Goal: Task Accomplishment & Management: Manage account settings

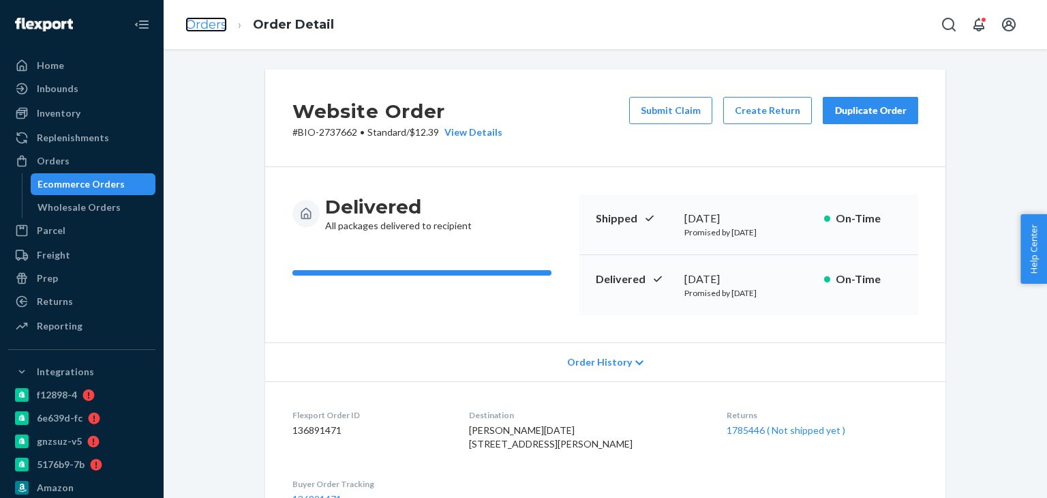
click at [210, 20] on link "Orders" at bounding box center [206, 24] width 42 height 15
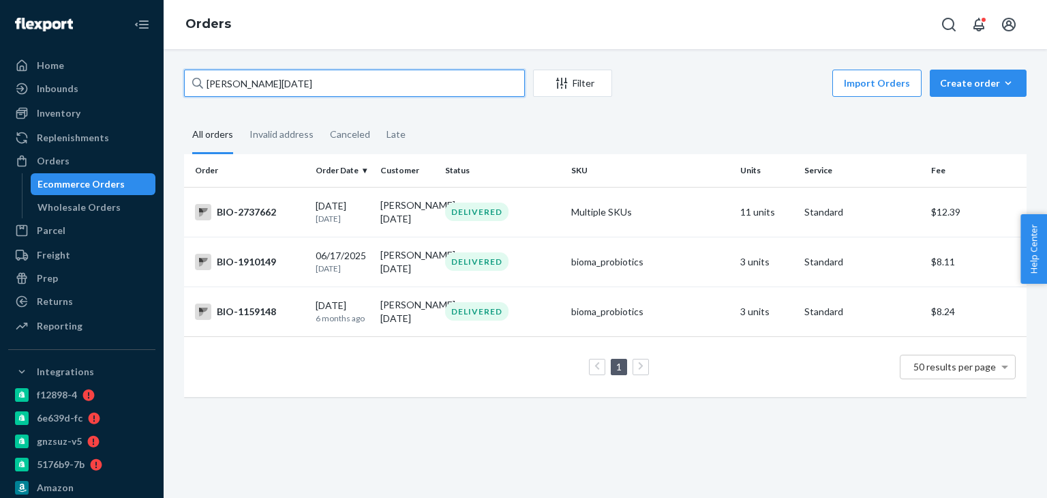
click at [282, 73] on input "[PERSON_NAME][DATE]" at bounding box center [354, 83] width 341 height 27
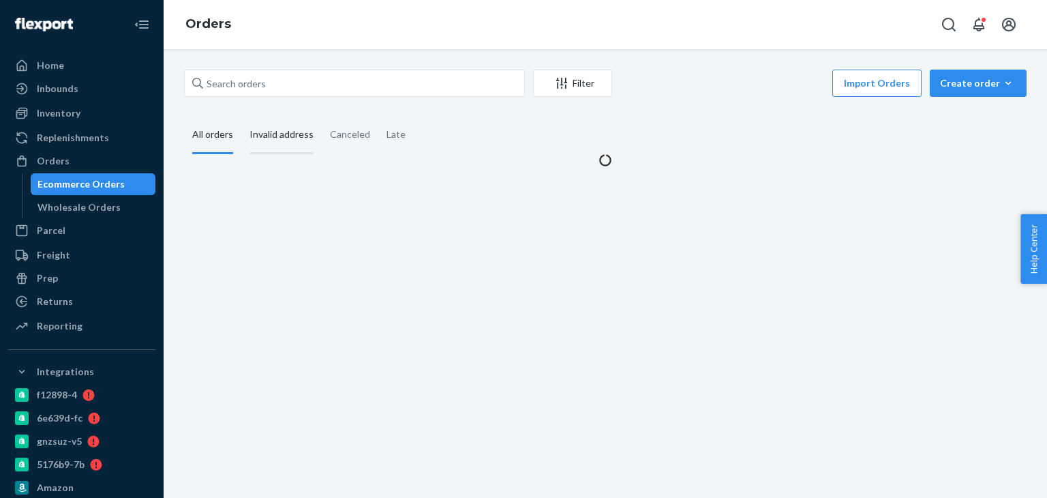
click at [273, 138] on div "Invalid address" at bounding box center [282, 135] width 64 height 37
click at [241, 117] on input "Invalid address" at bounding box center [241, 117] width 0 height 0
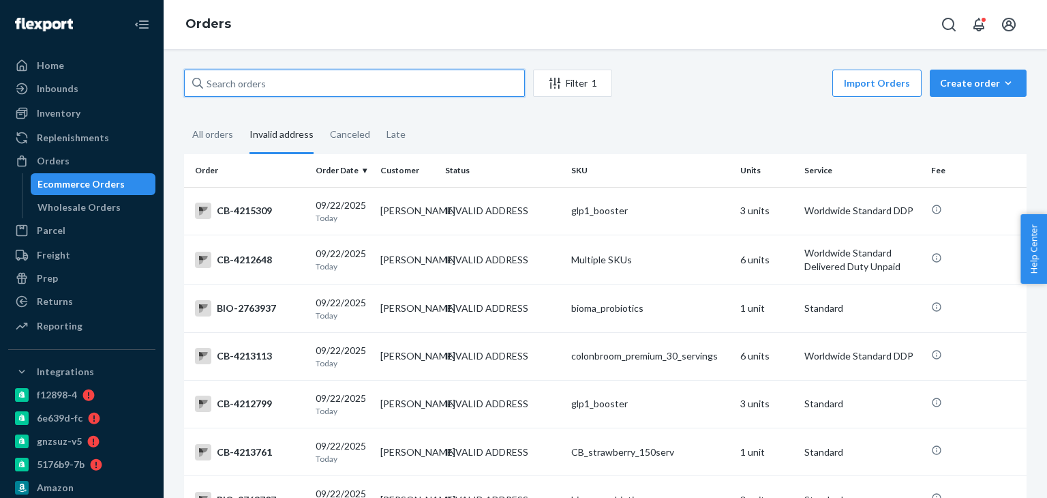
click at [243, 84] on input "text" at bounding box center [354, 83] width 341 height 27
click at [219, 136] on div "All orders" at bounding box center [212, 135] width 41 height 37
click at [184, 117] on input "All orders" at bounding box center [184, 117] width 0 height 0
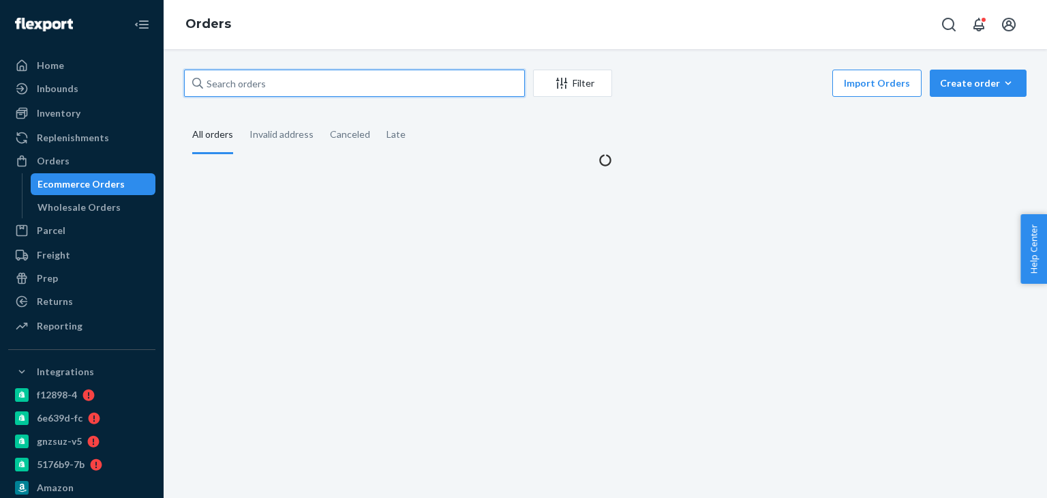
click at [243, 76] on input "text" at bounding box center [354, 83] width 341 height 27
paste input "2660951"
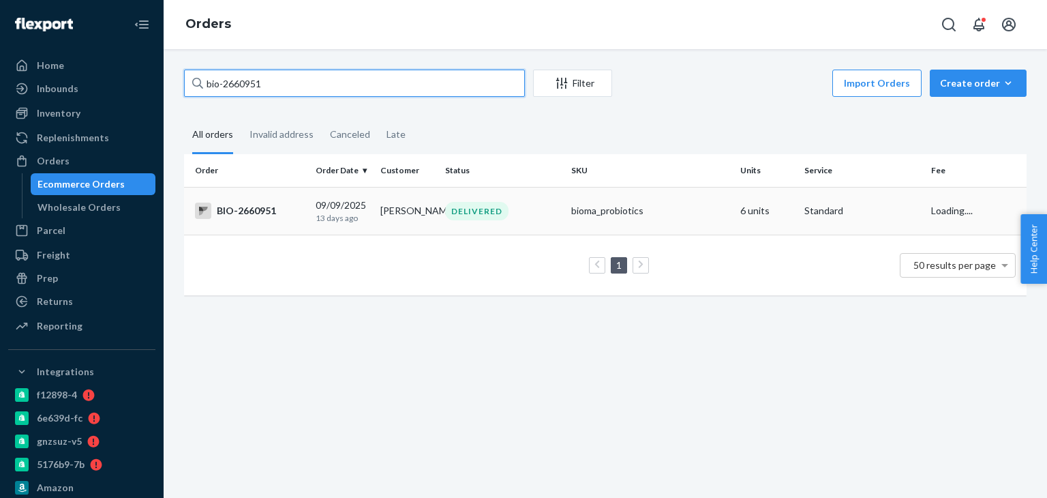
type input "bio-2660951"
click at [229, 218] on div "BIO-2660951" at bounding box center [250, 210] width 110 height 16
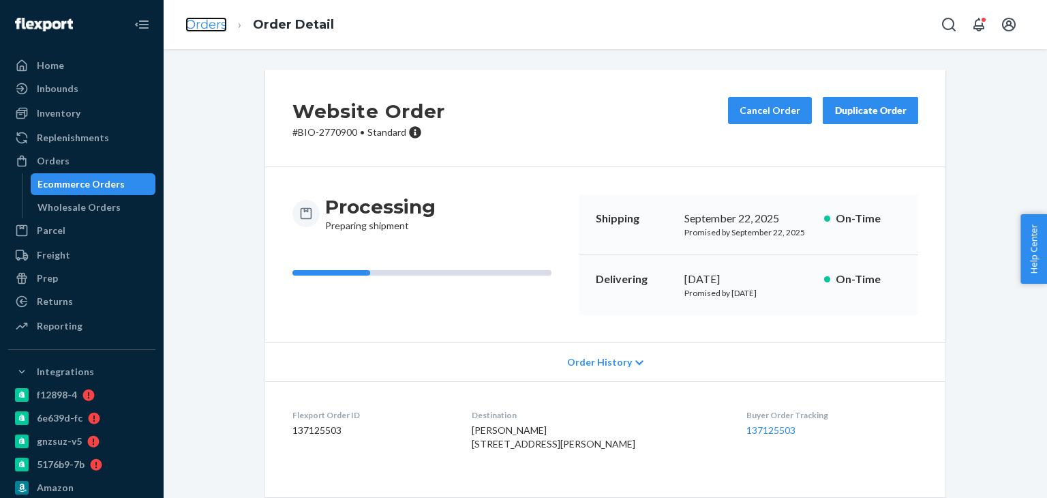
click at [190, 27] on link "Orders" at bounding box center [206, 24] width 42 height 15
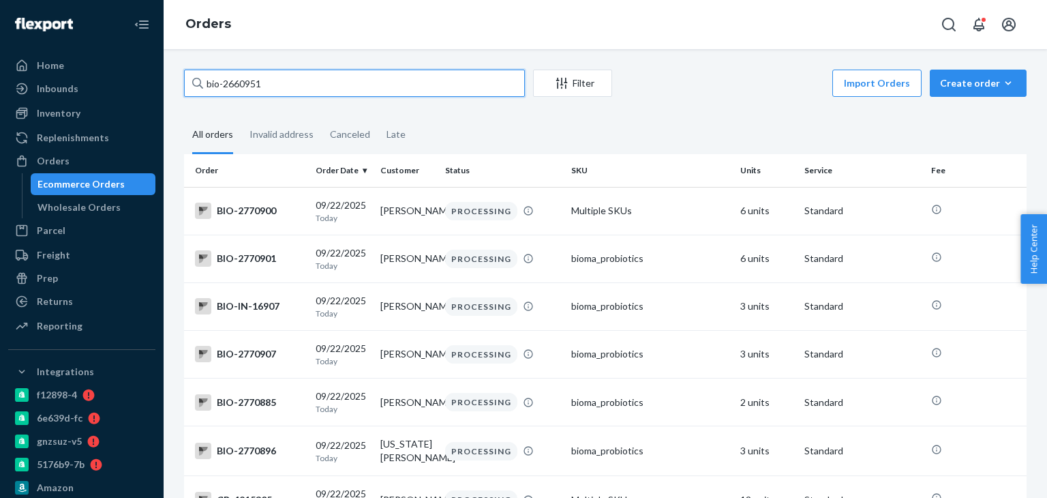
click at [301, 80] on input "bio-2660951" at bounding box center [354, 83] width 341 height 27
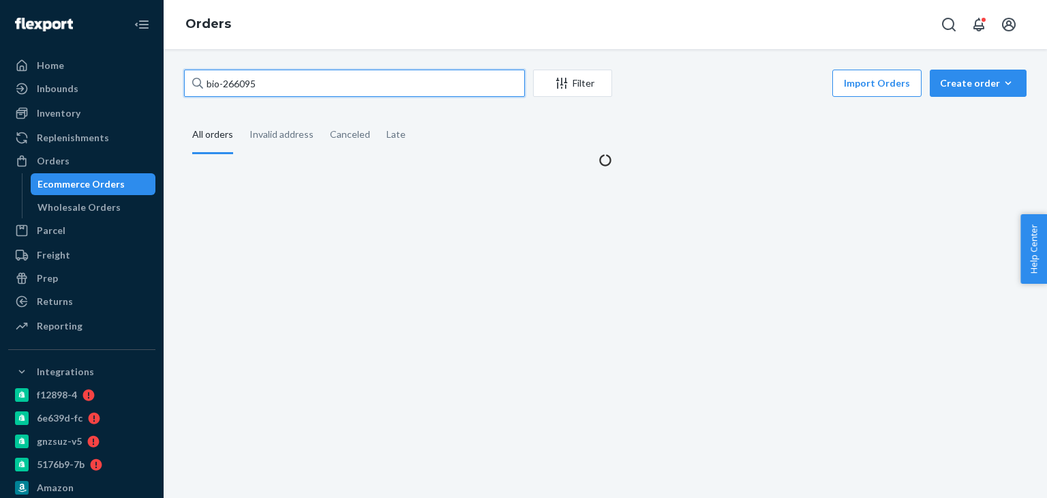
type input "bio-2660951"
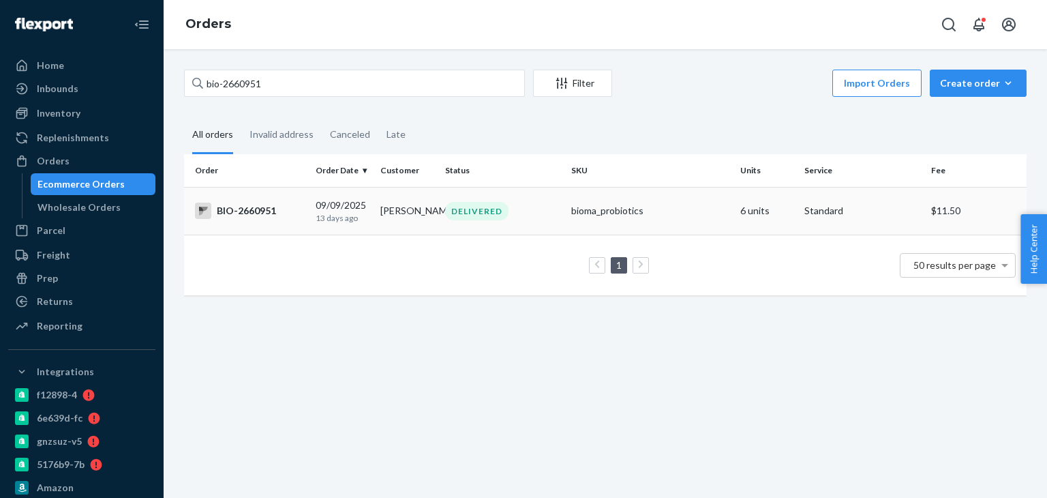
click at [260, 222] on td "BIO-2660951" at bounding box center [247, 211] width 126 height 48
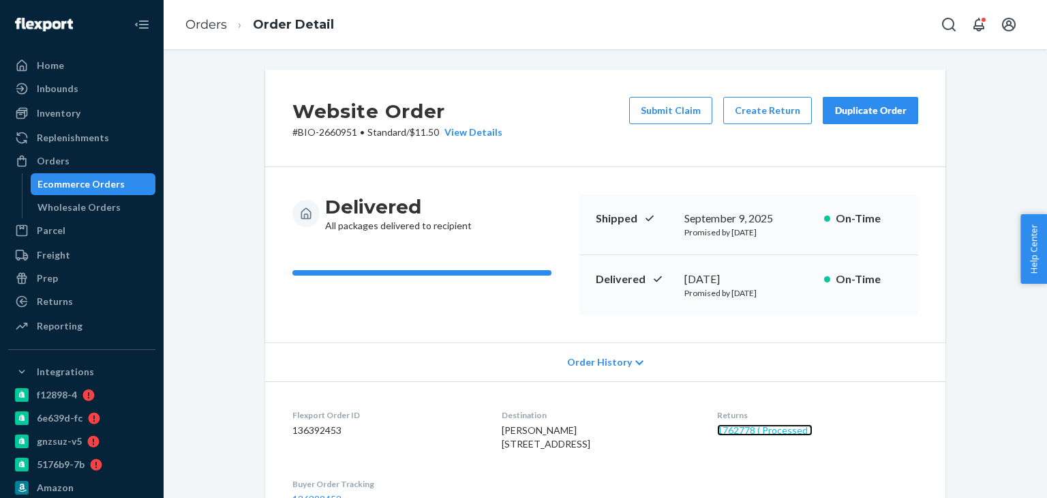
click at [755, 432] on link "1762778 ( Processed )" at bounding box center [764, 430] width 95 height 12
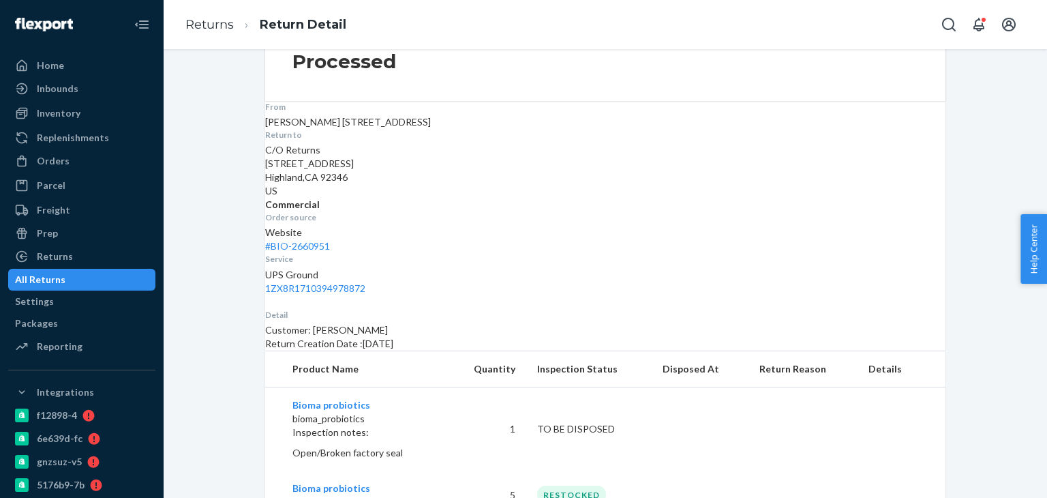
scroll to position [135, 0]
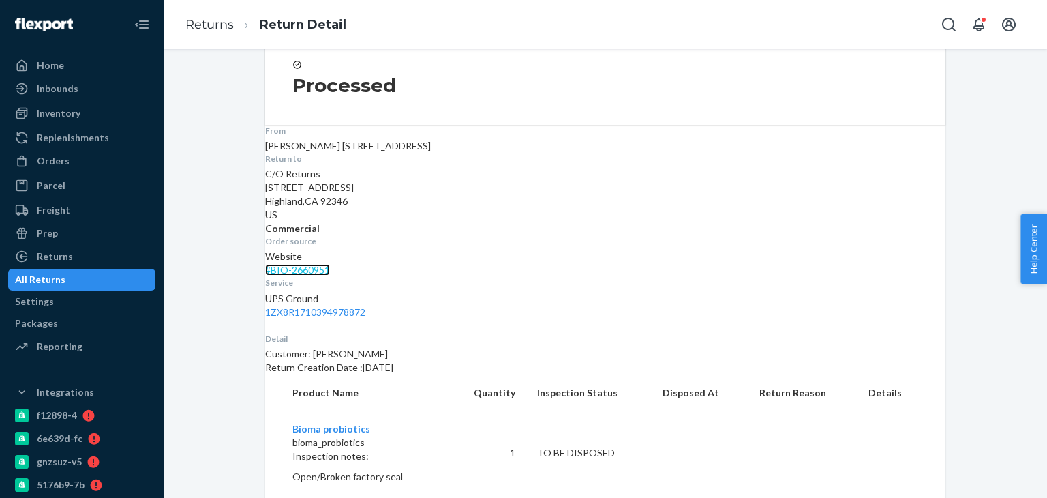
click at [330, 264] on link "# BIO-2660951" at bounding box center [297, 270] width 65 height 12
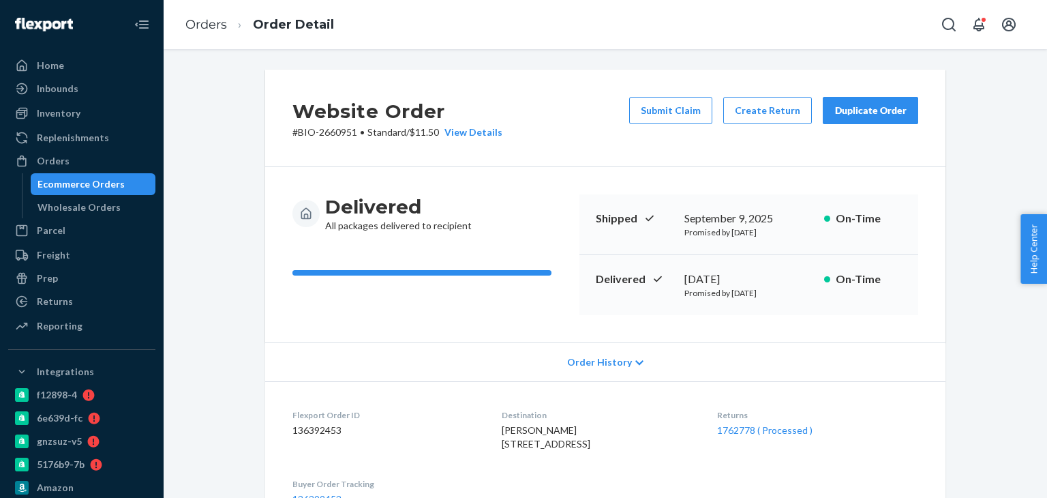
click at [305, 132] on p "# BIO-2660951 • Standard / $11.50 View Details" at bounding box center [397, 132] width 210 height 14
click at [281, 131] on div "Website Order # BIO-2660951 • Standard / $11.50 View Details Submit Claim Creat…" at bounding box center [605, 118] width 680 height 97
drag, startPoint x: 281, startPoint y: 131, endPoint x: 336, endPoint y: 132, distance: 55.2
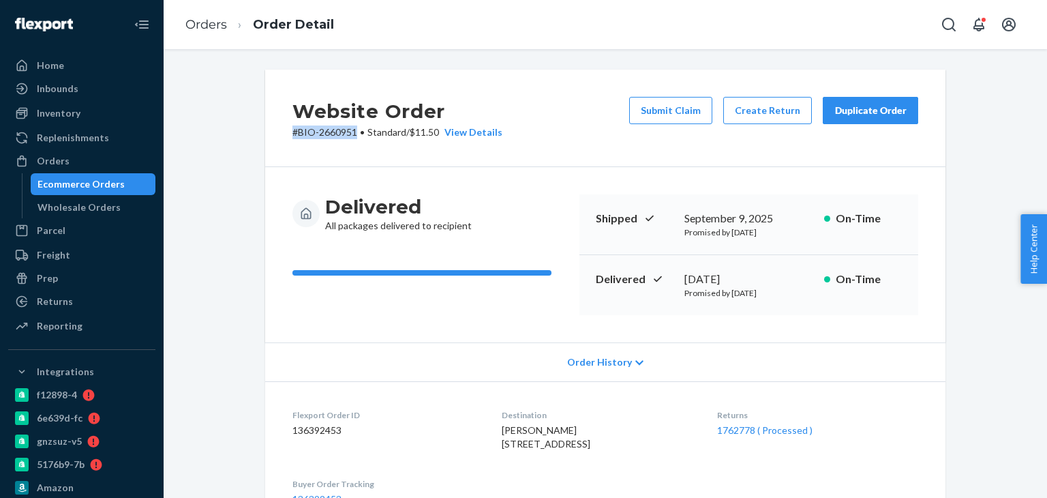
click at [336, 132] on div "Website Order # BIO-2660951 • Standard / $11.50 View Details Submit Claim Creat…" at bounding box center [605, 118] width 680 height 97
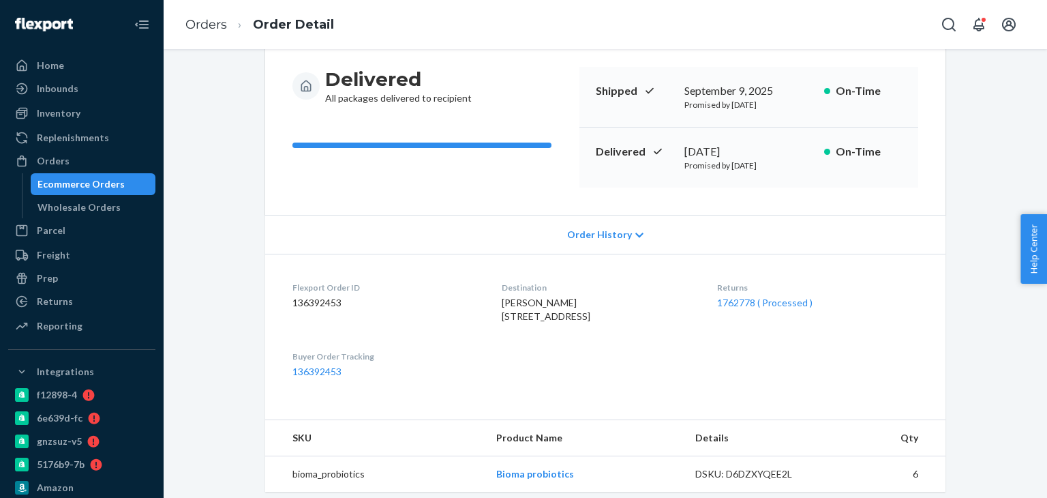
scroll to position [136, 0]
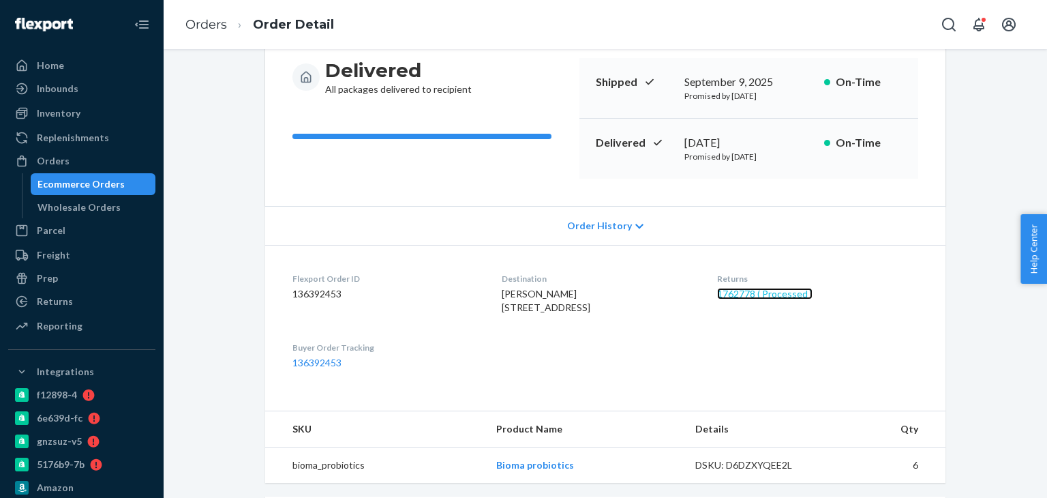
drag, startPoint x: 748, startPoint y: 293, endPoint x: 729, endPoint y: 181, distance: 114.0
click at [748, 293] on link "1762778 ( Processed )" at bounding box center [764, 294] width 95 height 12
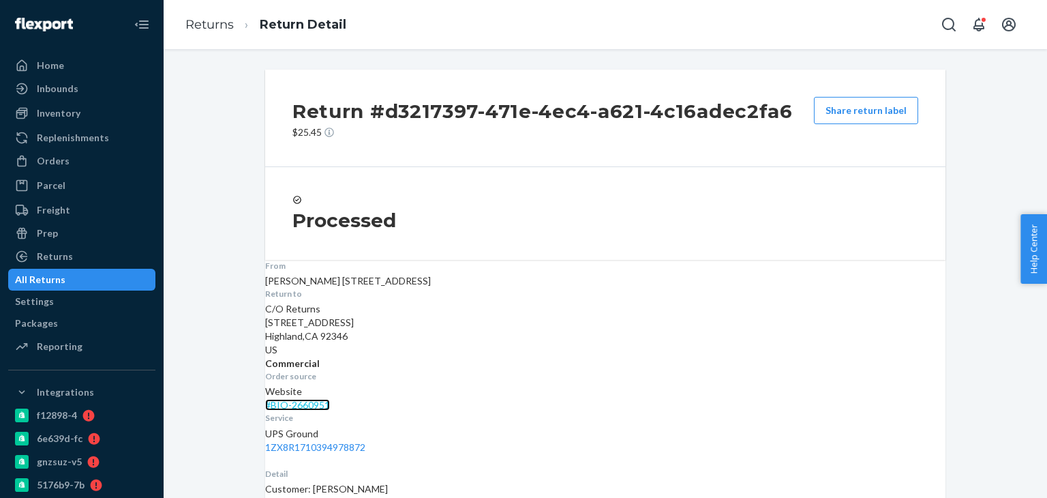
click at [330, 399] on link "# BIO-2660951" at bounding box center [297, 405] width 65 height 12
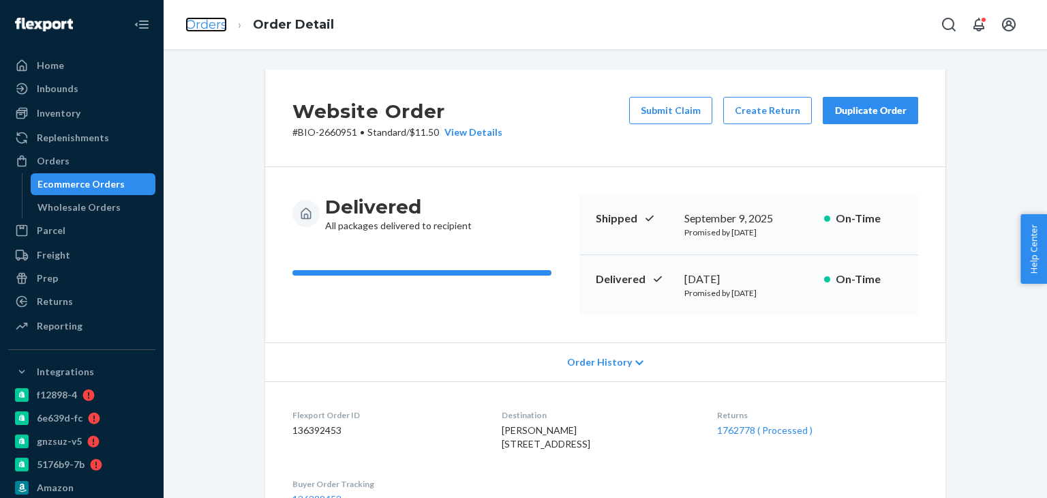
click at [213, 25] on link "Orders" at bounding box center [206, 24] width 42 height 15
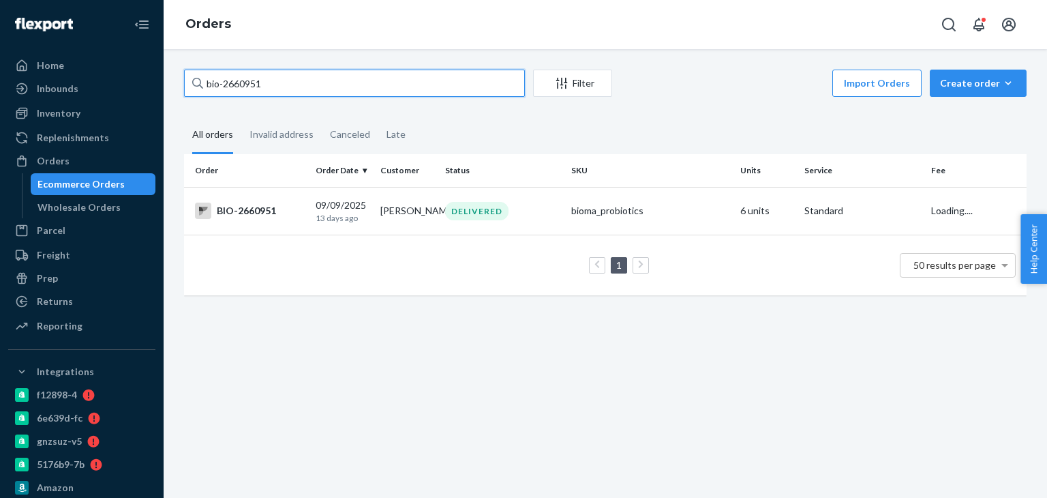
click at [247, 85] on input "bio-2660951" at bounding box center [354, 83] width 341 height 27
paste input "389"
type input "bio-2660389"
click at [242, 210] on div "BIO-2660389" at bounding box center [250, 210] width 110 height 16
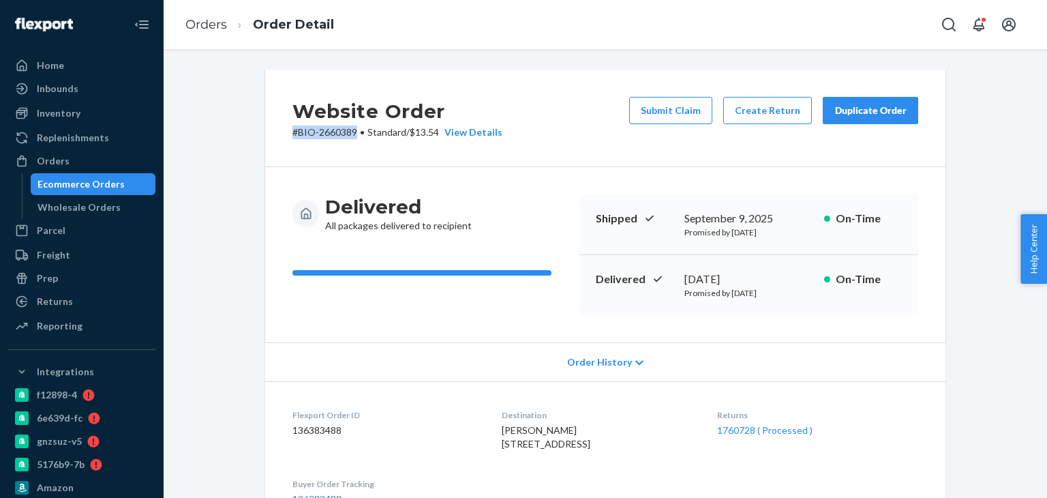
drag, startPoint x: 258, startPoint y: 156, endPoint x: 352, endPoint y: 142, distance: 95.1
copy p "# BIO-2660389"
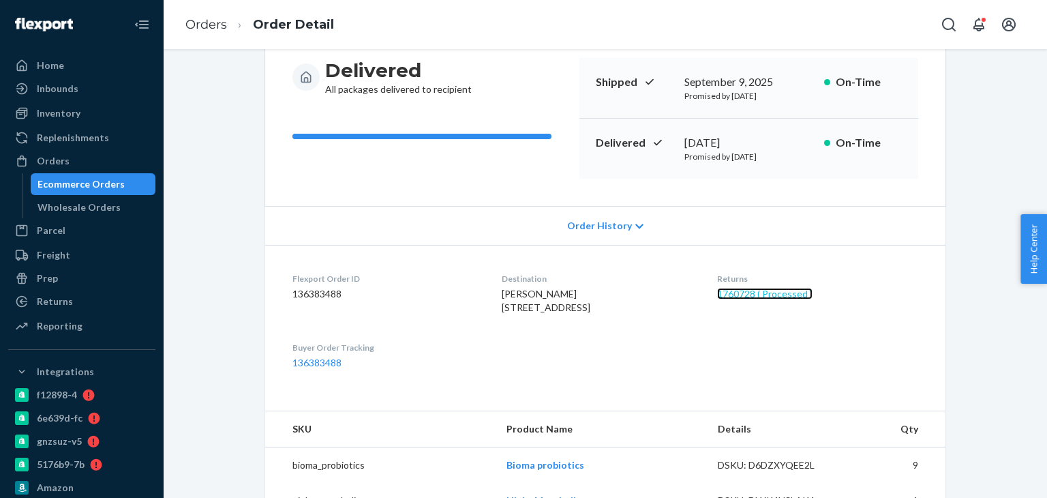
click at [746, 288] on link "1760728 ( Processed )" at bounding box center [764, 294] width 95 height 12
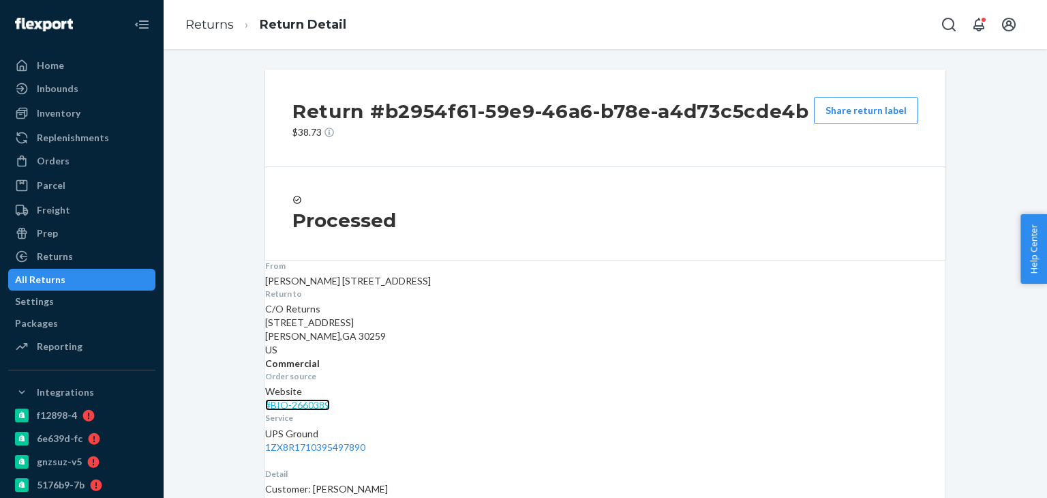
click at [330, 399] on link "# BIO-2660389" at bounding box center [297, 405] width 65 height 12
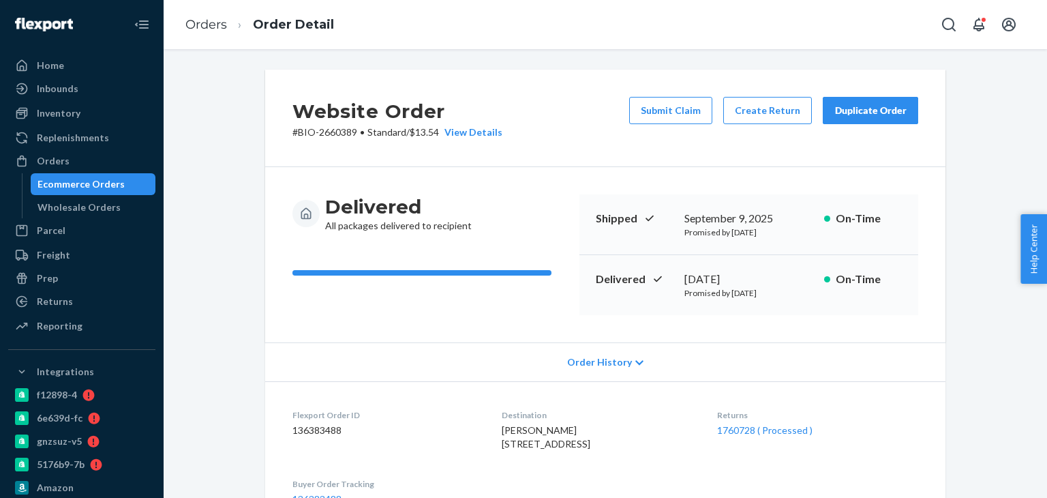
click at [215, 35] on ol "Orders Order Detail" at bounding box center [260, 25] width 170 height 40
click at [214, 28] on link "Orders" at bounding box center [206, 24] width 42 height 15
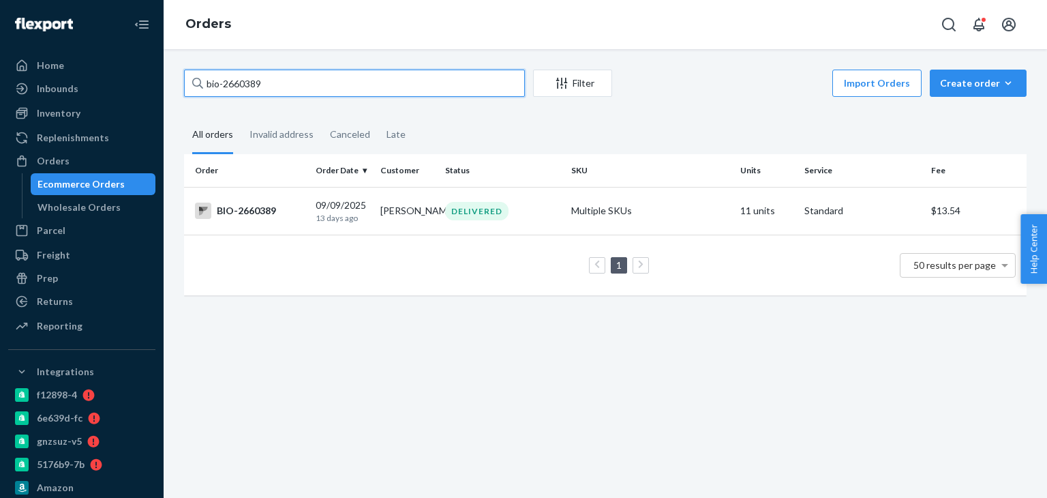
click at [295, 83] on input "bio-2660389" at bounding box center [354, 83] width 341 height 27
paste input "28046"
type input "bio-2628046"
click at [252, 212] on div "BIO-2628046" at bounding box center [250, 210] width 110 height 16
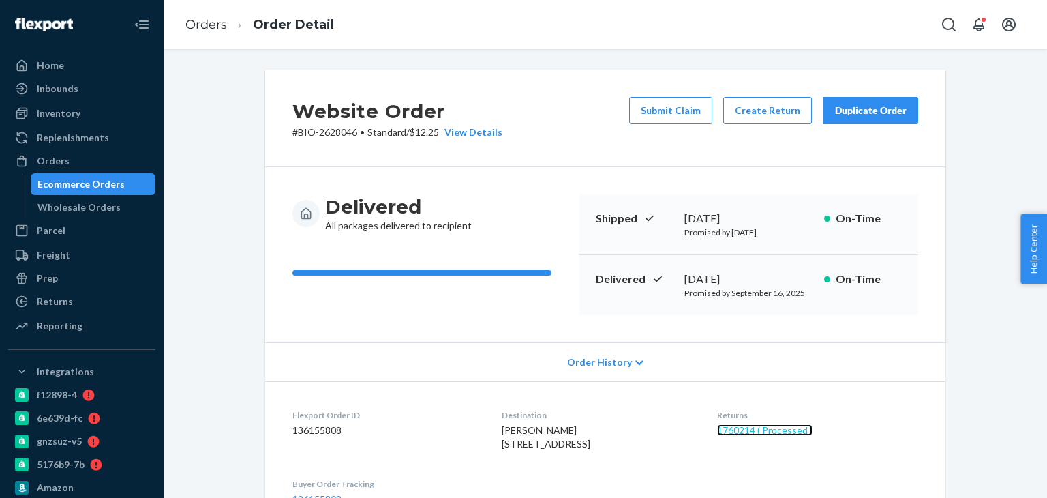
click at [756, 429] on link "1760214 ( Processed )" at bounding box center [764, 430] width 95 height 12
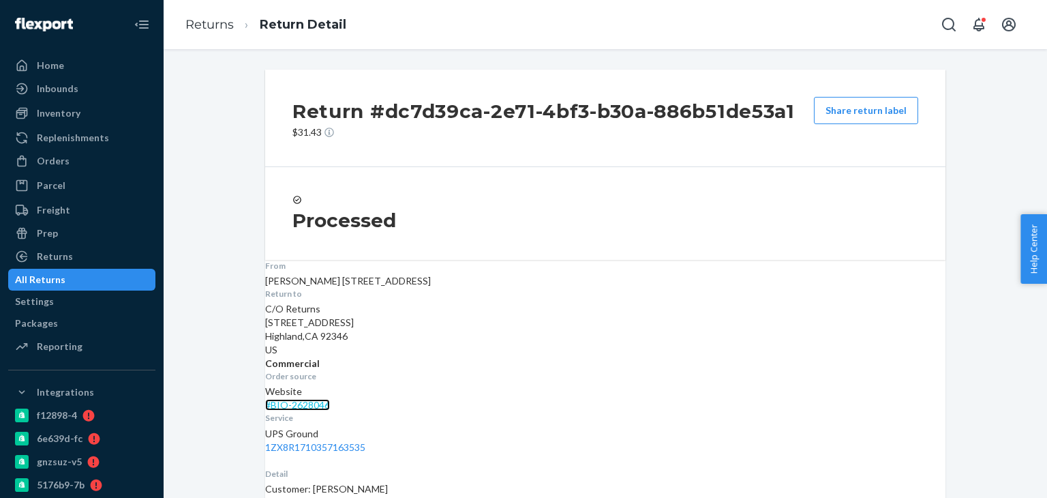
click at [330, 399] on link "# BIO-2628046" at bounding box center [297, 405] width 65 height 12
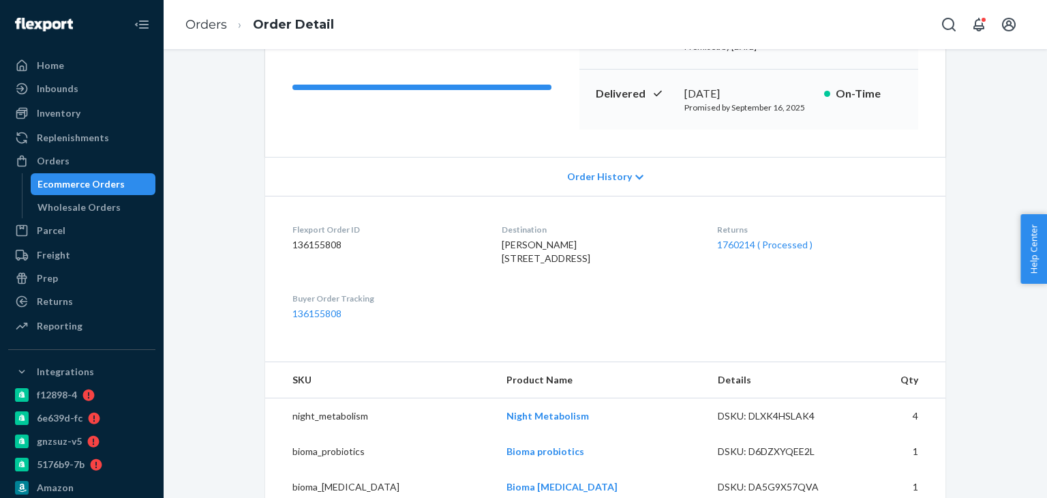
scroll to position [341, 0]
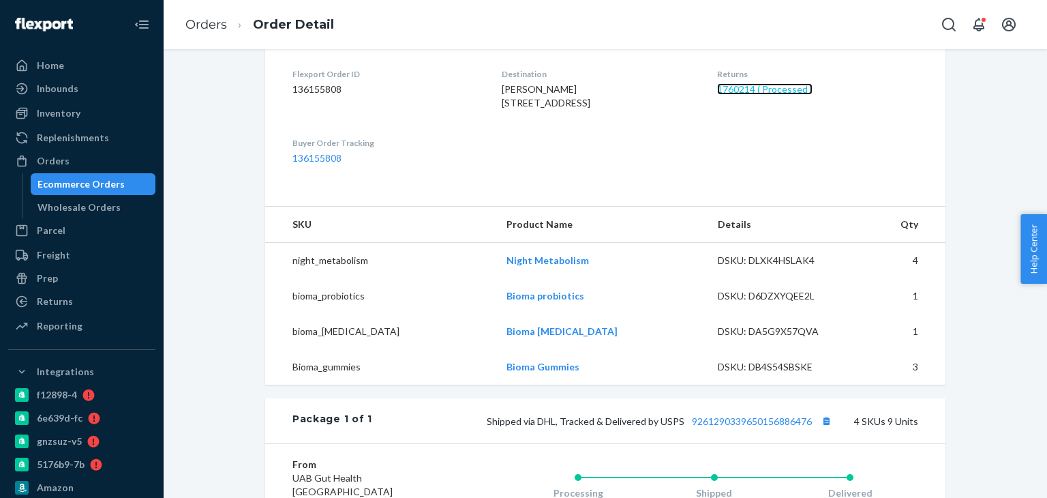
click at [768, 90] on link "1760214 ( Processed )" at bounding box center [764, 89] width 95 height 12
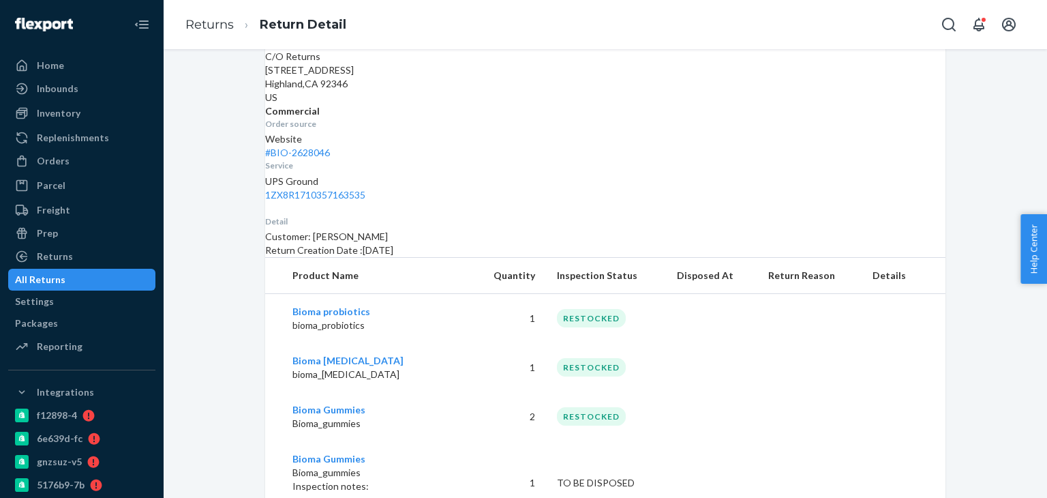
scroll to position [68, 0]
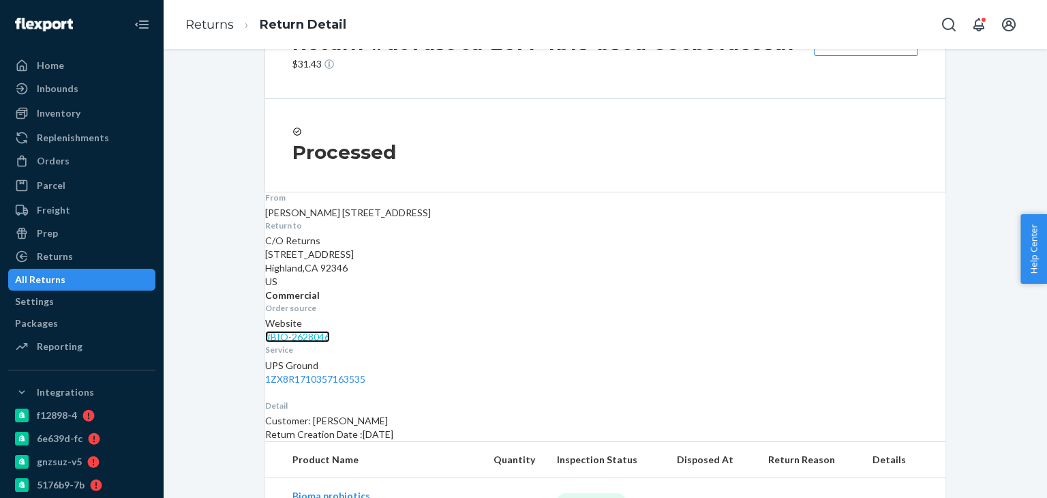
click at [330, 331] on link "# BIO-2628046" at bounding box center [297, 337] width 65 height 12
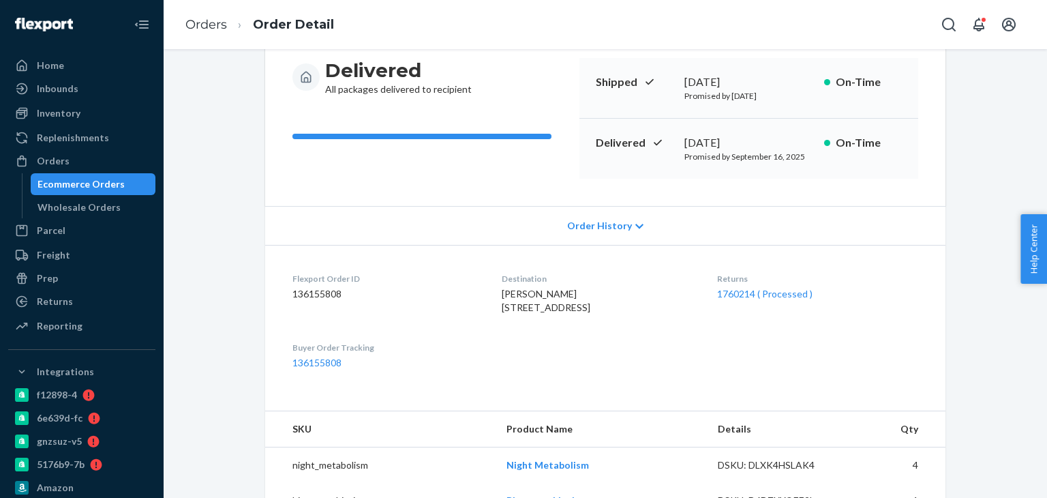
scroll to position [341, 0]
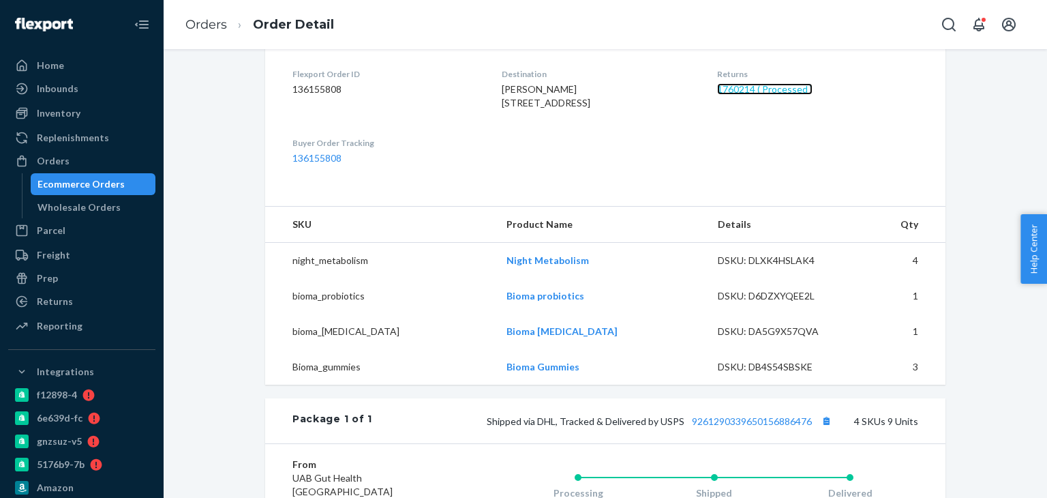
click at [759, 89] on link "1760214 ( Processed )" at bounding box center [764, 89] width 95 height 12
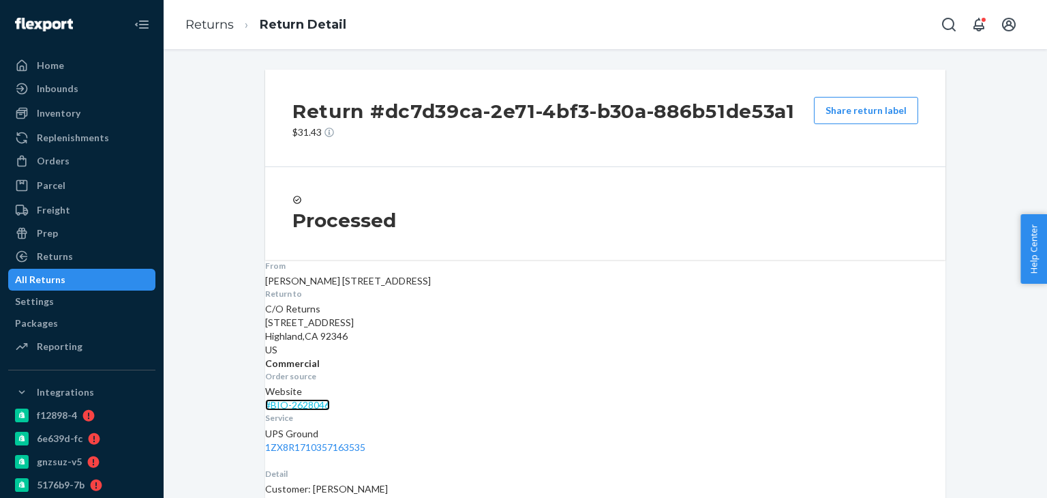
click at [330, 399] on link "# BIO-2628046" at bounding box center [297, 405] width 65 height 12
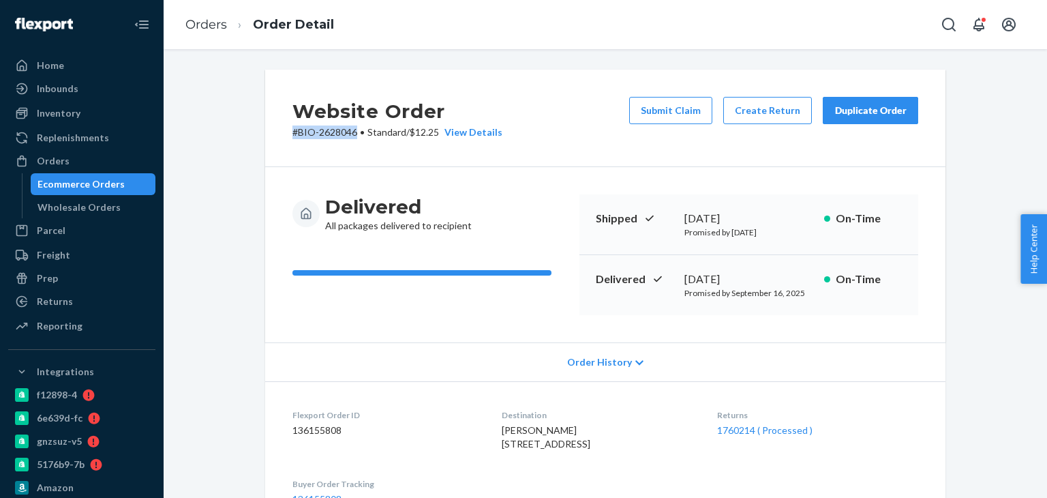
drag, startPoint x: 254, startPoint y: 157, endPoint x: 353, endPoint y: 157, distance: 99.5
copy p "# BIO-2628046"
click at [211, 22] on link "Orders" at bounding box center [206, 24] width 42 height 15
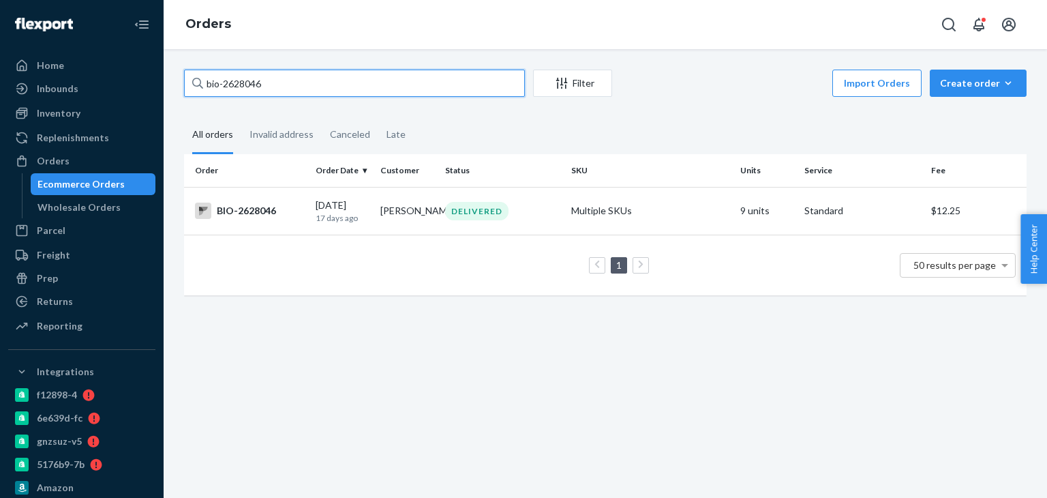
click at [252, 80] on input "bio-2628046" at bounding box center [354, 83] width 341 height 27
paste input "70220"
type input "bio-2670220"
click at [256, 209] on div "BIO-2670220" at bounding box center [250, 210] width 110 height 16
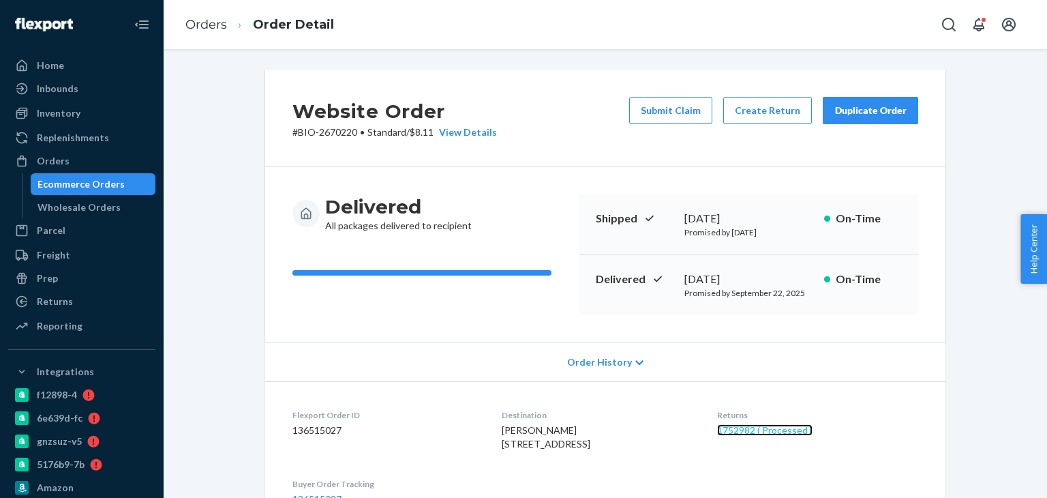
click at [787, 427] on link "1752982 ( Processed )" at bounding box center [764, 430] width 95 height 12
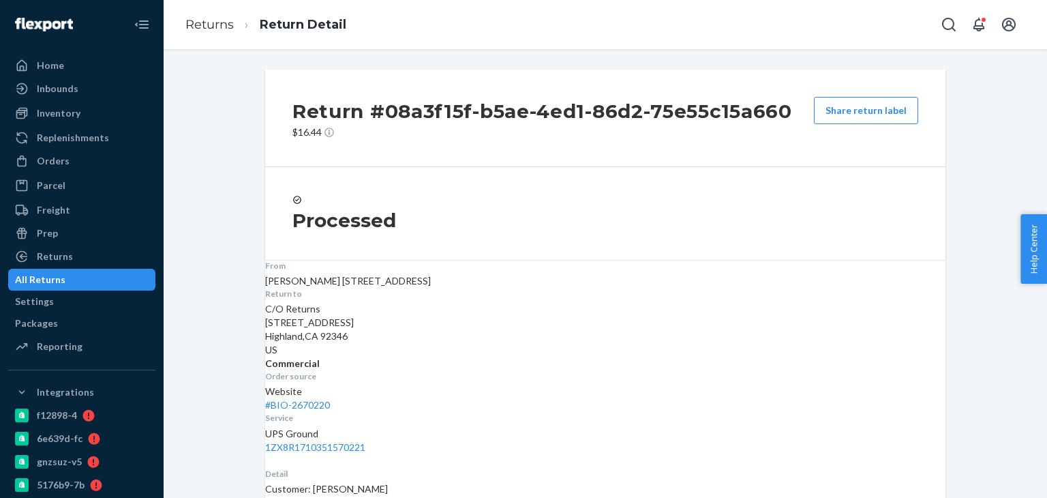
scroll to position [119, 0]
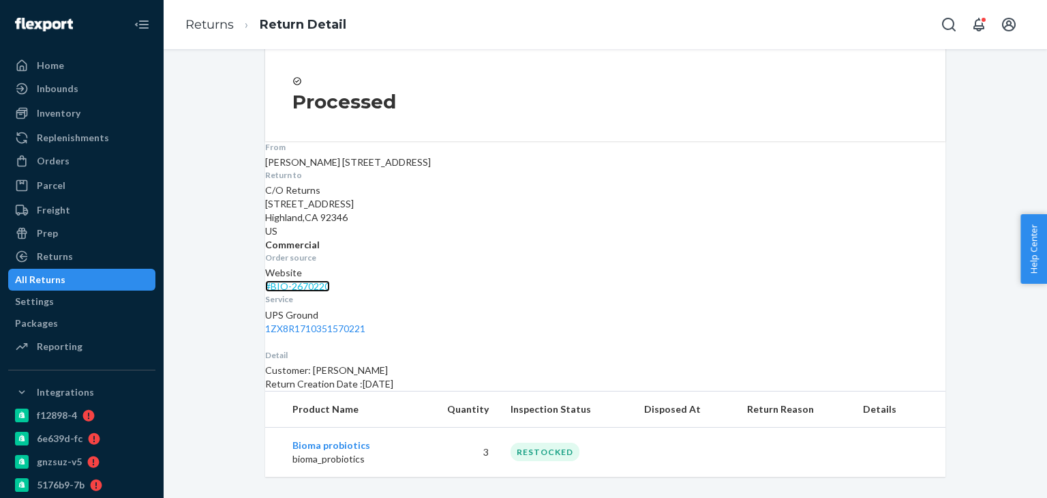
click at [330, 280] on link "# BIO-2670220" at bounding box center [297, 286] width 65 height 12
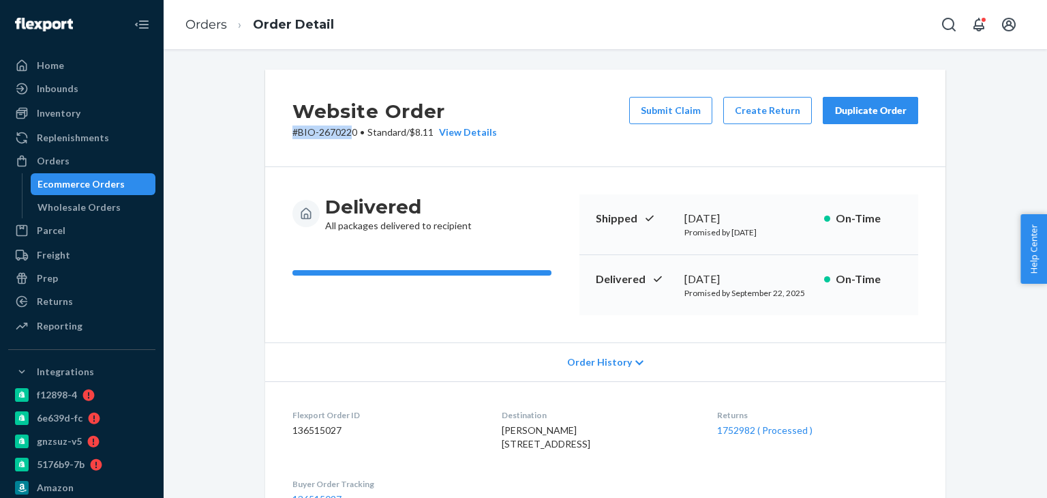
drag, startPoint x: 282, startPoint y: 132, endPoint x: 347, endPoint y: 134, distance: 65.5
click at [347, 134] on div "Website Order # BIO-2670220 • Standard / $8.11 View Details Submit Claim Create…" at bounding box center [605, 118] width 680 height 97
drag, startPoint x: 350, startPoint y: 134, endPoint x: 286, endPoint y: 134, distance: 64.1
click at [286, 134] on div "Website Order # BIO-2670220 • Standard / $8.11 View Details Submit Claim Create…" at bounding box center [605, 118] width 680 height 97
copy p "# BIO-2670220"
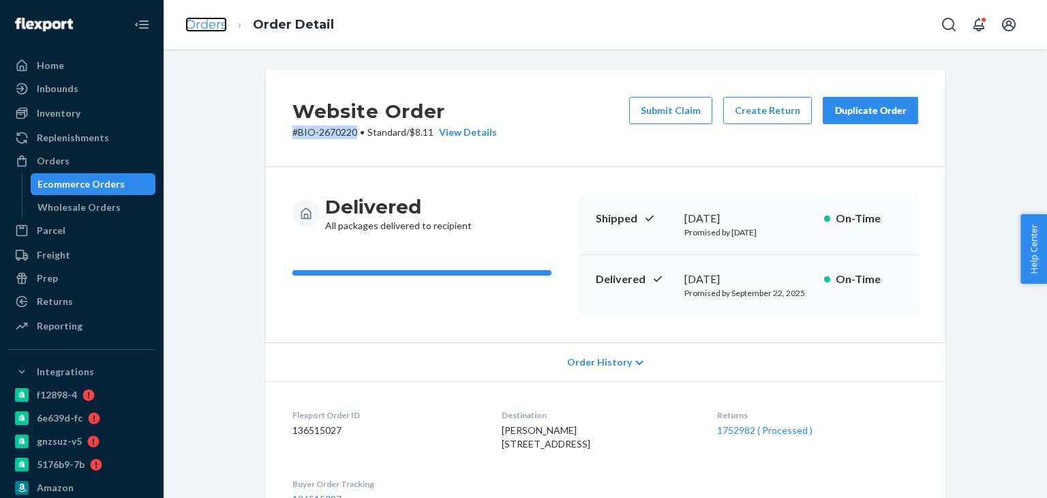
click at [208, 19] on link "Orders" at bounding box center [206, 24] width 42 height 15
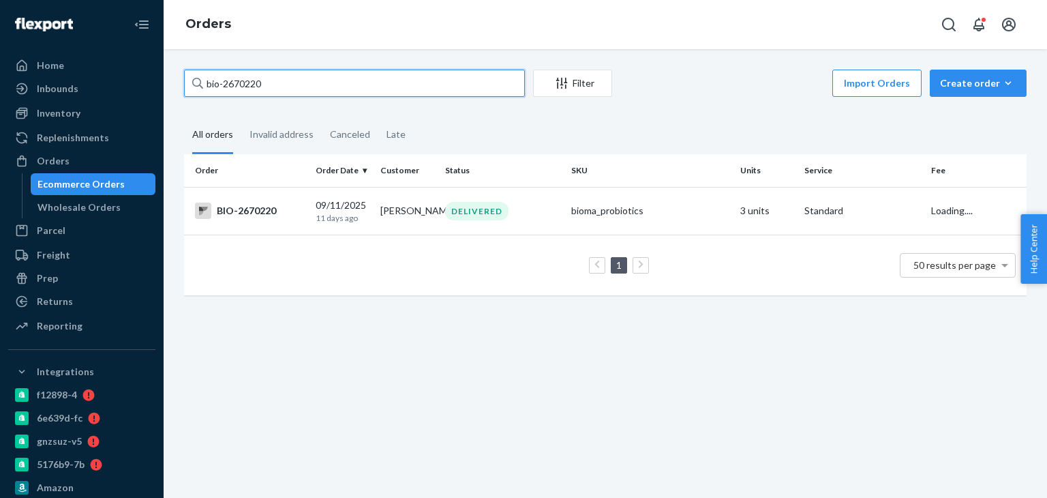
click at [277, 82] on input "bio-2670220" at bounding box center [354, 83] width 341 height 27
paste input "41478"
type input "bio-2641478"
click at [226, 216] on div "BIO-2641478" at bounding box center [250, 210] width 110 height 16
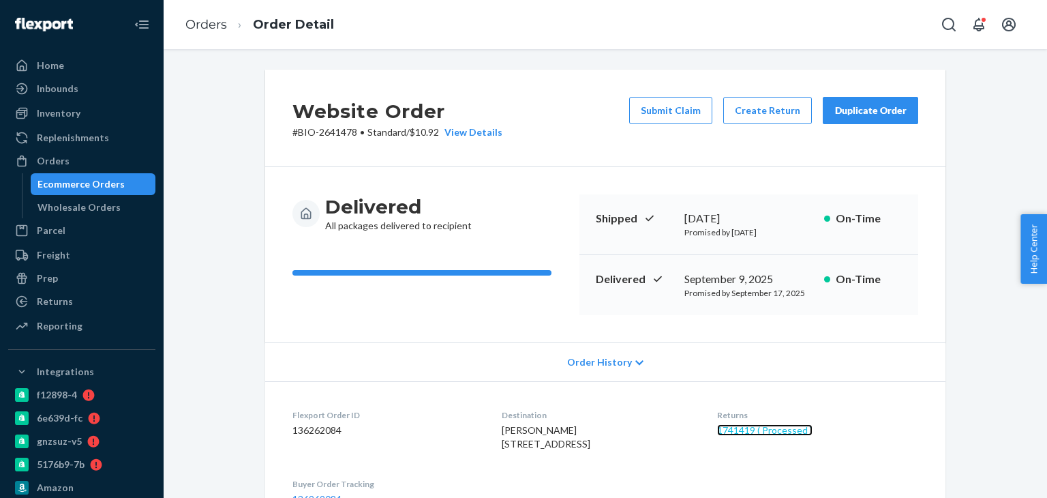
click at [768, 432] on link "1741419 ( Processed )" at bounding box center [764, 430] width 95 height 12
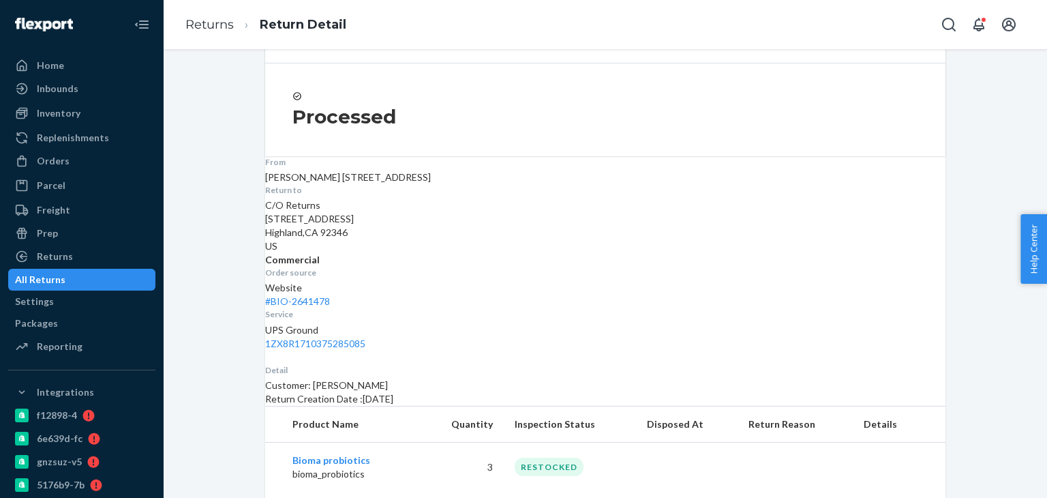
scroll to position [217, 0]
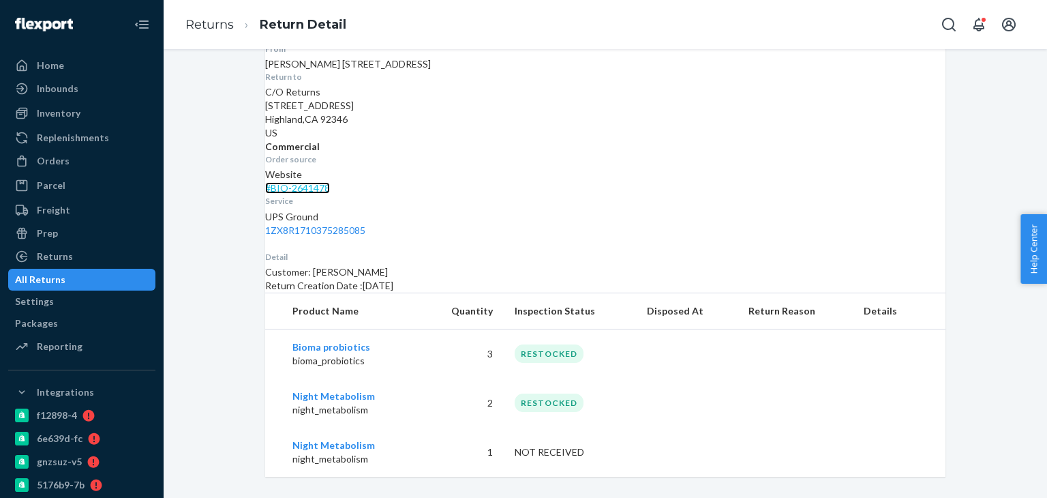
click at [330, 182] on link "# BIO-2641478" at bounding box center [297, 188] width 65 height 12
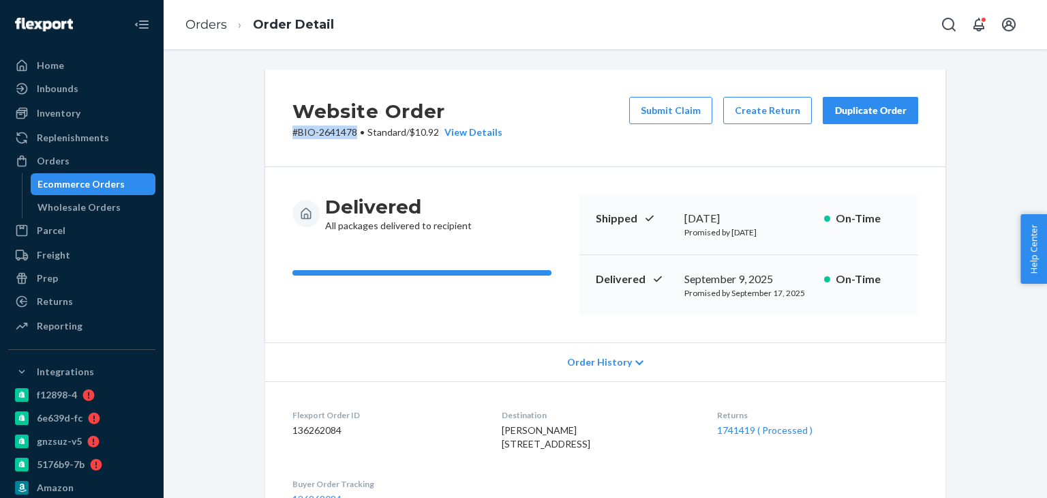
drag, startPoint x: 296, startPoint y: 137, endPoint x: 354, endPoint y: 139, distance: 58.0
click at [354, 139] on div "Website Order # BIO-2641478 • Standard / $10.92 View Details Submit Claim Creat…" at bounding box center [605, 118] width 680 height 97
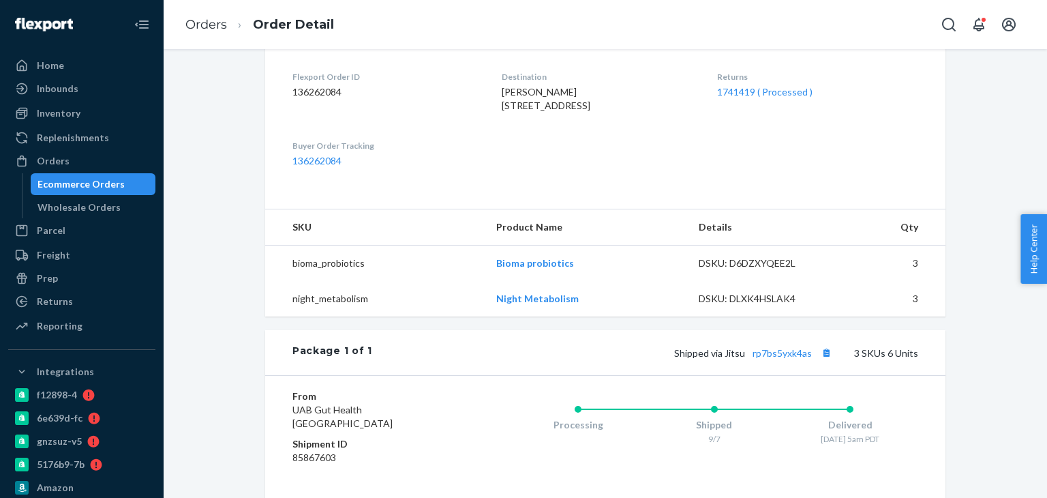
scroll to position [273, 0]
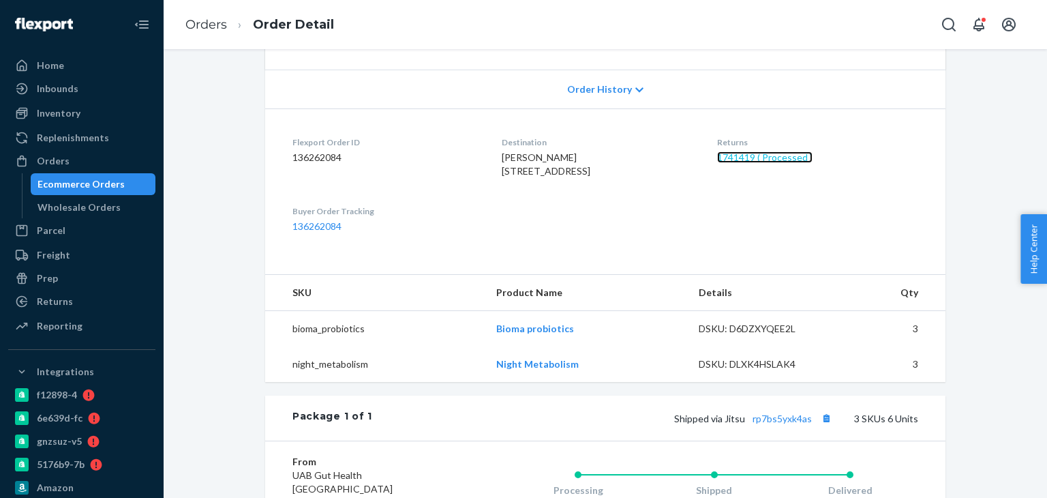
click at [758, 157] on link "1741419 ( Processed )" at bounding box center [764, 157] width 95 height 12
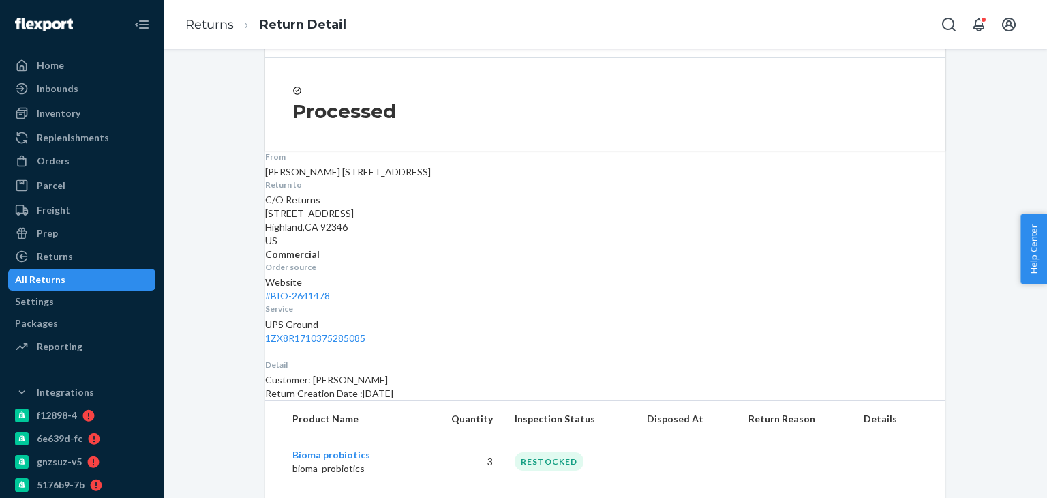
scroll to position [217, 0]
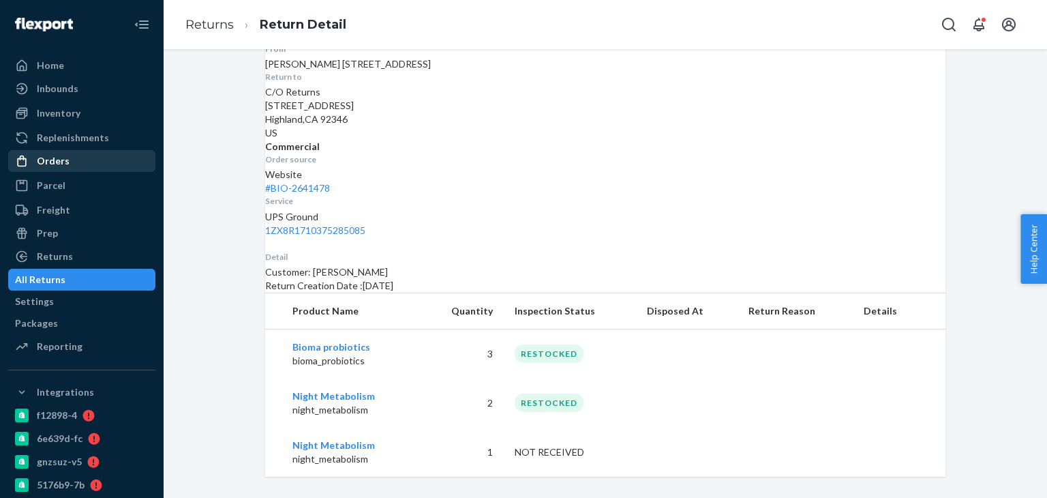
click at [80, 151] on div "Orders" at bounding box center [82, 160] width 145 height 19
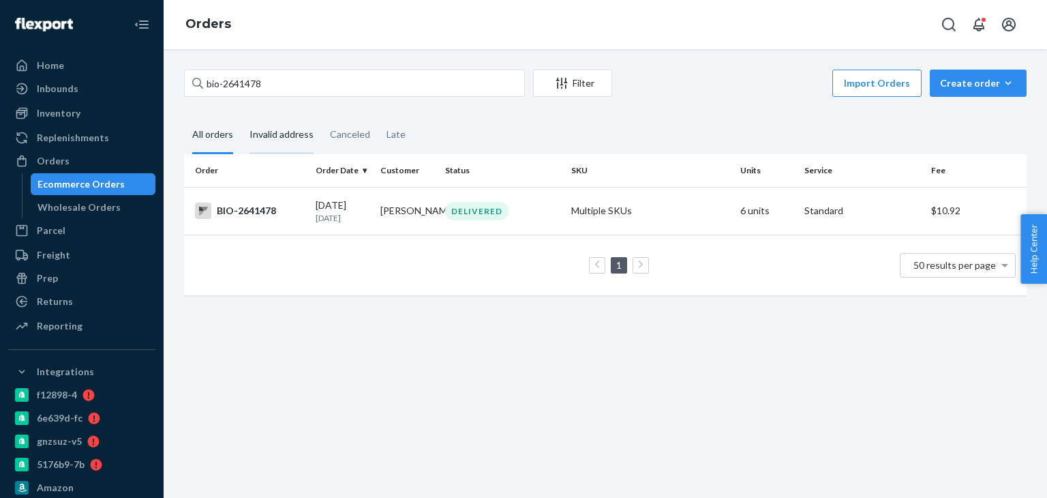
click at [284, 135] on div "Invalid address" at bounding box center [282, 135] width 64 height 37
click at [241, 117] on input "Invalid address" at bounding box center [241, 117] width 0 height 0
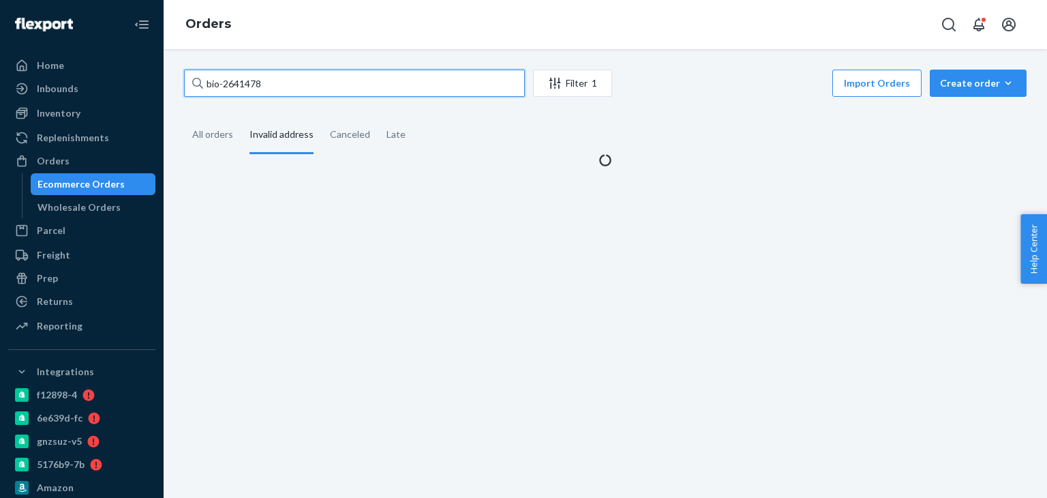
click at [288, 89] on input "bio-2641478" at bounding box center [354, 83] width 341 height 27
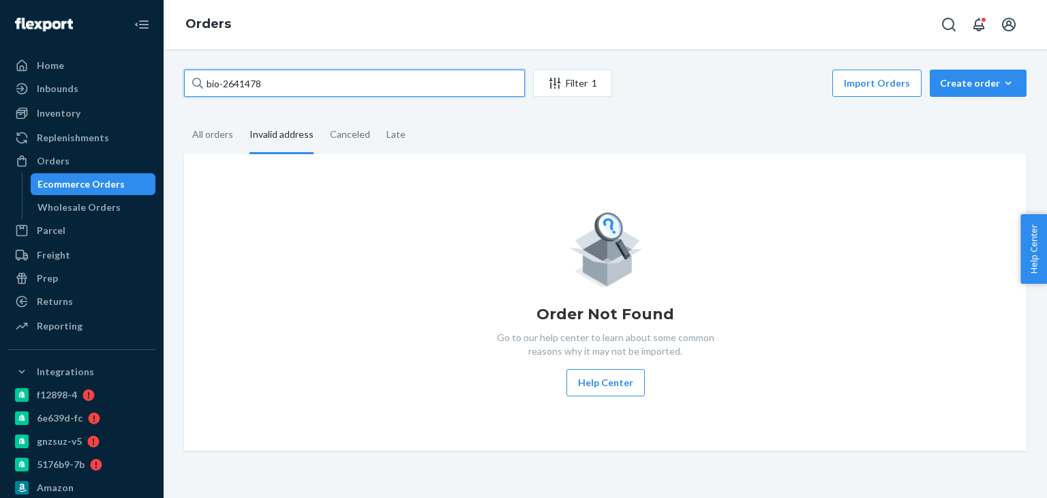
click at [288, 89] on input "bio-2641478" at bounding box center [354, 83] width 341 height 27
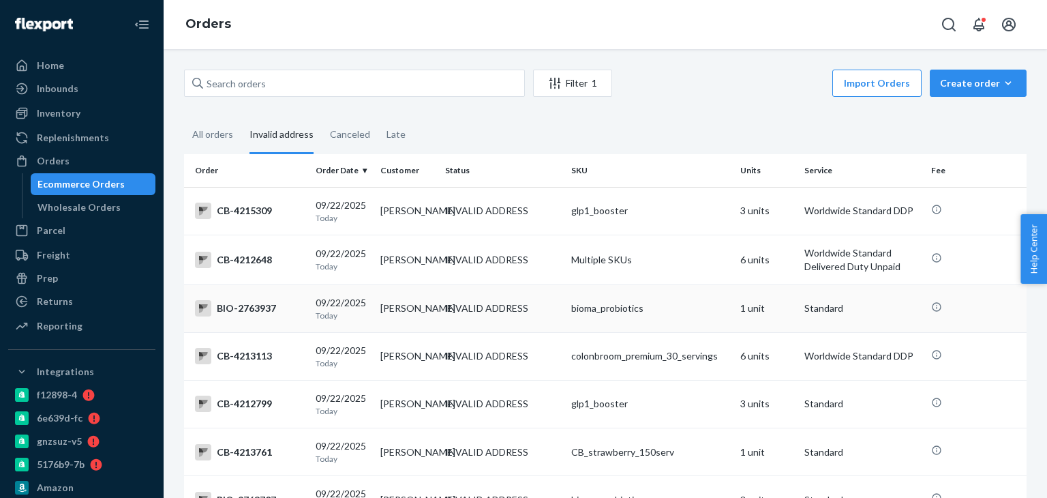
click at [239, 316] on div "BIO-2763937" at bounding box center [250, 308] width 110 height 16
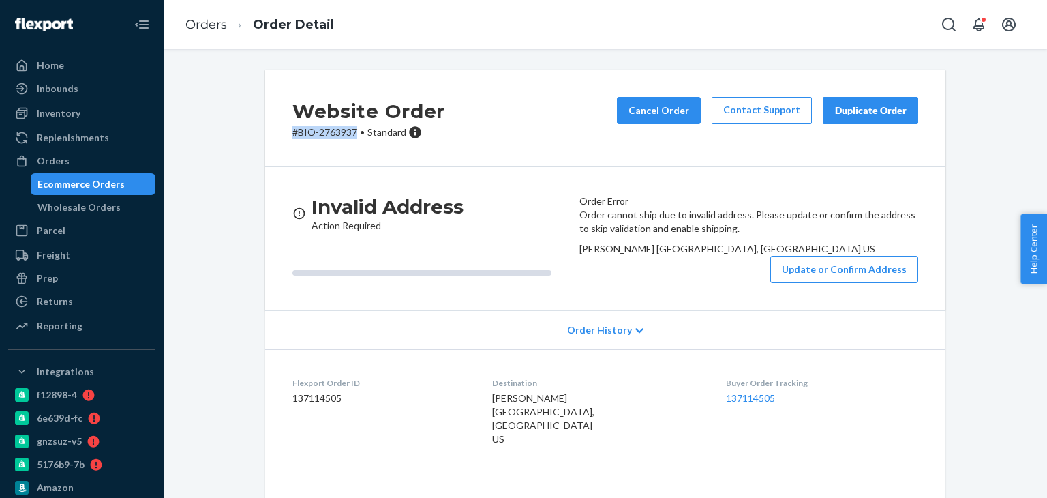
drag, startPoint x: 259, startPoint y: 151, endPoint x: 351, endPoint y: 151, distance: 92.0
click at [351, 151] on div "Website Order # BIO-2763937 • Standard Cancel Order Contact Support Duplicate O…" at bounding box center [605, 317] width 701 height 495
copy p "# BIO-2763937"
click at [199, 25] on link "Orders" at bounding box center [206, 24] width 42 height 15
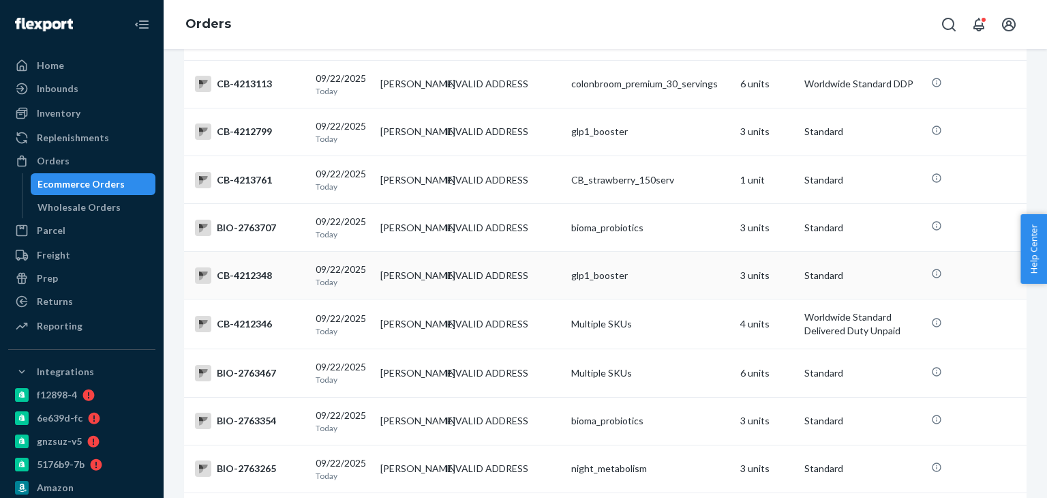
scroll to position [273, 0]
click at [250, 235] on div "BIO-2763707" at bounding box center [250, 227] width 110 height 16
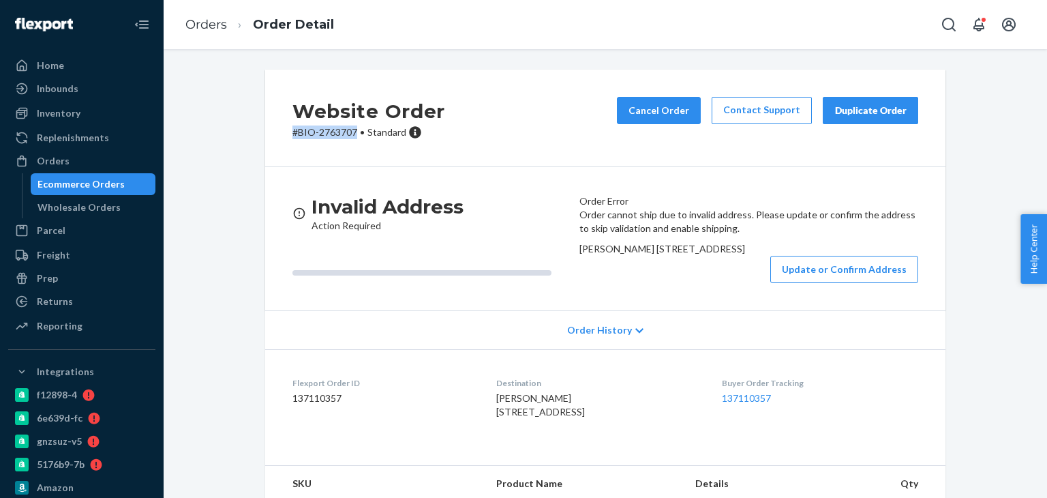
drag, startPoint x: 286, startPoint y: 136, endPoint x: 352, endPoint y: 138, distance: 65.5
click at [352, 138] on p "# BIO-2763707 • Standard" at bounding box center [368, 132] width 153 height 14
copy p "# BIO-2763707"
click at [614, 256] on div "[PERSON_NAME] [STREET_ADDRESS]" at bounding box center [748, 249] width 339 height 14
drag, startPoint x: 589, startPoint y: 303, endPoint x: 616, endPoint y: 321, distance: 32.5
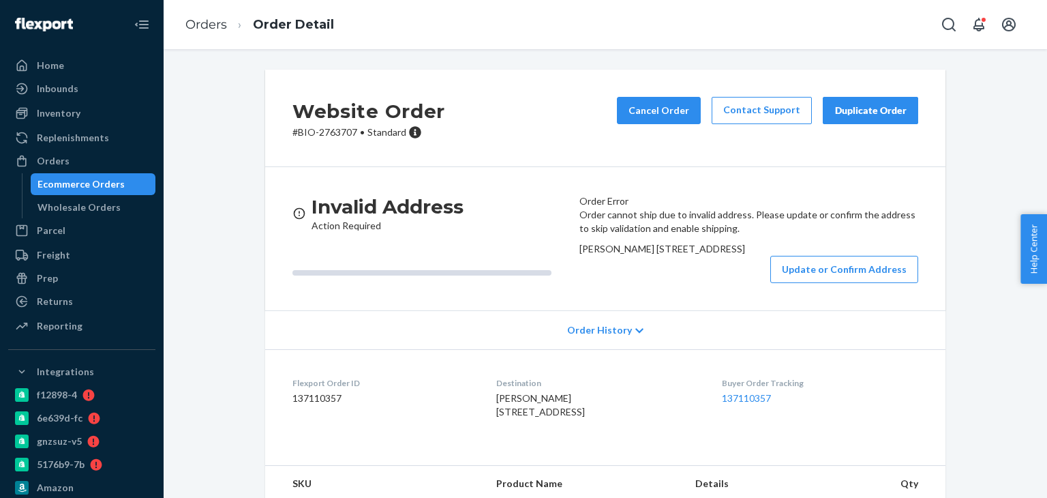
click at [616, 256] on div "[PERSON_NAME] [STREET_ADDRESS]" at bounding box center [748, 249] width 339 height 14
click at [579, 283] on div "Order cannot ship due to invalid address. Please update or confirm the address …" at bounding box center [748, 245] width 339 height 75
drag, startPoint x: 587, startPoint y: 301, endPoint x: 627, endPoint y: 328, distance: 48.2
click at [627, 256] on div "[PERSON_NAME] [STREET_ADDRESS]" at bounding box center [748, 249] width 339 height 14
copy span "[STREET_ADDRESS]"
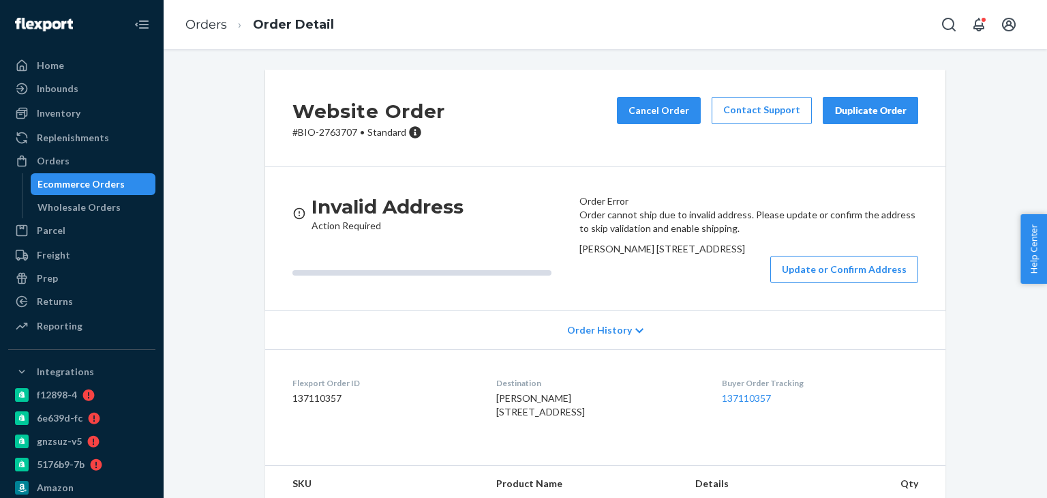
click at [605, 254] on span "[PERSON_NAME] [STREET_ADDRESS]" at bounding box center [662, 249] width 166 height 12
copy span "[PERSON_NAME]"
click at [209, 25] on link "Orders" at bounding box center [206, 24] width 42 height 15
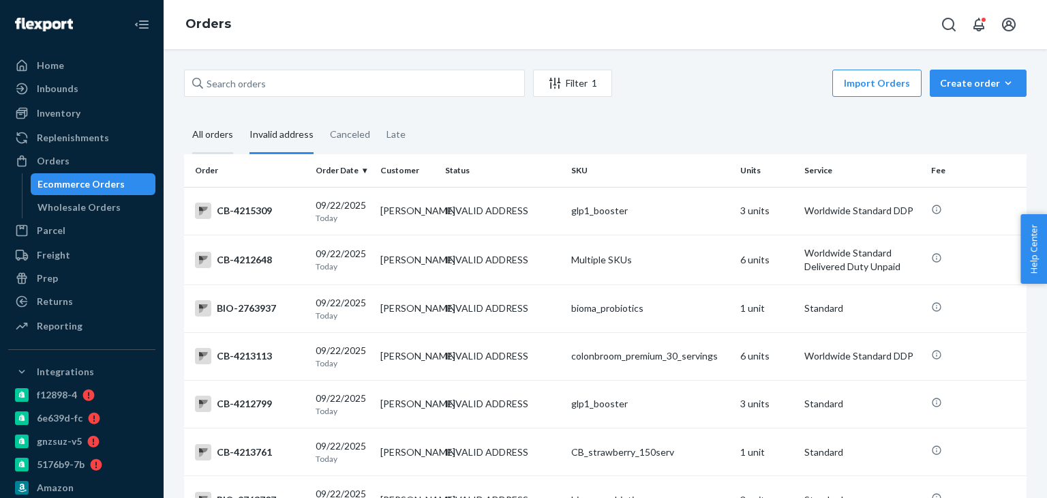
click at [202, 138] on div "All orders" at bounding box center [212, 135] width 41 height 37
click at [184, 117] on input "All orders" at bounding box center [184, 117] width 0 height 0
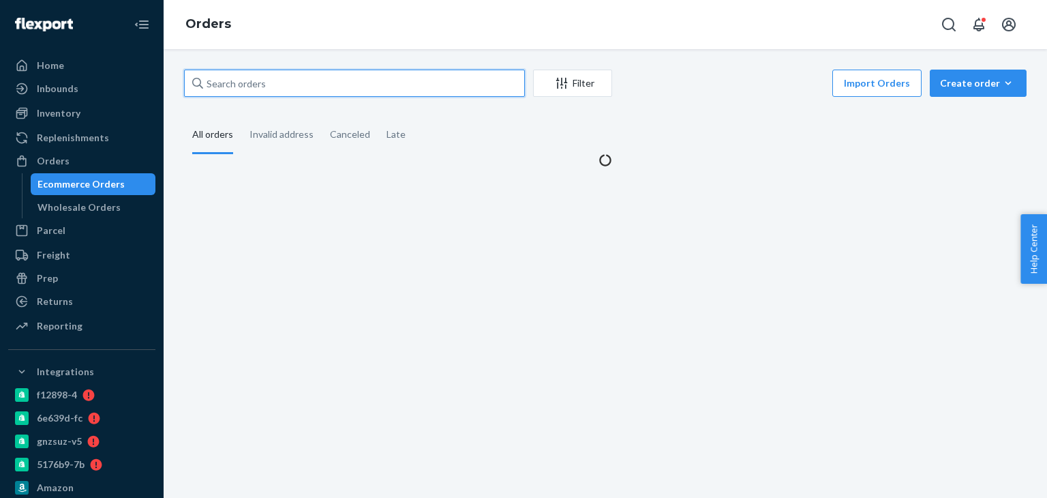
click at [271, 86] on input "text" at bounding box center [354, 83] width 341 height 27
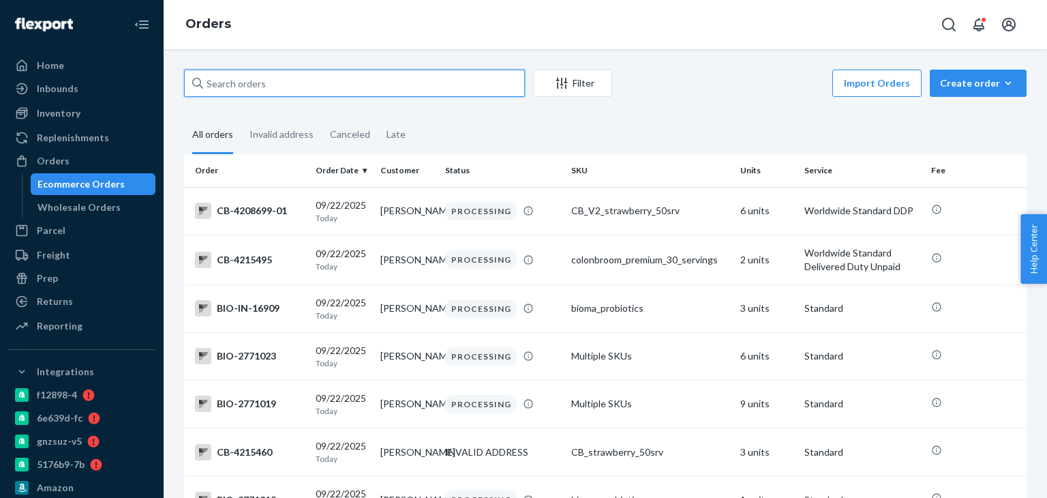
paste input "[PERSON_NAME]"
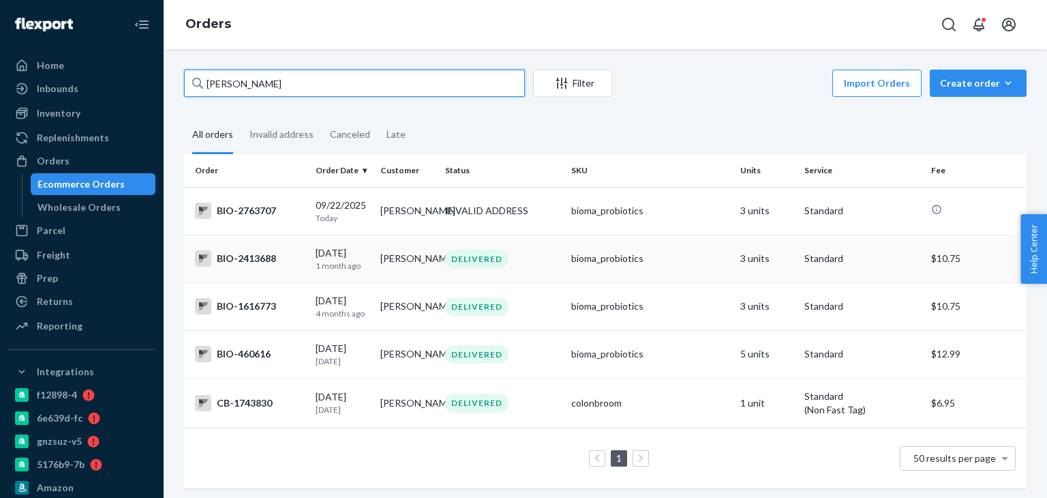
type input "[PERSON_NAME]"
click at [247, 264] on div "BIO-2413688" at bounding box center [250, 258] width 110 height 16
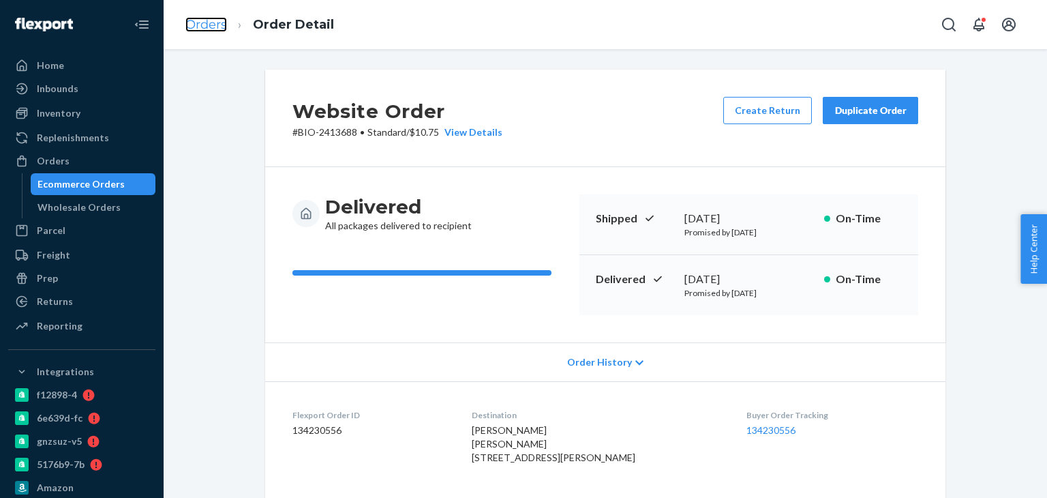
click at [199, 25] on link "Orders" at bounding box center [206, 24] width 42 height 15
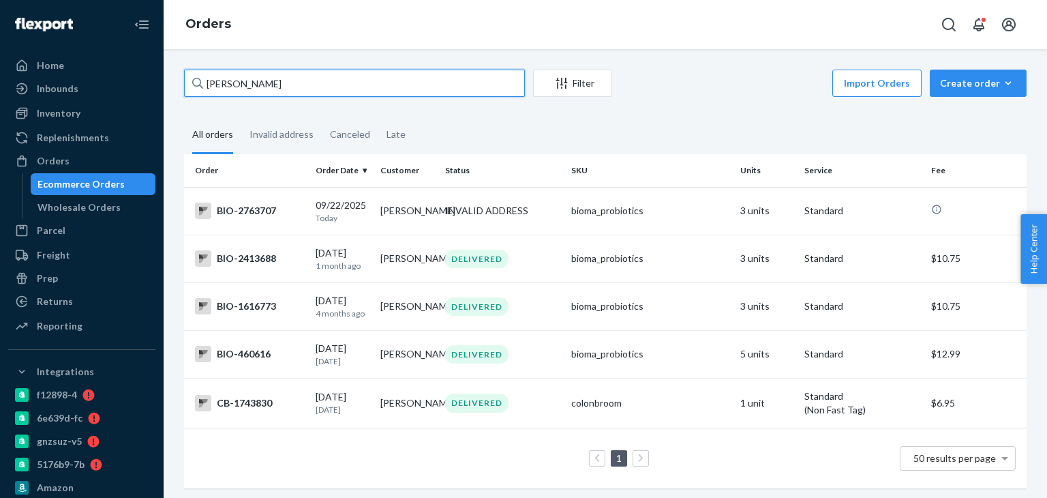
click at [277, 90] on input "[PERSON_NAME]" at bounding box center [354, 83] width 341 height 27
paste input "[STREET_ADDRESS],"
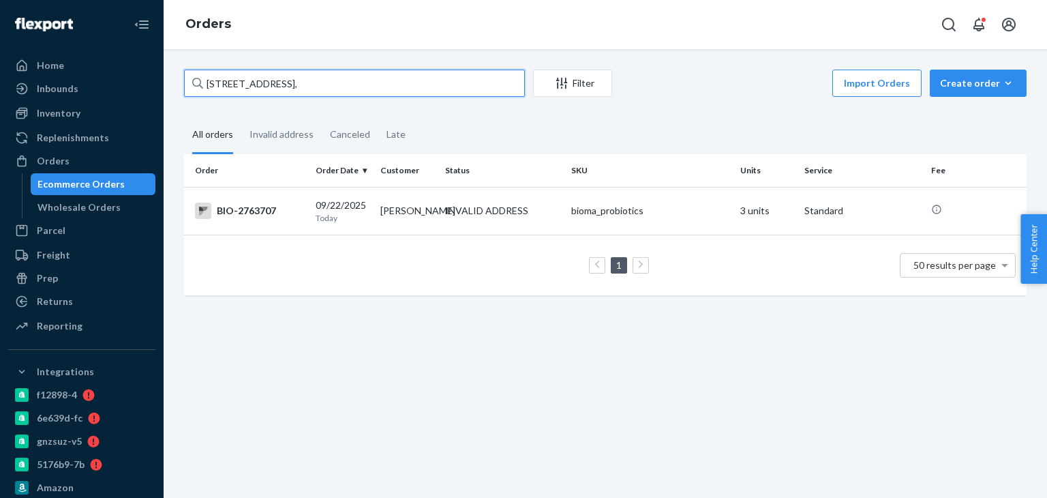
type input "[STREET_ADDRESS],"
click at [252, 213] on div "BIO-2763707" at bounding box center [250, 210] width 110 height 16
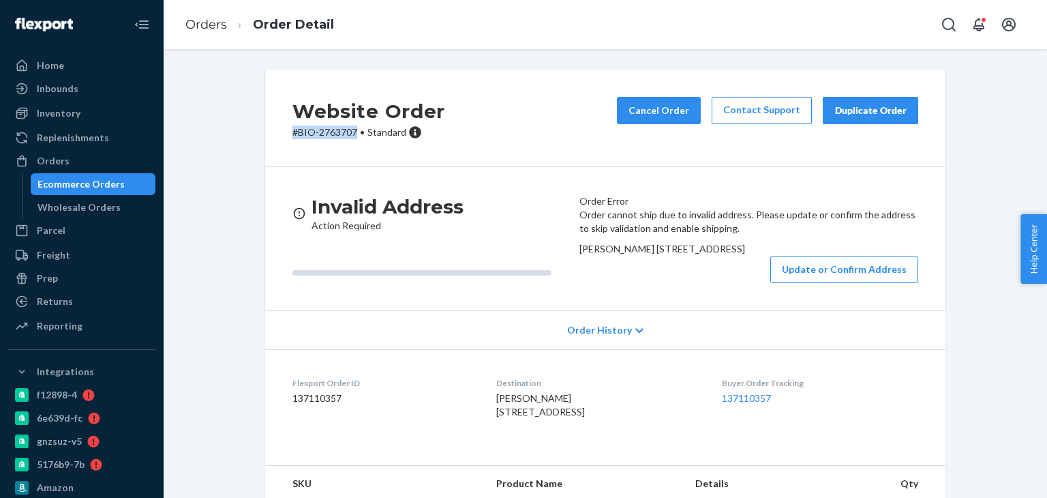
drag, startPoint x: 277, startPoint y: 148, endPoint x: 350, endPoint y: 147, distance: 73.6
click at [350, 147] on div "Website Order # BIO-2763707 • Standard Cancel Order Contact Support Duplicate O…" at bounding box center [605, 118] width 680 height 97
copy p "# BIO-2763707"
click at [215, 29] on link "Orders" at bounding box center [206, 24] width 42 height 15
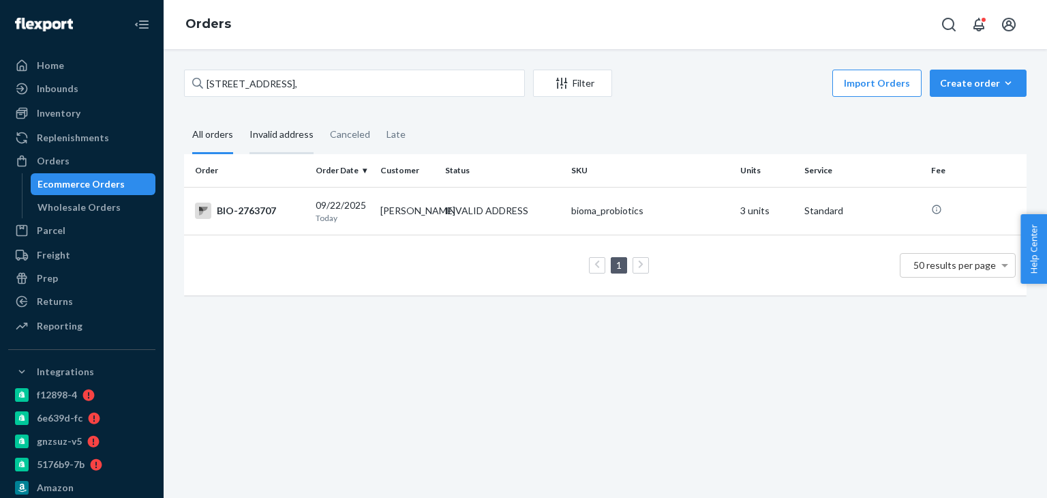
click at [267, 132] on div "Invalid address" at bounding box center [282, 135] width 64 height 37
click at [241, 117] on input "Invalid address" at bounding box center [241, 117] width 0 height 0
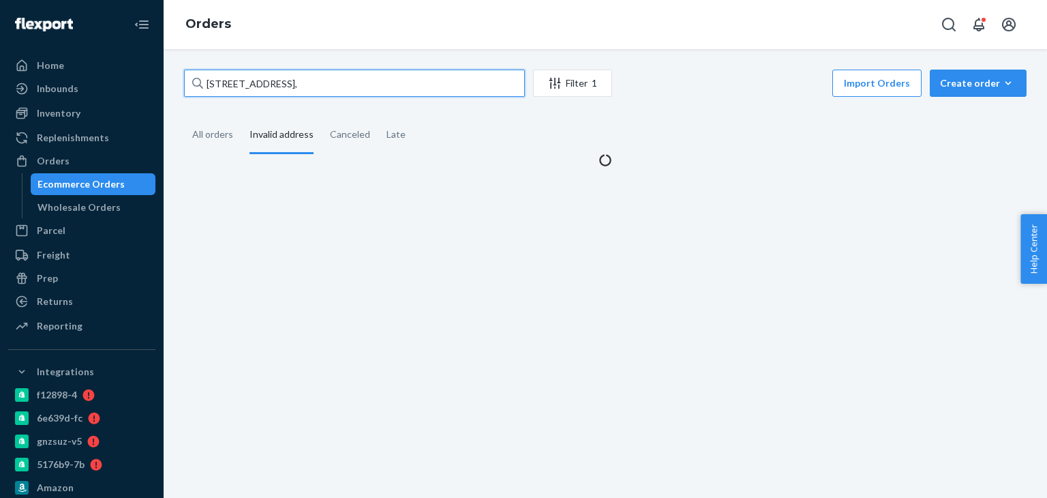
click at [300, 85] on input "[STREET_ADDRESS]," at bounding box center [354, 83] width 341 height 27
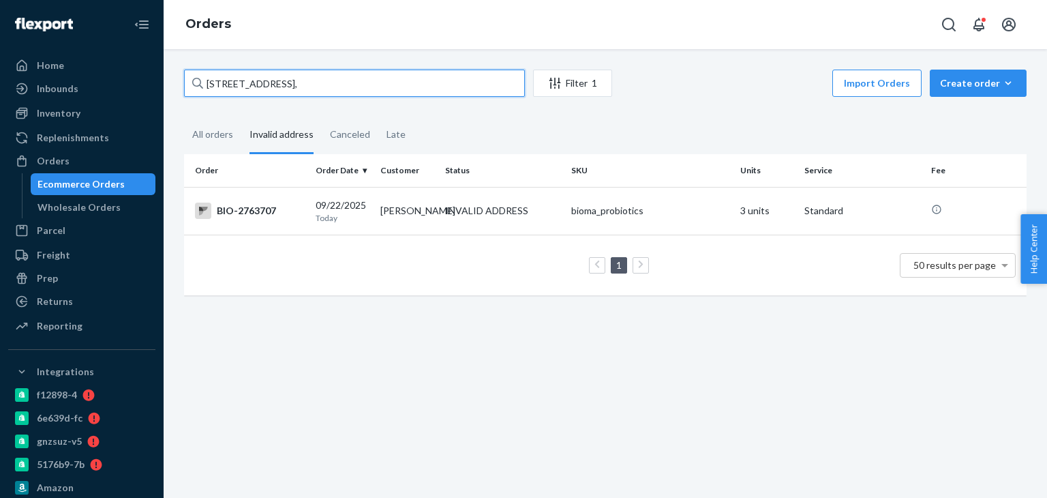
click at [300, 85] on input "[STREET_ADDRESS]," at bounding box center [354, 83] width 341 height 27
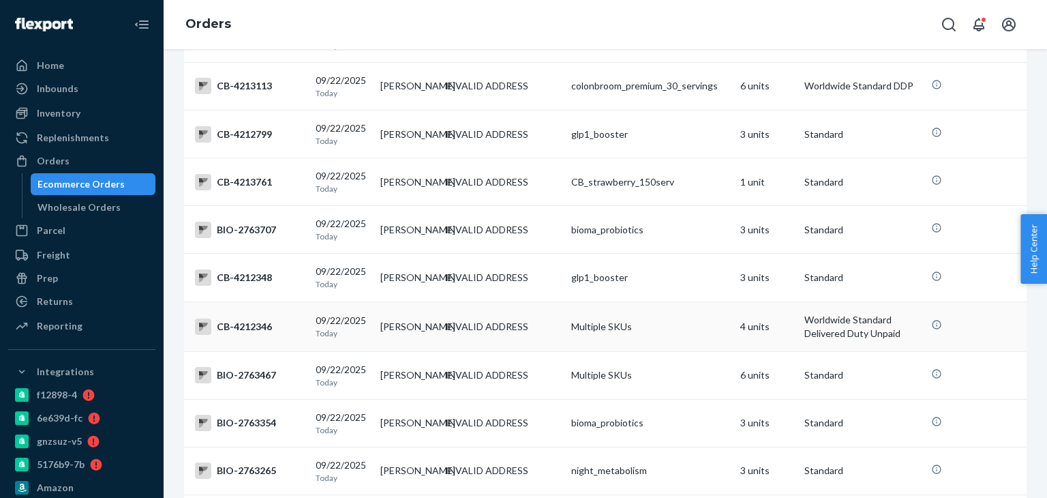
scroll to position [341, 0]
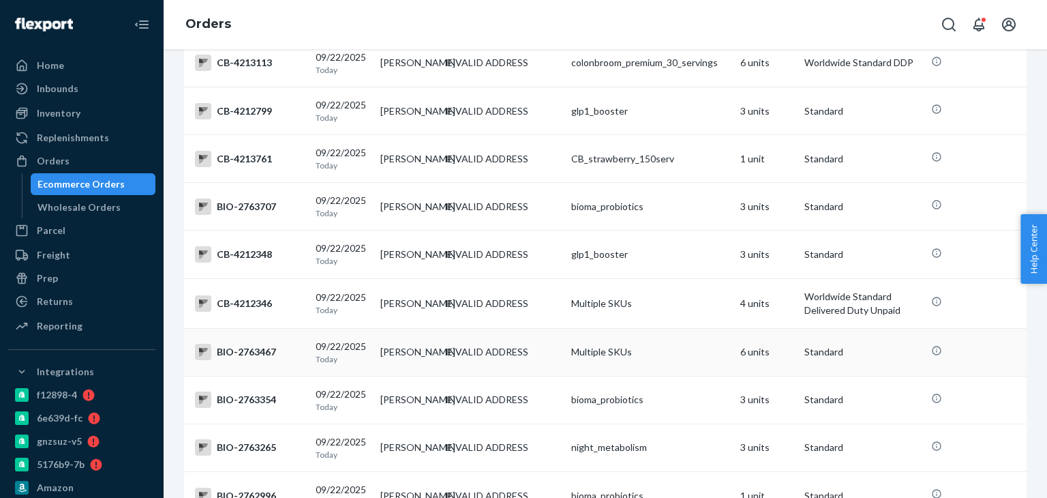
click at [245, 360] on div "BIO-2763467" at bounding box center [250, 352] width 110 height 16
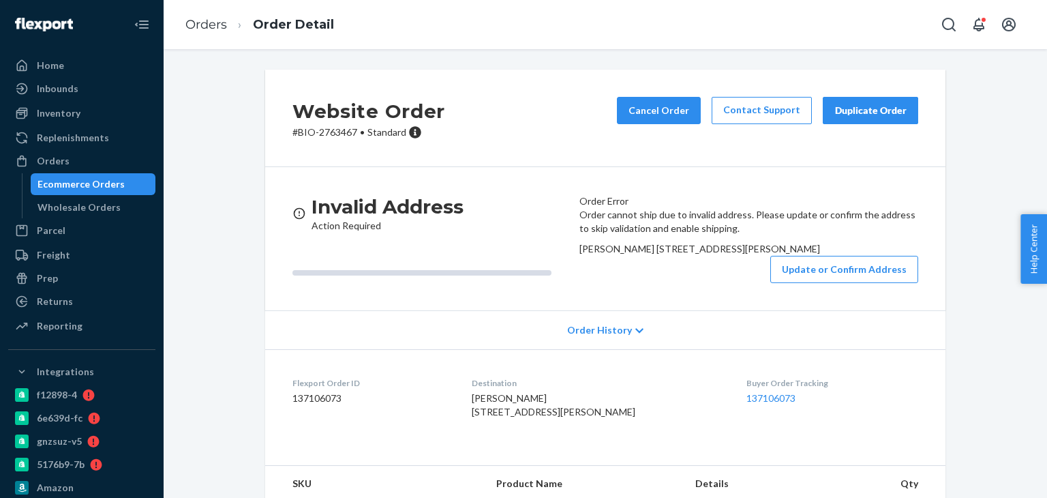
drag, startPoint x: 586, startPoint y: 305, endPoint x: 614, endPoint y: 323, distance: 34.0
click at [614, 256] on div "[PERSON_NAME] [STREET_ADDRESS][PERSON_NAME]" at bounding box center [748, 249] width 339 height 14
copy span "[STREET_ADDRESS][PERSON_NAME]"
drag, startPoint x: 283, startPoint y: 145, endPoint x: 352, endPoint y: 138, distance: 69.1
click at [352, 138] on div "Website Order # BIO-2763467 • Standard Cancel Order Contact Support Duplicate O…" at bounding box center [605, 118] width 680 height 97
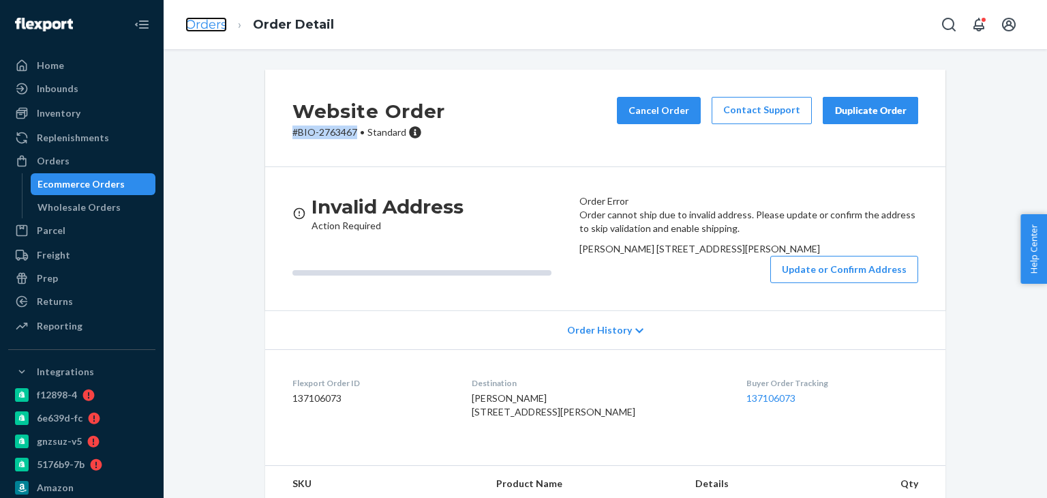
click at [211, 22] on link "Orders" at bounding box center [206, 24] width 42 height 15
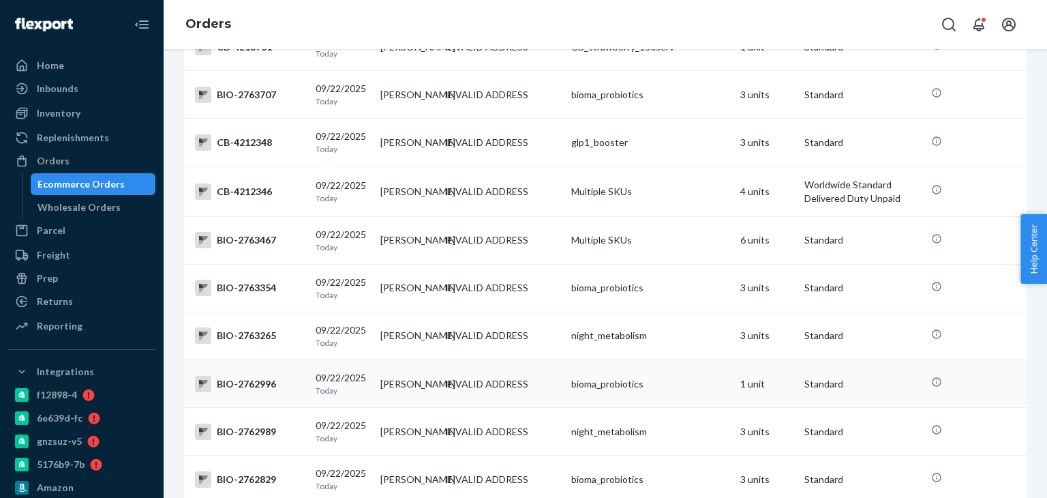
scroll to position [477, 0]
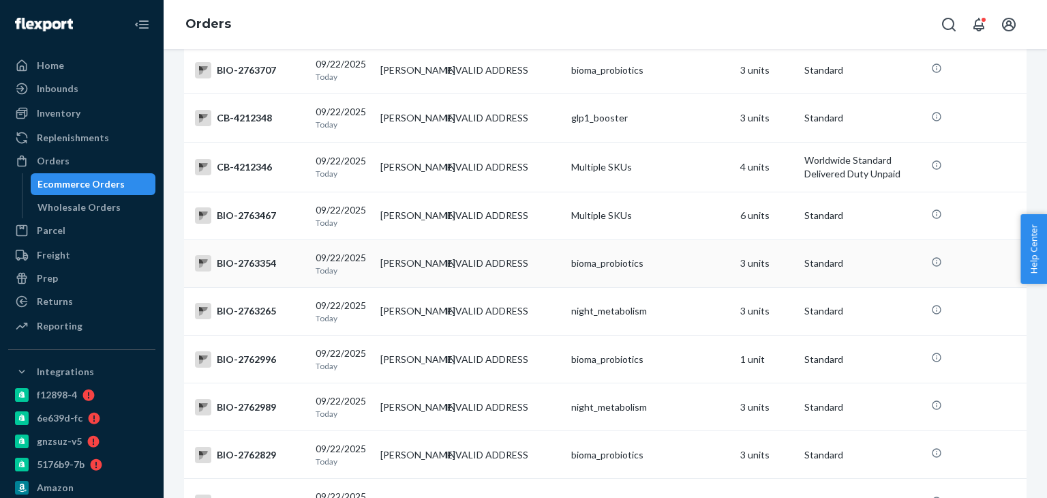
click at [246, 271] on div "BIO-2763354" at bounding box center [250, 263] width 110 height 16
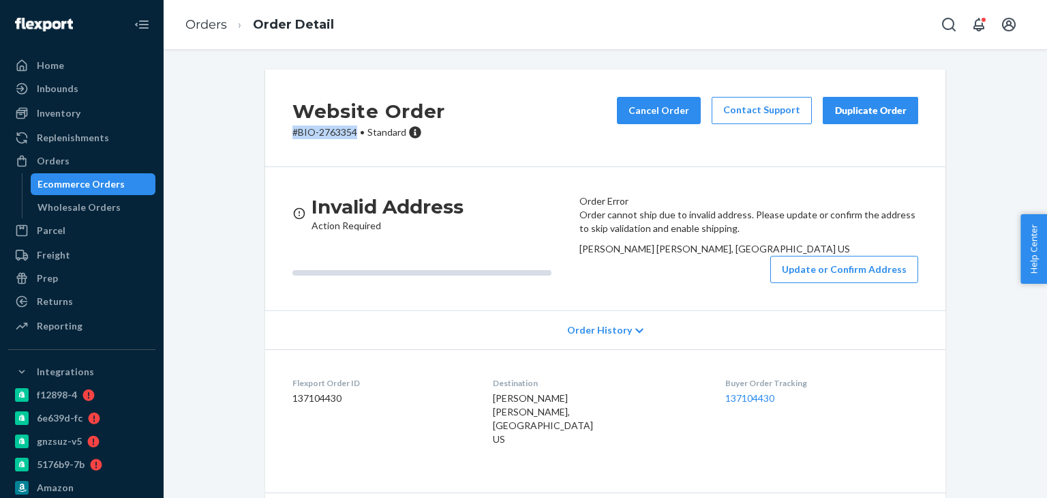
drag, startPoint x: 256, startPoint y: 152, endPoint x: 354, endPoint y: 149, distance: 97.5
click at [354, 149] on div "Website Order # BIO-2763354 • Standard Cancel Order Contact Support Duplicate O…" at bounding box center [605, 317] width 701 height 495
click at [210, 25] on link "Orders" at bounding box center [206, 24] width 42 height 15
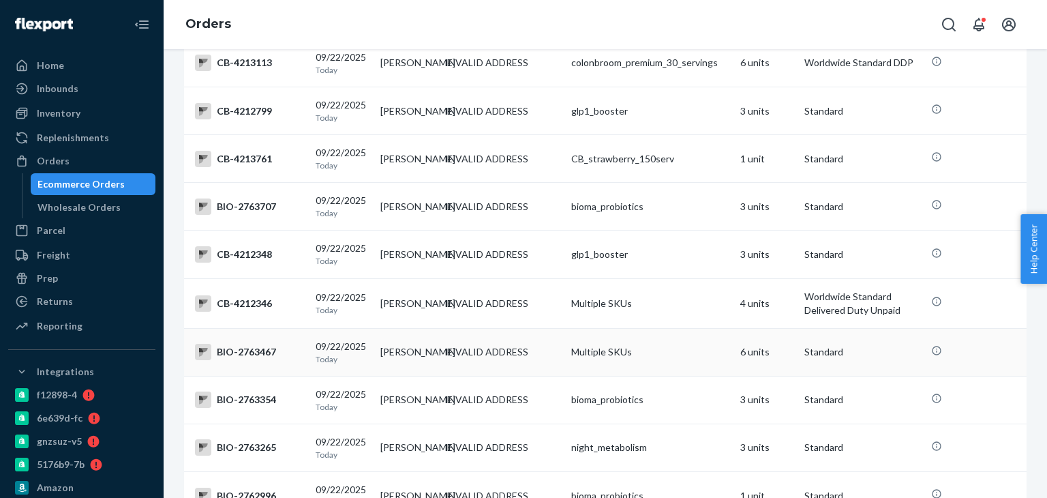
scroll to position [409, 0]
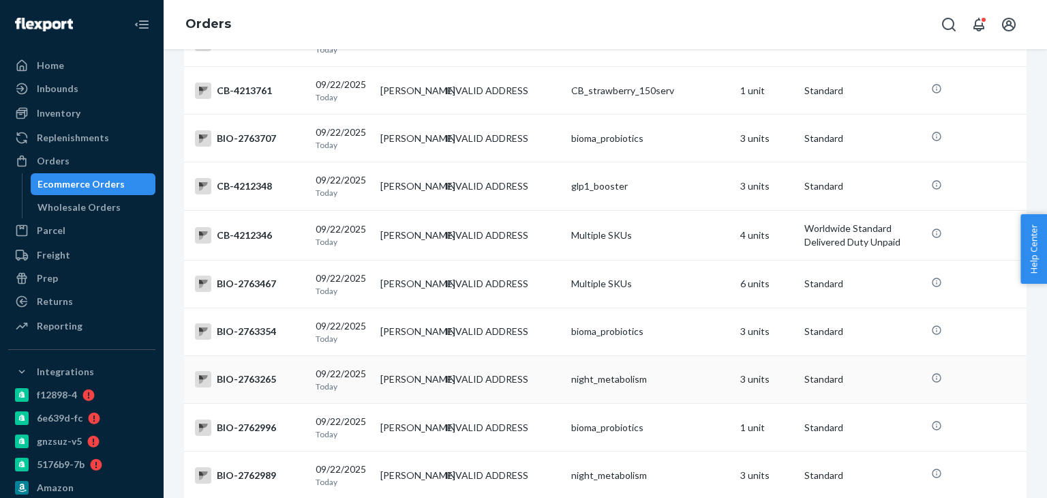
click at [247, 387] on div "BIO-2763265" at bounding box center [250, 379] width 110 height 16
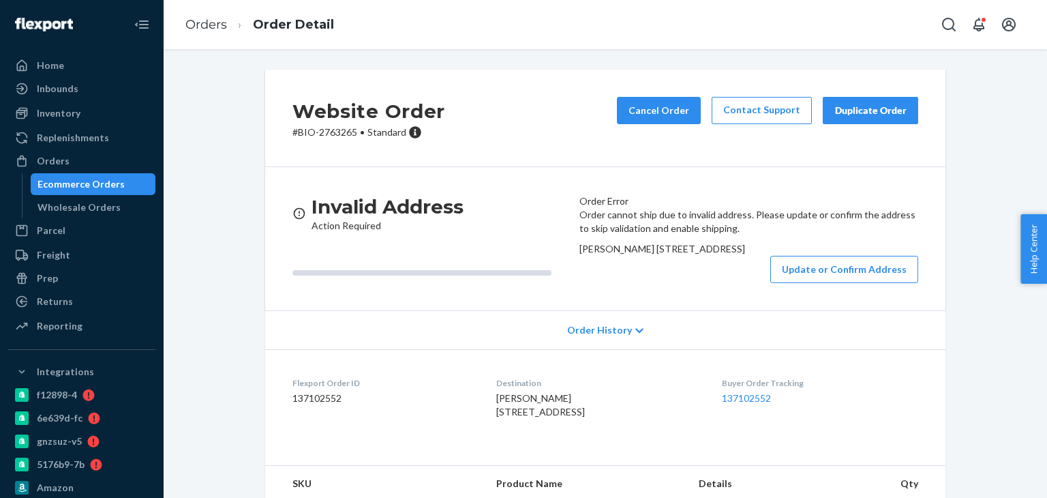
drag, startPoint x: 583, startPoint y: 303, endPoint x: 614, endPoint y: 325, distance: 38.0
click at [614, 283] on div "Order cannot ship due to invalid address. Please update or confirm the address …" at bounding box center [748, 245] width 339 height 75
drag, startPoint x: 270, startPoint y: 134, endPoint x: 343, endPoint y: 130, distance: 73.1
click at [350, 134] on div "Website Order # BIO-2763265 • Standard Cancel Order Contact Support Duplicate O…" at bounding box center [605, 118] width 680 height 97
click at [835, 283] on button "Update or Confirm Address" at bounding box center [844, 269] width 148 height 27
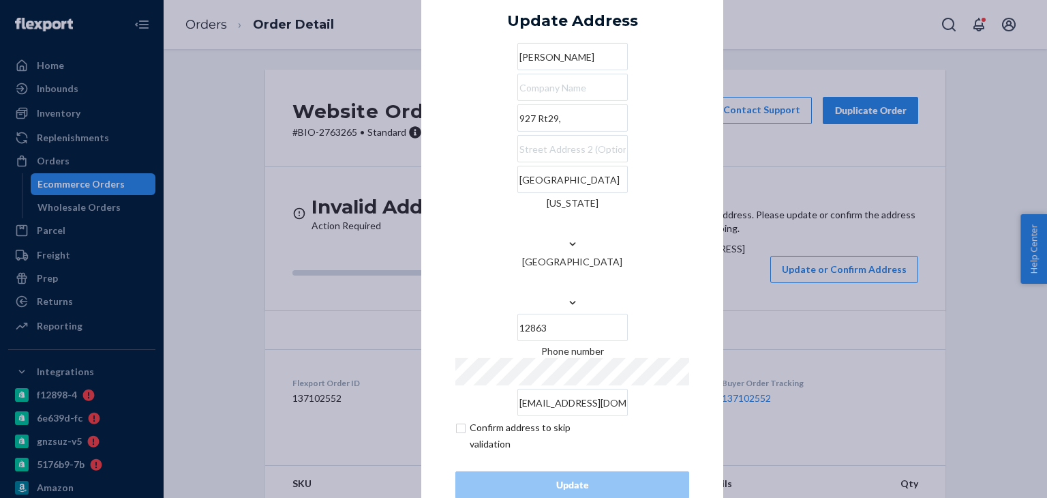
click at [517, 132] on input "927 Rt29," at bounding box center [572, 117] width 110 height 27
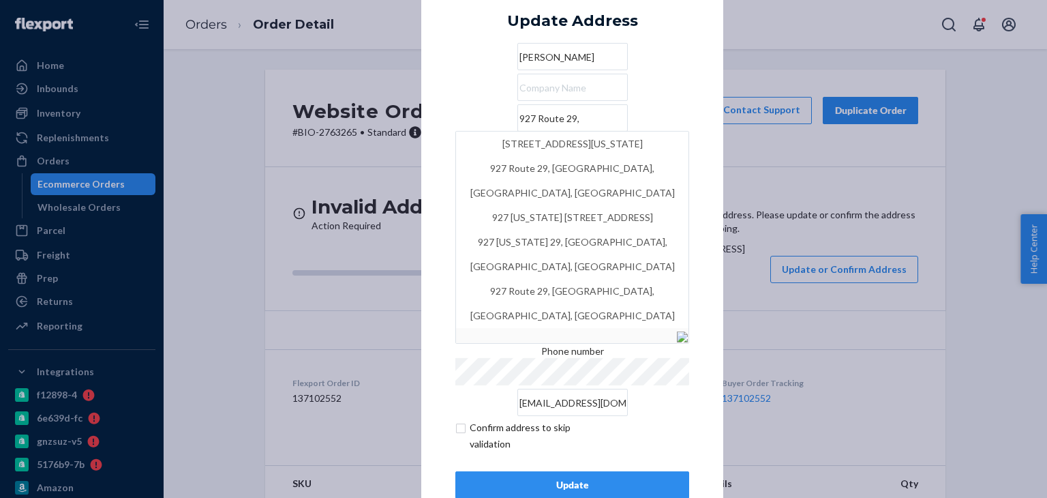
type input "927 Route 29,"
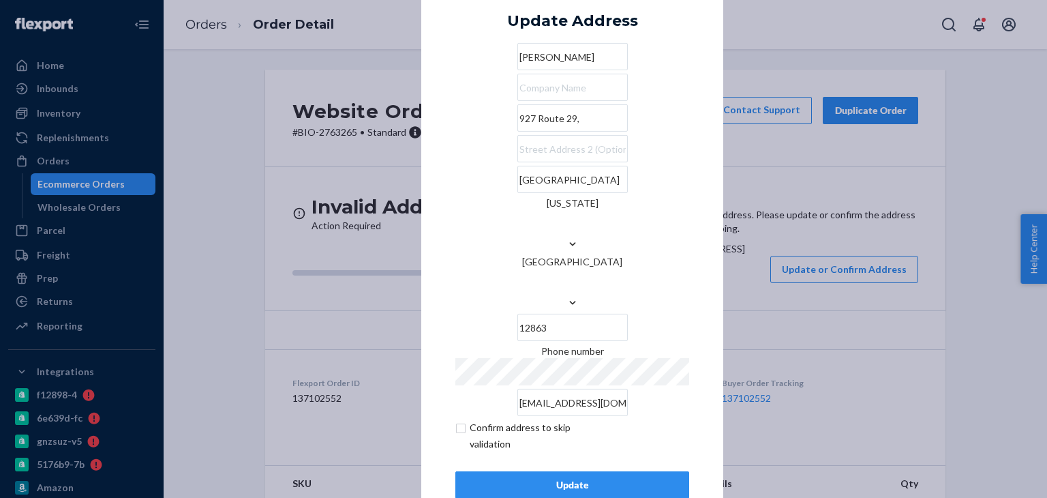
click at [706, 213] on div "× Update Address [PERSON_NAME] [STREET_ADDRESS][US_STATE] Phone number [EMAIL_A…" at bounding box center [572, 248] width 302 height 567
click at [582, 478] on div "Update" at bounding box center [572, 485] width 211 height 14
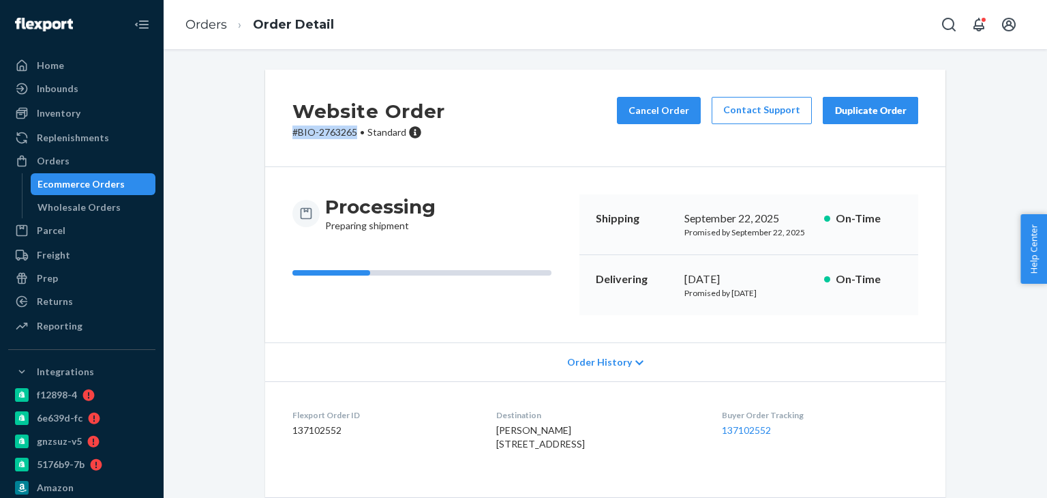
drag, startPoint x: 284, startPoint y: 132, endPoint x: 350, endPoint y: 134, distance: 66.8
click at [350, 134] on div "Website Order # BIO-2763265 • Standard Cancel Order Contact Support Duplicate O…" at bounding box center [605, 118] width 680 height 97
click at [214, 20] on link "Orders" at bounding box center [206, 24] width 42 height 15
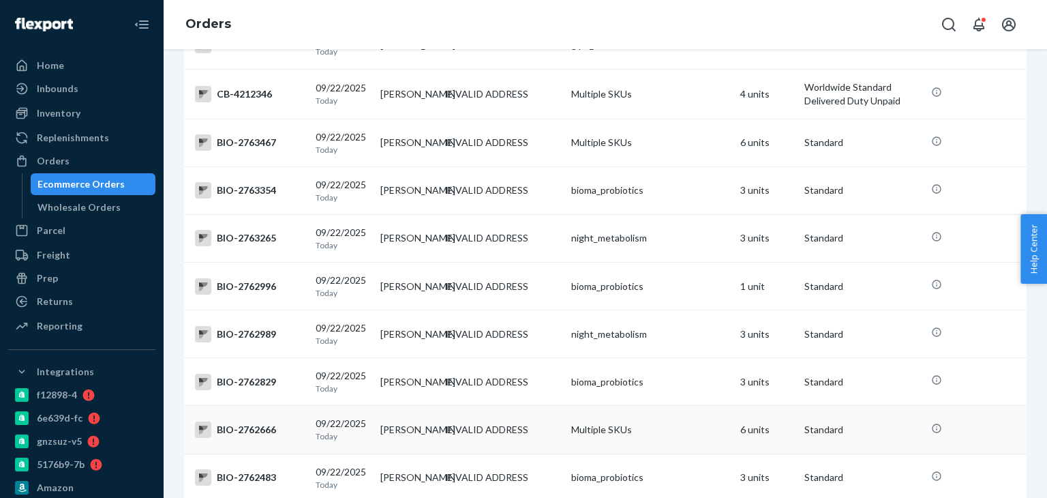
scroll to position [614, 0]
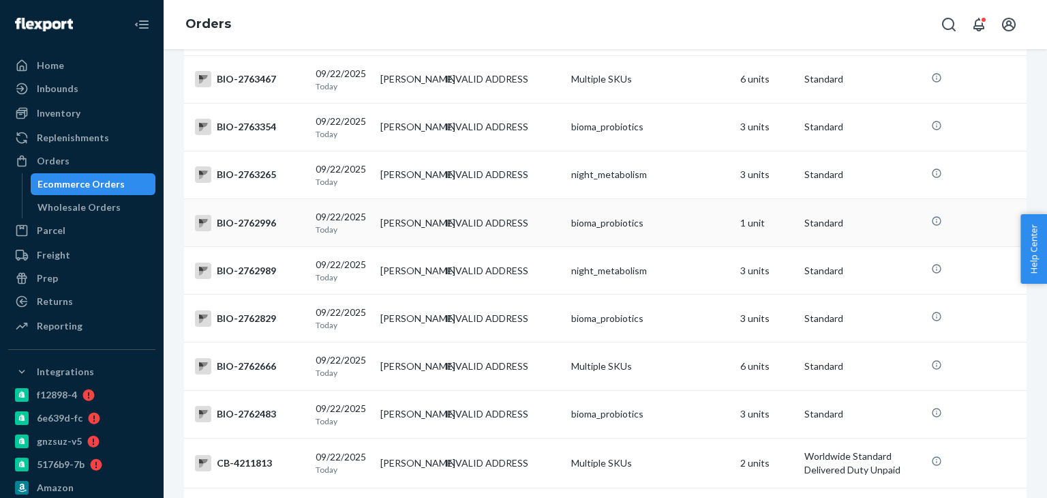
click at [246, 231] on div "BIO-2762996" at bounding box center [250, 223] width 110 height 16
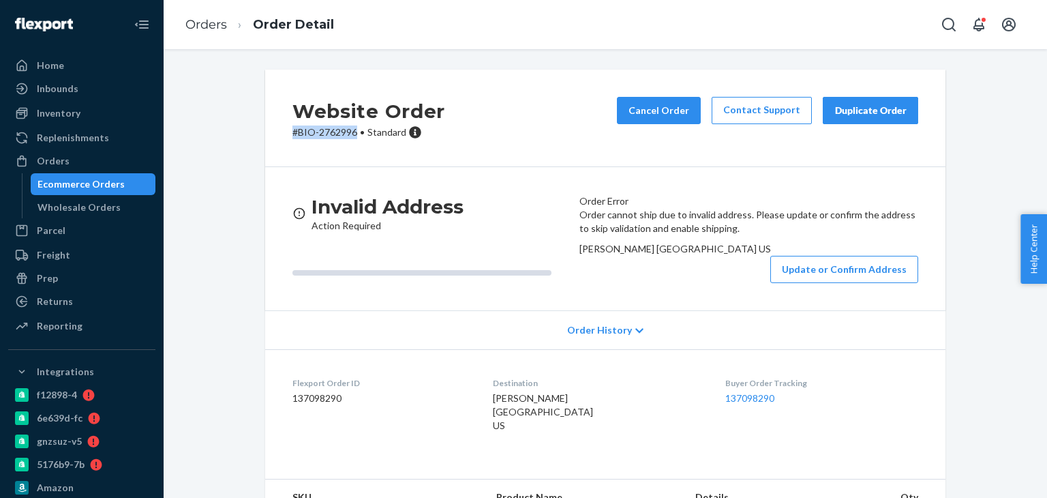
drag, startPoint x: 282, startPoint y: 137, endPoint x: 349, endPoint y: 140, distance: 66.9
click at [349, 140] on div "Website Order # BIO-2762996 • Standard Cancel Order Contact Support Duplicate O…" at bounding box center [605, 118] width 680 height 97
click at [212, 23] on link "Orders" at bounding box center [206, 24] width 42 height 15
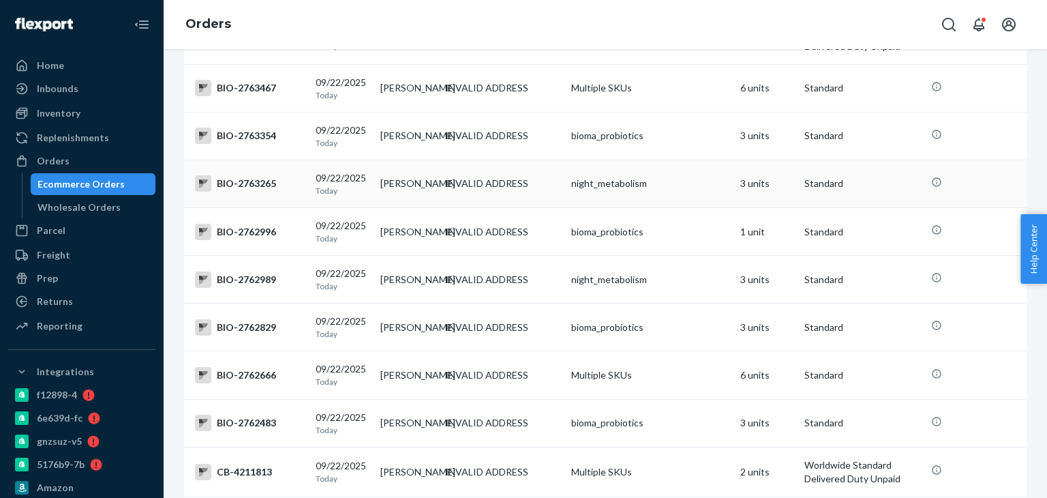
scroll to position [614, 0]
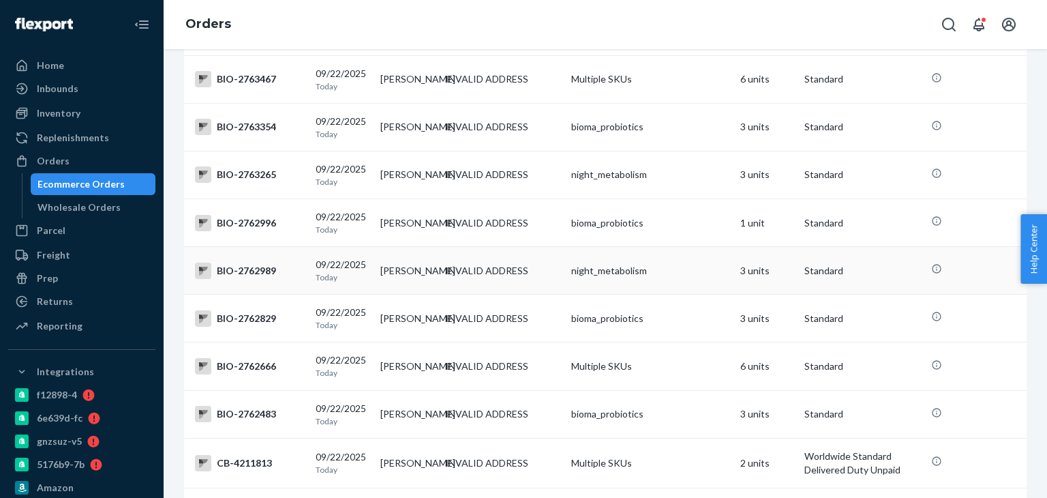
click at [255, 279] on div "BIO-2762989" at bounding box center [250, 270] width 110 height 16
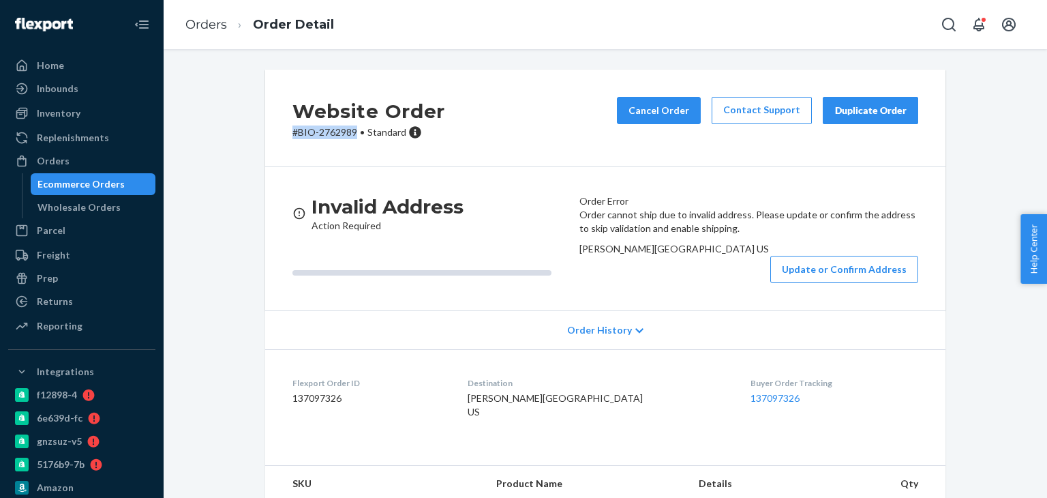
drag, startPoint x: 282, startPoint y: 134, endPoint x: 354, endPoint y: 136, distance: 72.3
click at [354, 136] on div "Website Order # BIO-2762989 • Standard Cancel Order Contact Support Duplicate O…" at bounding box center [605, 118] width 680 height 97
click at [212, 14] on ol "Orders Order Detail" at bounding box center [260, 25] width 170 height 40
click at [215, 18] on link "Orders" at bounding box center [206, 24] width 42 height 15
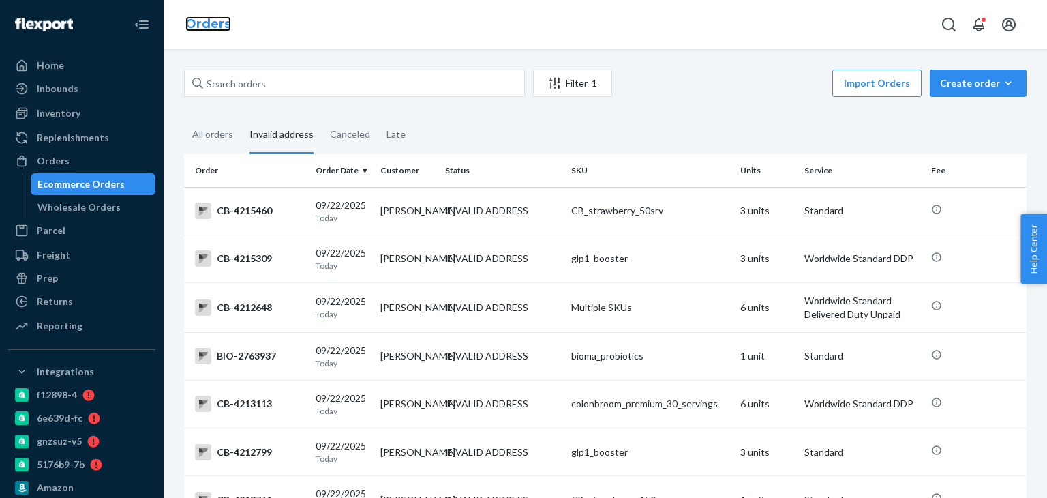
click at [213, 23] on link "Orders" at bounding box center [208, 23] width 46 height 15
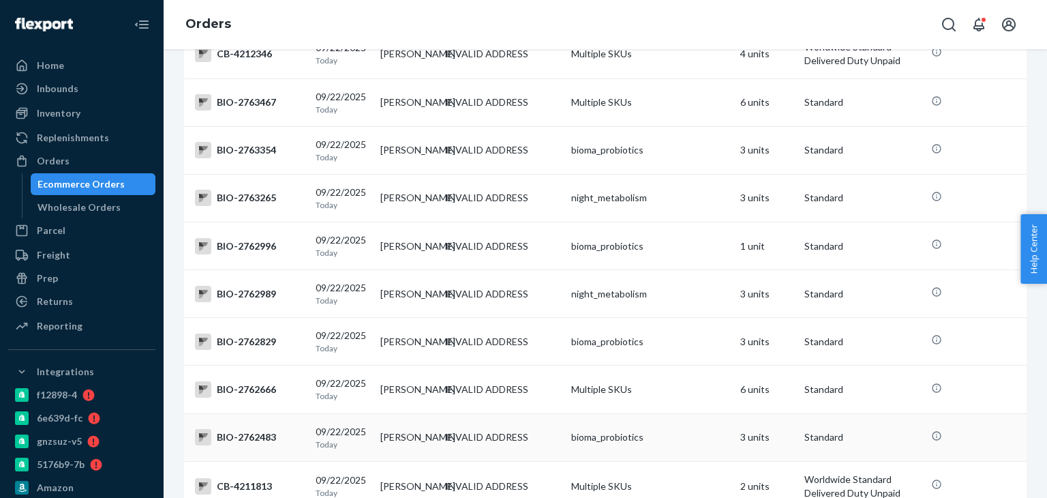
scroll to position [614, 0]
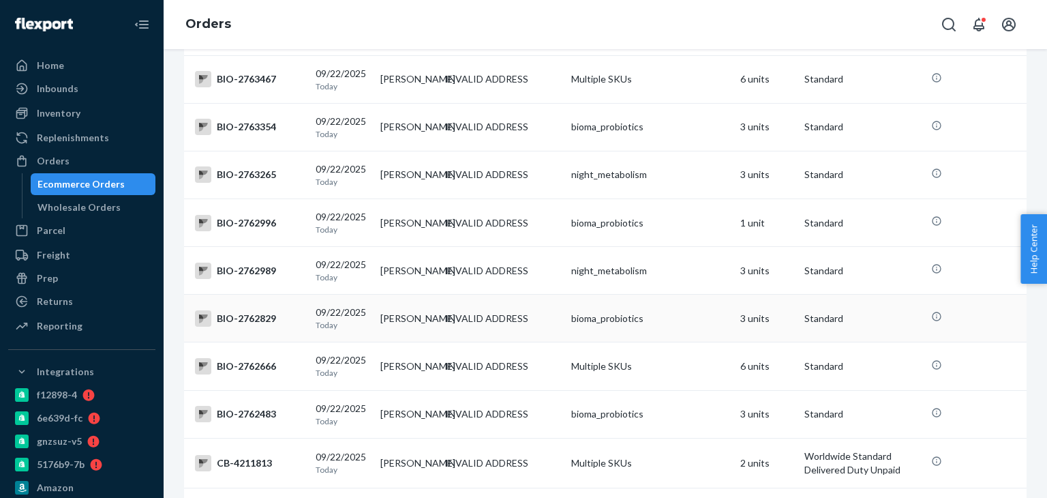
click at [250, 327] on div "BIO-2762829" at bounding box center [250, 318] width 110 height 16
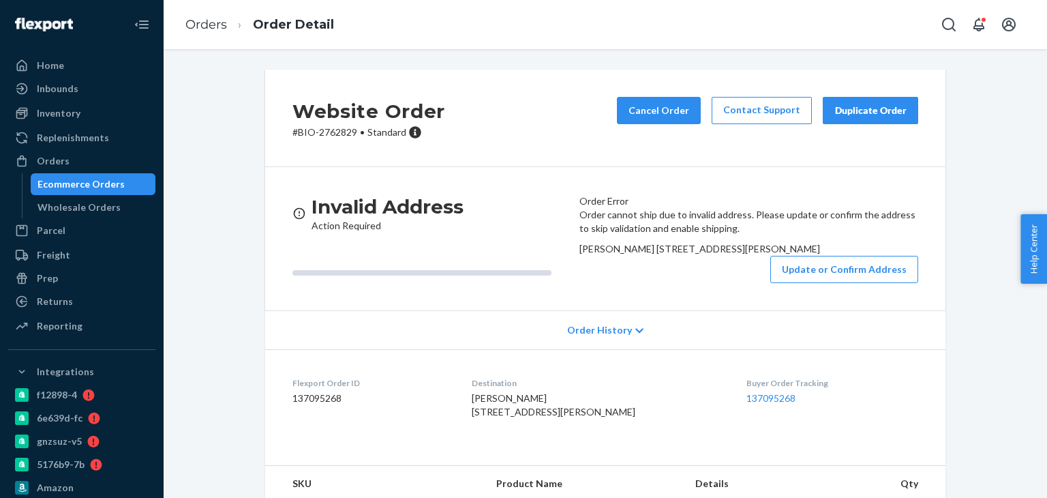
drag, startPoint x: 581, startPoint y: 302, endPoint x: 611, endPoint y: 325, distance: 37.9
click at [611, 283] on div "Order cannot ship due to invalid address. Please update or confirm the address …" at bounding box center [748, 245] width 339 height 75
drag, startPoint x: 282, startPoint y: 132, endPoint x: 351, endPoint y: 136, distance: 68.9
click at [351, 136] on div "Website Order # BIO-2762829 • Standard Cancel Order Contact Support Duplicate O…" at bounding box center [605, 118] width 680 height 97
click at [213, 22] on link "Orders" at bounding box center [206, 24] width 42 height 15
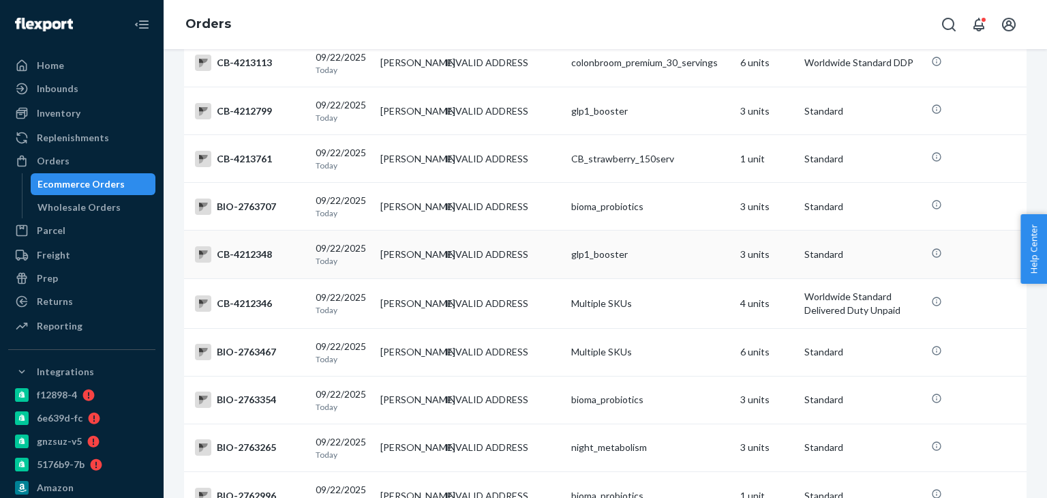
scroll to position [614, 0]
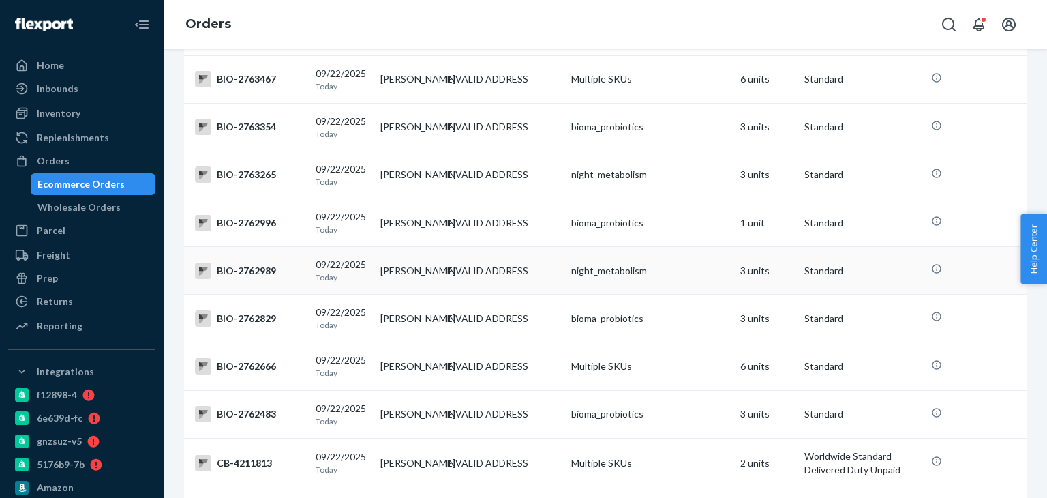
click at [254, 279] on div "BIO-2762989" at bounding box center [250, 270] width 110 height 16
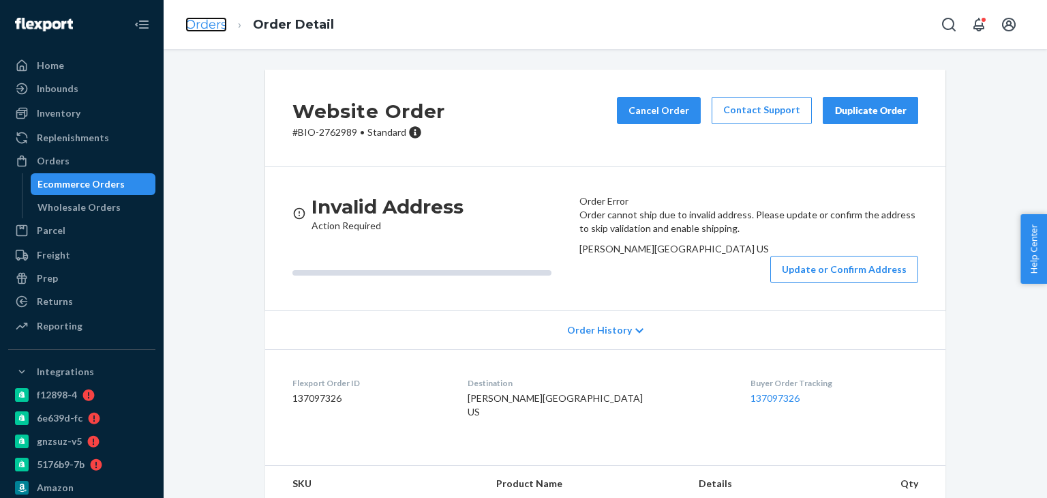
click at [207, 29] on link "Orders" at bounding box center [206, 24] width 42 height 15
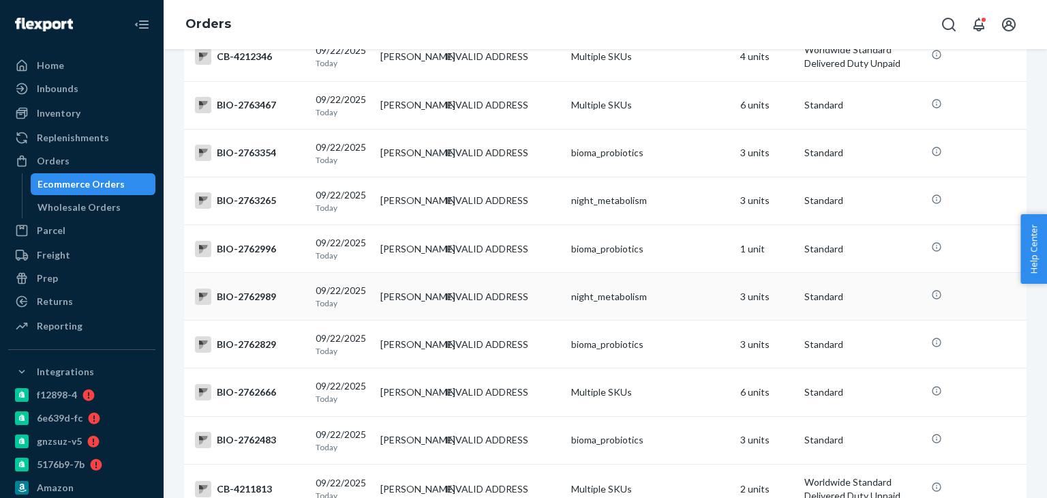
scroll to position [614, 0]
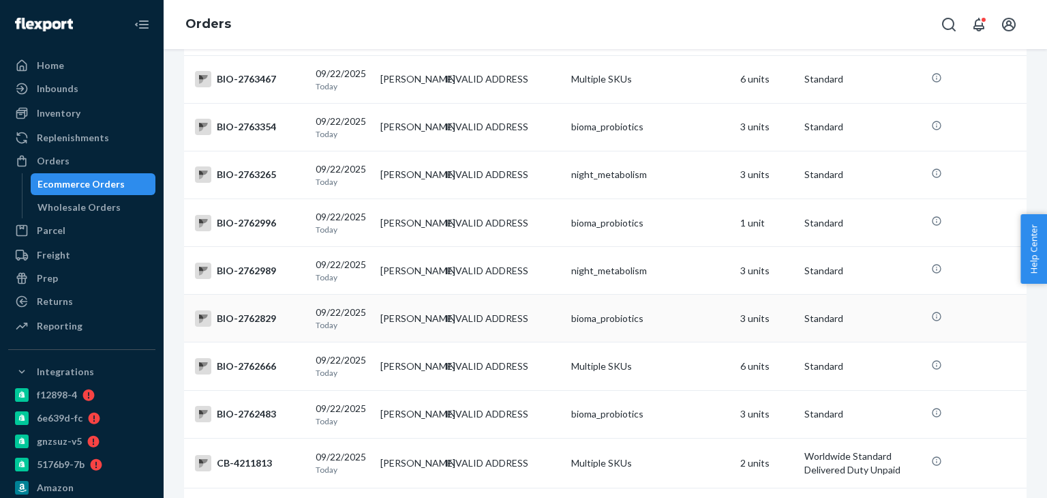
click at [262, 327] on div "BIO-2762829" at bounding box center [250, 318] width 110 height 16
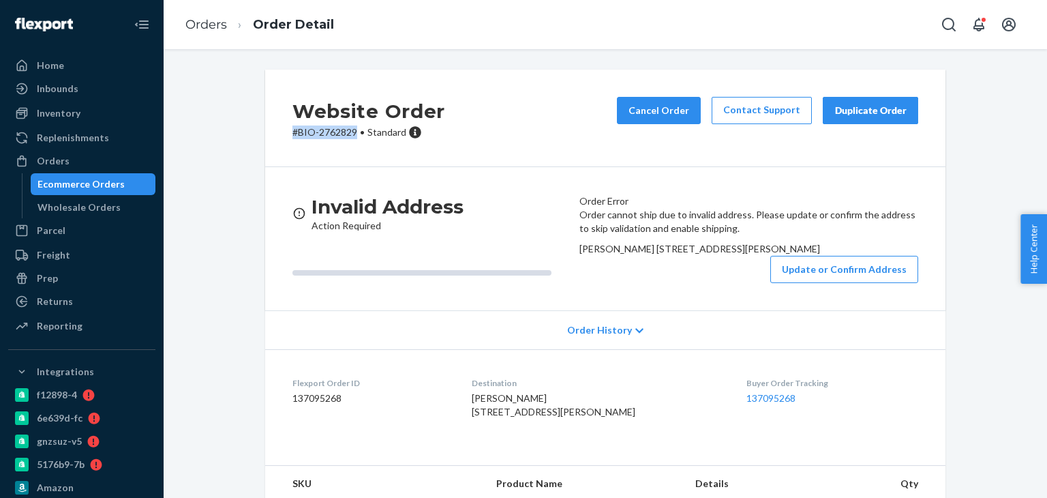
drag, startPoint x: 250, startPoint y: 137, endPoint x: 354, endPoint y: 140, distance: 105.0
click at [354, 140] on div "Website Order # BIO-2762829 • Standard Cancel Order Contact Support Duplicate O…" at bounding box center [605, 312] width 863 height 484
click at [635, 254] on span "[PERSON_NAME] [STREET_ADDRESS][PERSON_NAME]" at bounding box center [699, 249] width 241 height 12
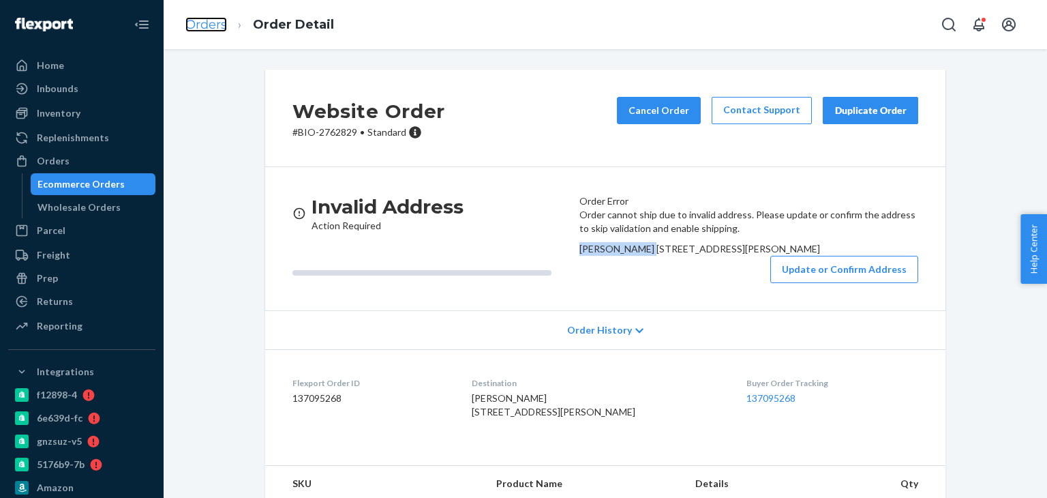
click at [210, 25] on link "Orders" at bounding box center [206, 24] width 42 height 15
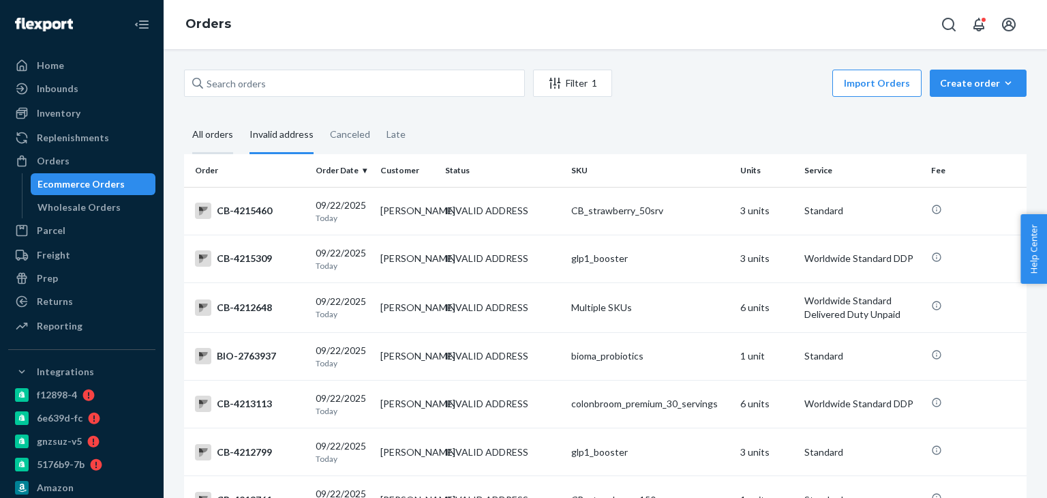
click at [187, 137] on div "All orders" at bounding box center [212, 135] width 57 height 37
click at [184, 117] on input "All orders" at bounding box center [184, 117] width 0 height 0
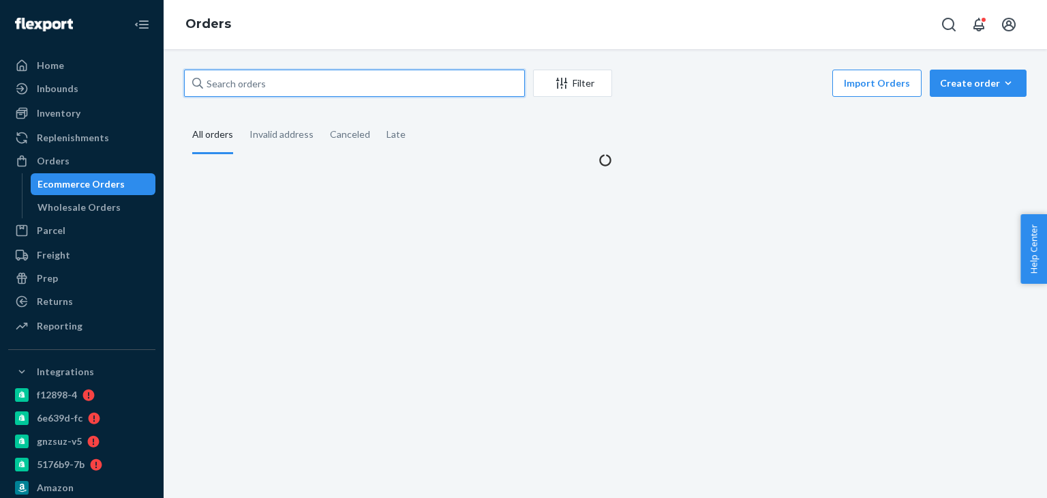
click at [257, 74] on input "text" at bounding box center [354, 83] width 341 height 27
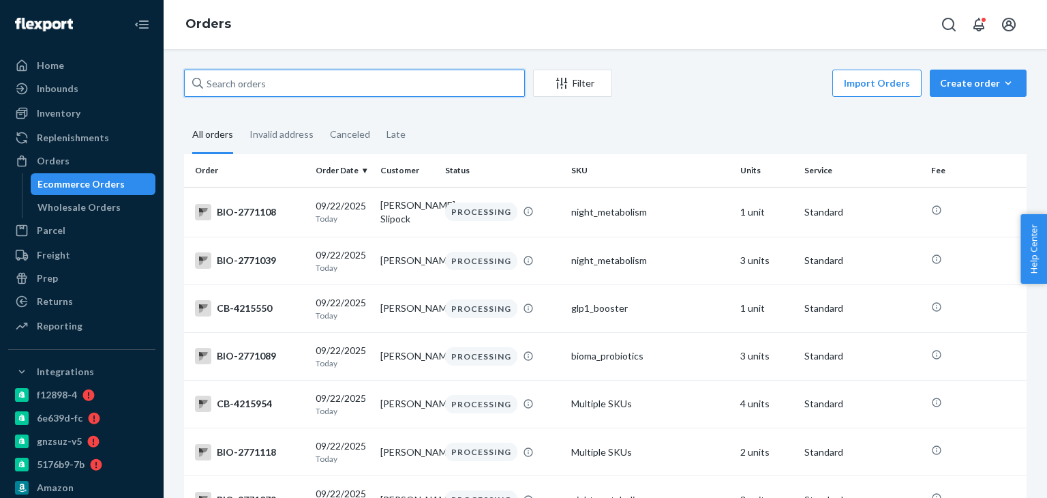
paste input "[PERSON_NAME]"
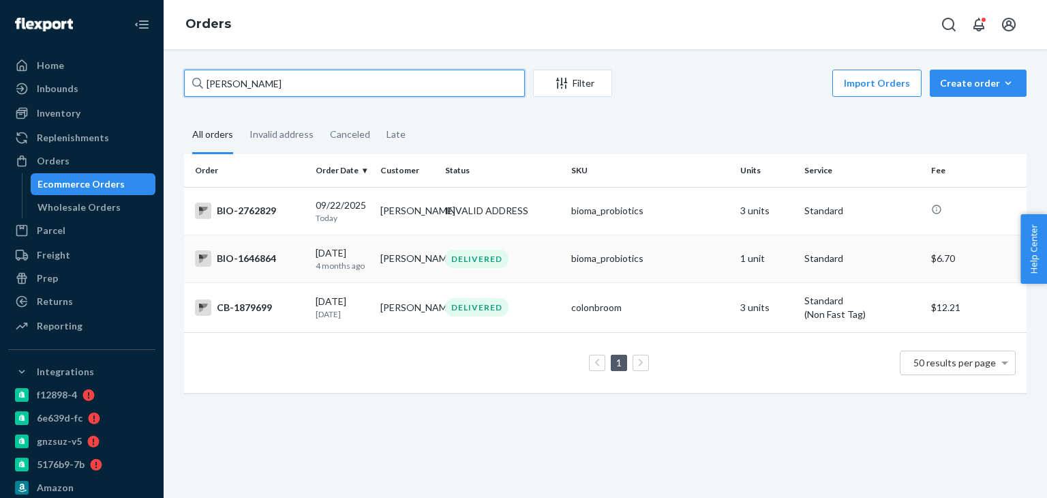
type input "[PERSON_NAME]"
click at [248, 267] on div "BIO-1646864" at bounding box center [250, 258] width 110 height 16
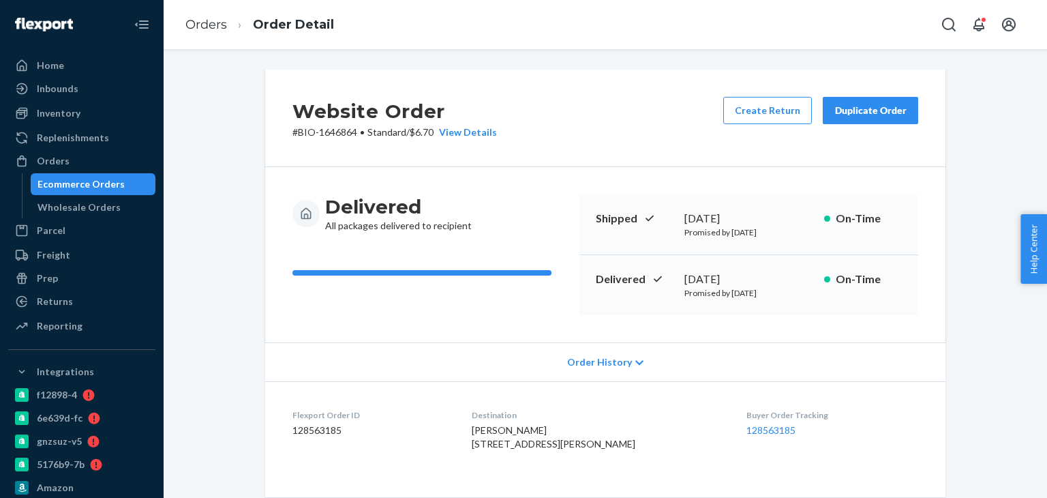
drag, startPoint x: 483, startPoint y: 443, endPoint x: 507, endPoint y: 470, distance: 35.7
click at [507, 470] on dl "Flexport Order ID 128563185 Destination [PERSON_NAME][GEOGRAPHIC_DATA][STREET_A…" at bounding box center [605, 432] width 680 height 102
click at [211, 22] on link "Orders" at bounding box center [206, 24] width 42 height 15
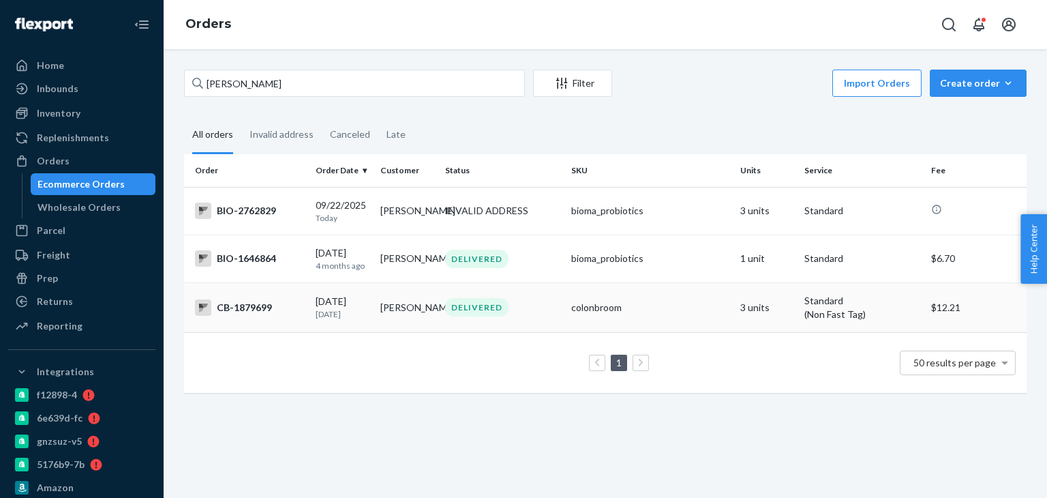
click at [240, 316] on div "CB-1879699" at bounding box center [250, 307] width 110 height 16
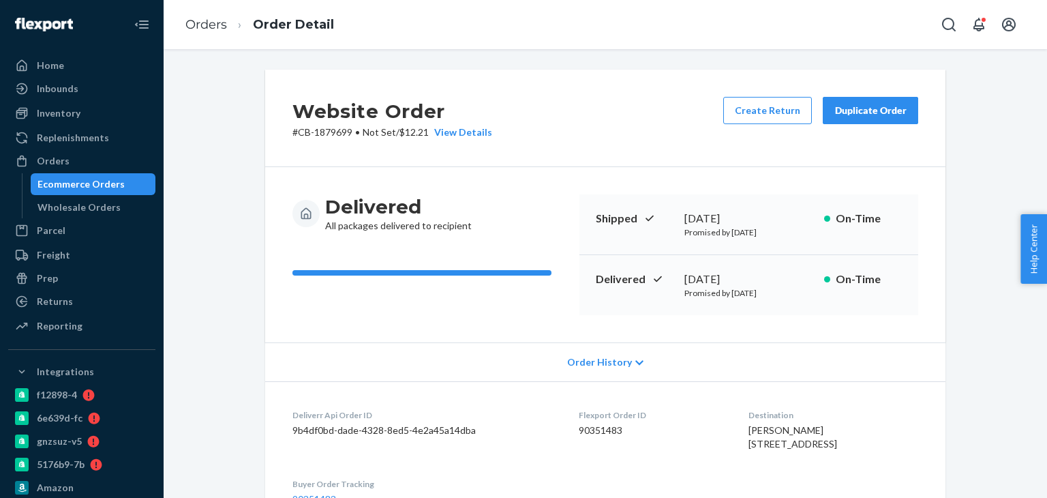
click at [192, 32] on li "Orders" at bounding box center [206, 25] width 42 height 18
click at [212, 28] on link "Orders" at bounding box center [206, 24] width 42 height 15
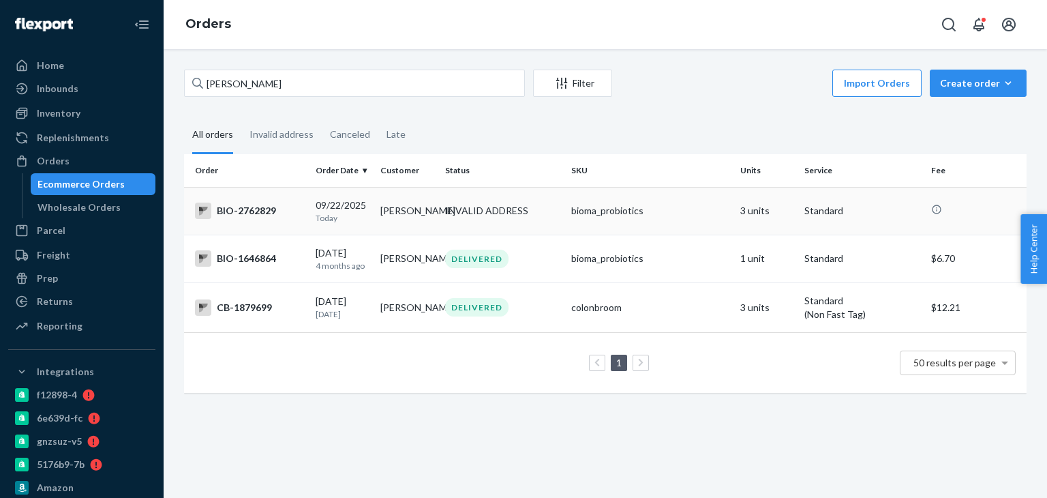
click at [241, 205] on div "BIO-2762829" at bounding box center [250, 210] width 110 height 16
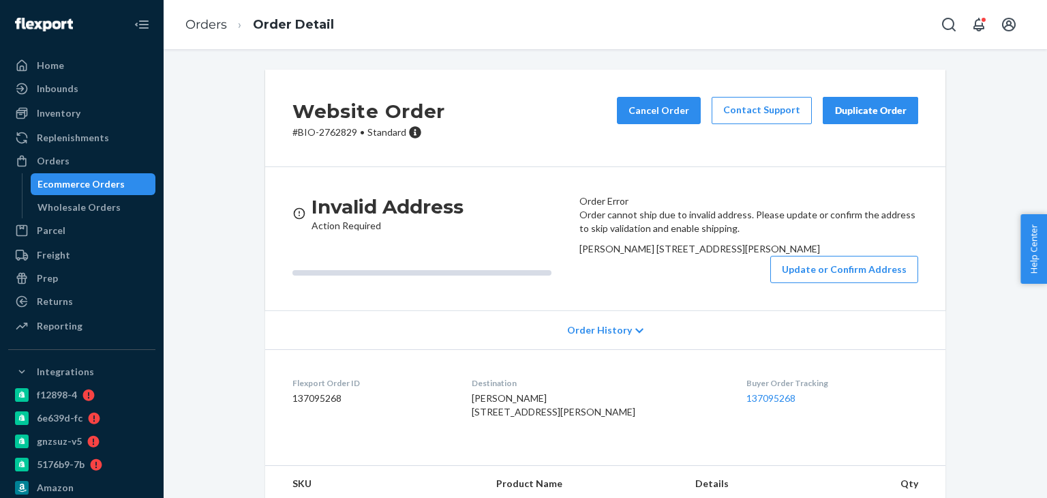
click at [831, 283] on div "Order cannot ship due to invalid address. Please update or confirm the address …" at bounding box center [748, 245] width 339 height 75
click at [832, 283] on button "Update or Confirm Address" at bounding box center [844, 269] width 148 height 27
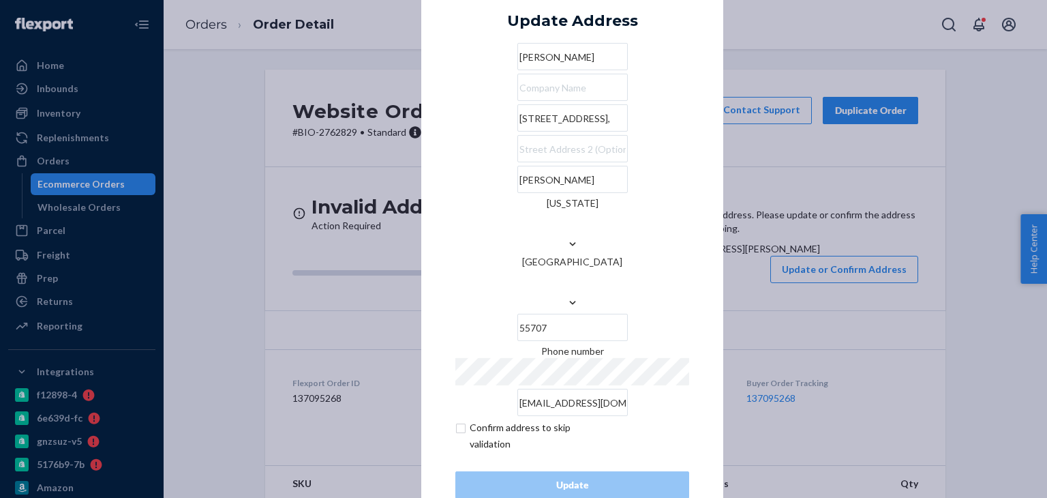
click at [539, 132] on input "[STREET_ADDRESS]," at bounding box center [572, 117] width 110 height 27
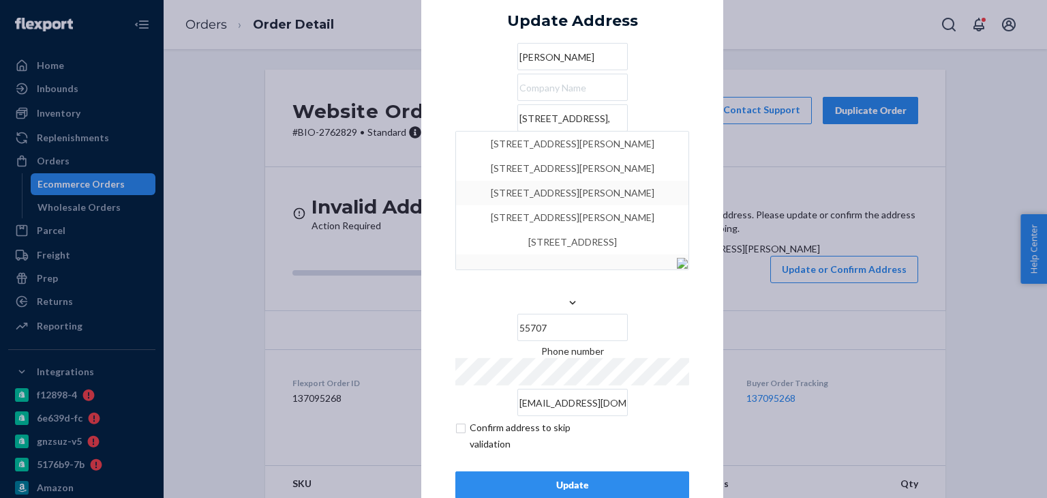
type input "[STREET_ADDRESS],"
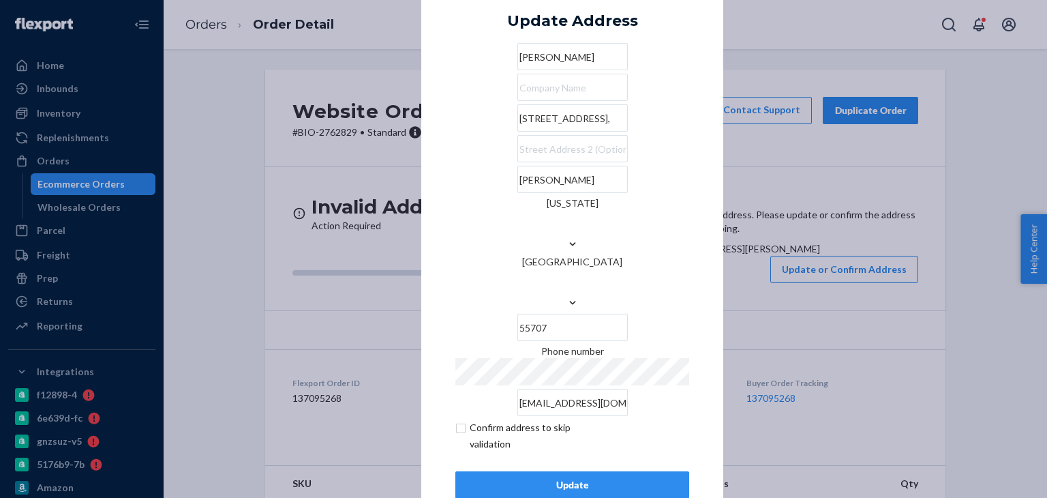
click at [709, 257] on div "× Update Address [PERSON_NAME] [STREET_ADDRESS][PERSON_NAME][US_STATE] Phone nu…" at bounding box center [572, 248] width 302 height 567
click at [587, 471] on button "Update" at bounding box center [572, 484] width 234 height 27
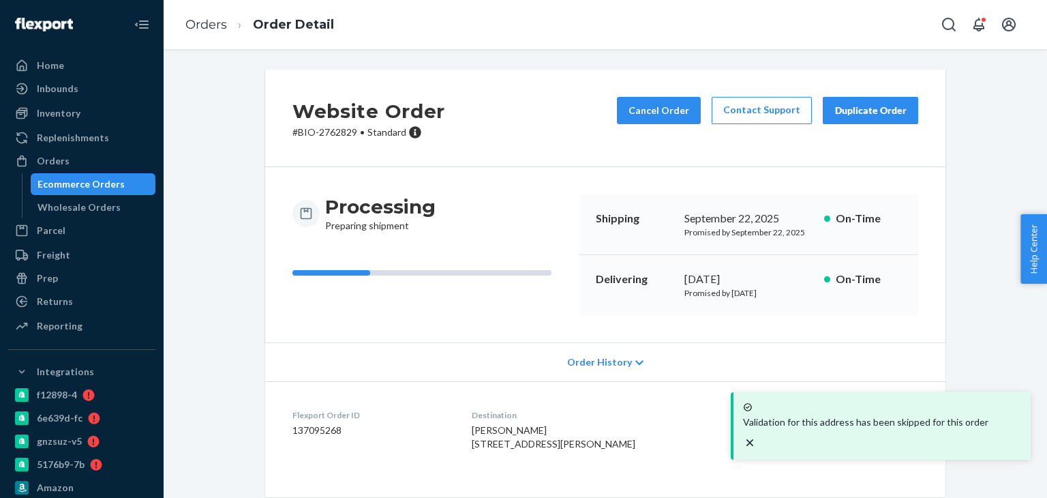
click at [528, 440] on span "[PERSON_NAME] [STREET_ADDRESS][PERSON_NAME]" at bounding box center [554, 436] width 164 height 25
click at [211, 23] on link "Orders" at bounding box center [206, 24] width 42 height 15
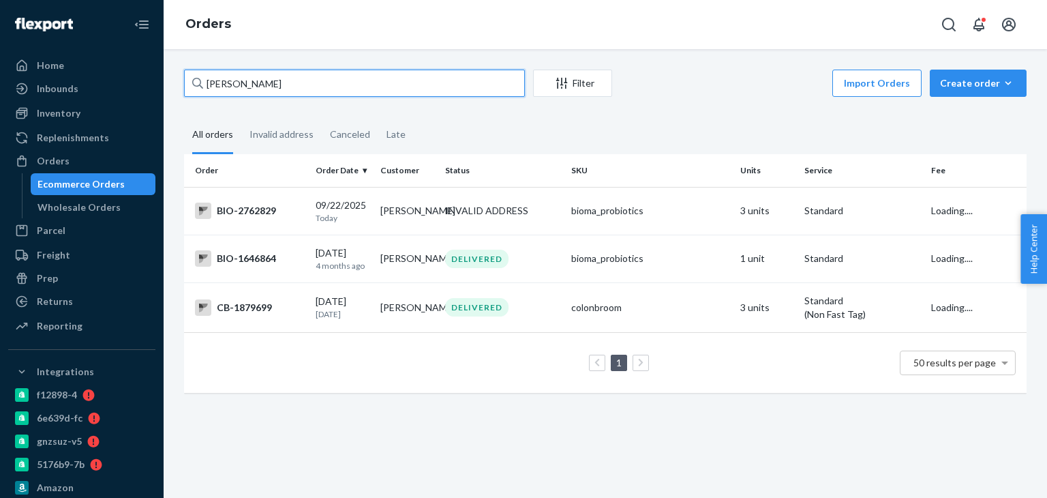
click at [258, 76] on input "[PERSON_NAME]" at bounding box center [354, 83] width 341 height 27
paste input "[STREET_ADDRESS]"
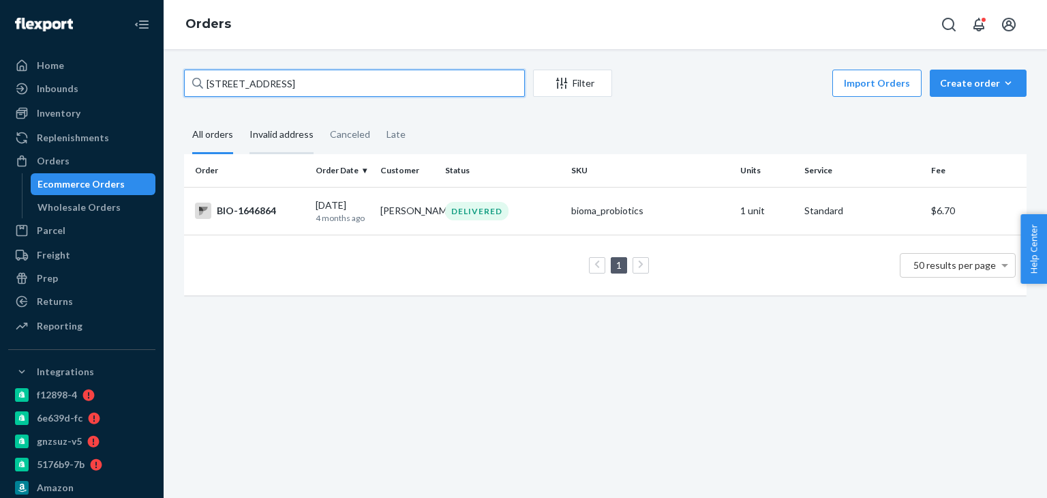
type input "[STREET_ADDRESS]"
click at [275, 136] on div "Invalid address" at bounding box center [282, 135] width 64 height 37
click at [241, 117] on input "Invalid address" at bounding box center [241, 117] width 0 height 0
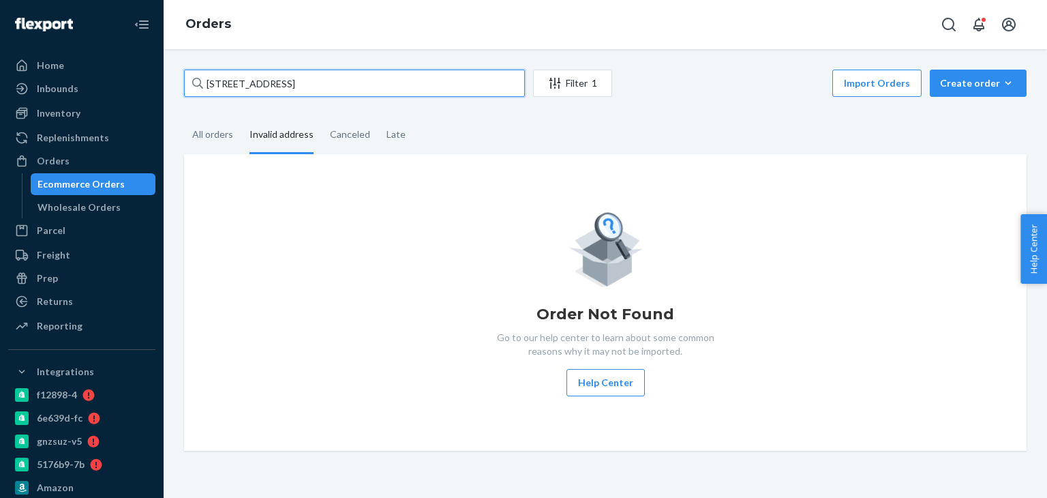
click at [321, 80] on input "[STREET_ADDRESS]" at bounding box center [354, 83] width 341 height 27
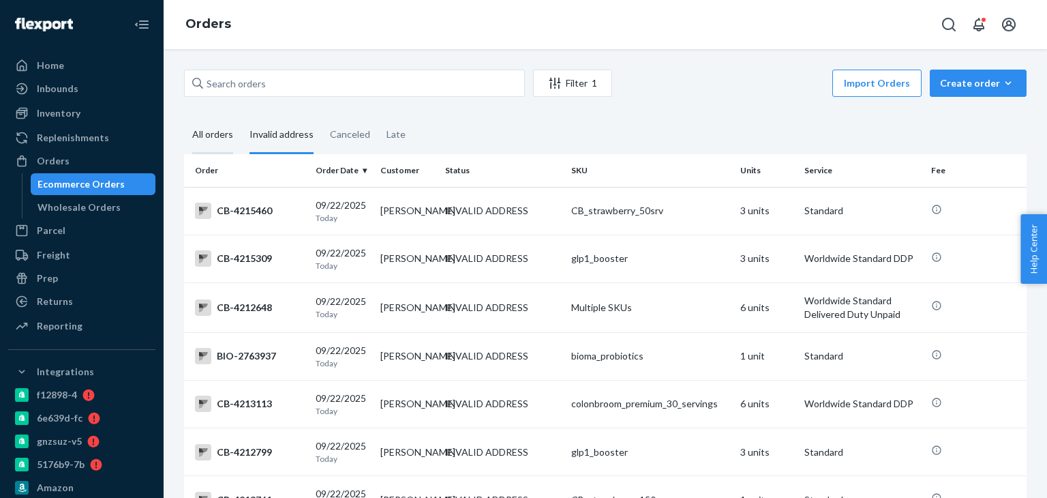
click at [220, 142] on div "All orders" at bounding box center [212, 135] width 41 height 37
click at [184, 117] on input "All orders" at bounding box center [184, 117] width 0 height 0
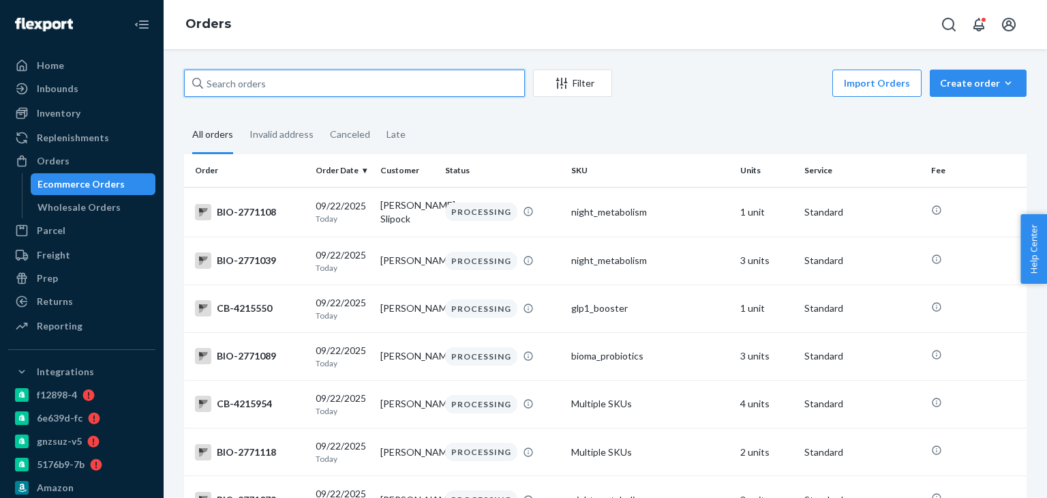
click at [292, 76] on input "text" at bounding box center [354, 83] width 341 height 27
paste input "[STREET_ADDRESS]"
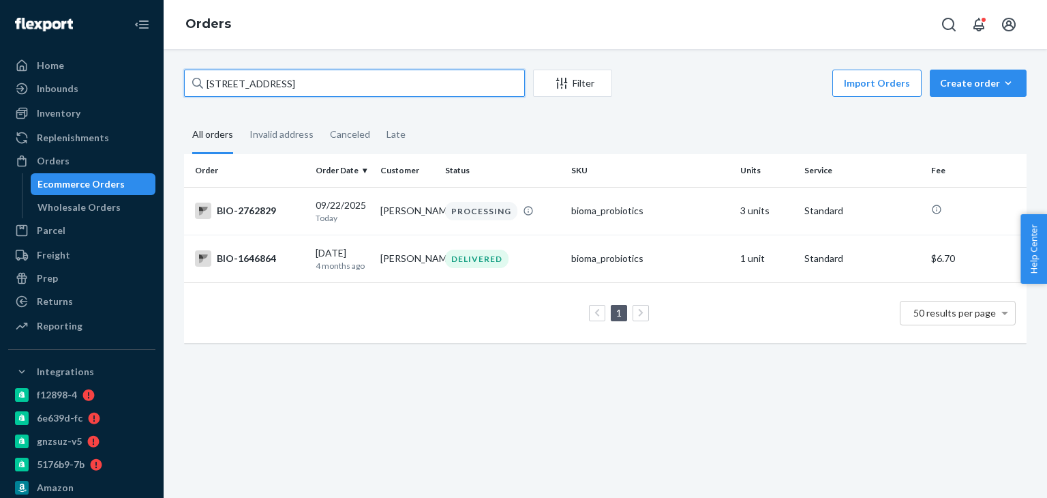
type input "[STREET_ADDRESS]"
click at [267, 132] on div "Invalid address" at bounding box center [282, 135] width 64 height 37
click at [241, 117] on input "Invalid address" at bounding box center [241, 117] width 0 height 0
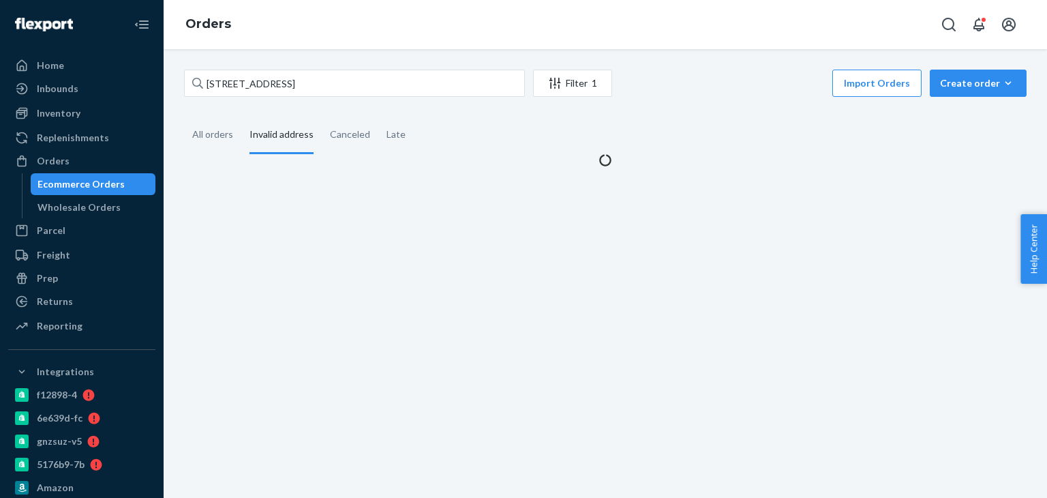
click at [294, 100] on div "[STREET_ADDRESS] Filter 1 Import Orders Create order Ecommerce order Removal or…" at bounding box center [605, 118] width 863 height 97
click at [301, 78] on input "[STREET_ADDRESS]" at bounding box center [354, 83] width 341 height 27
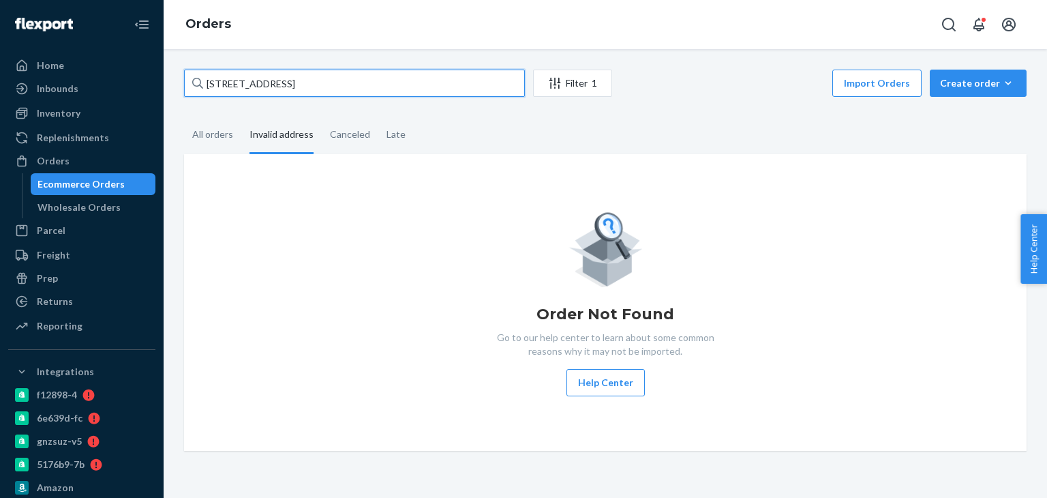
click at [301, 78] on input "[STREET_ADDRESS]" at bounding box center [354, 83] width 341 height 27
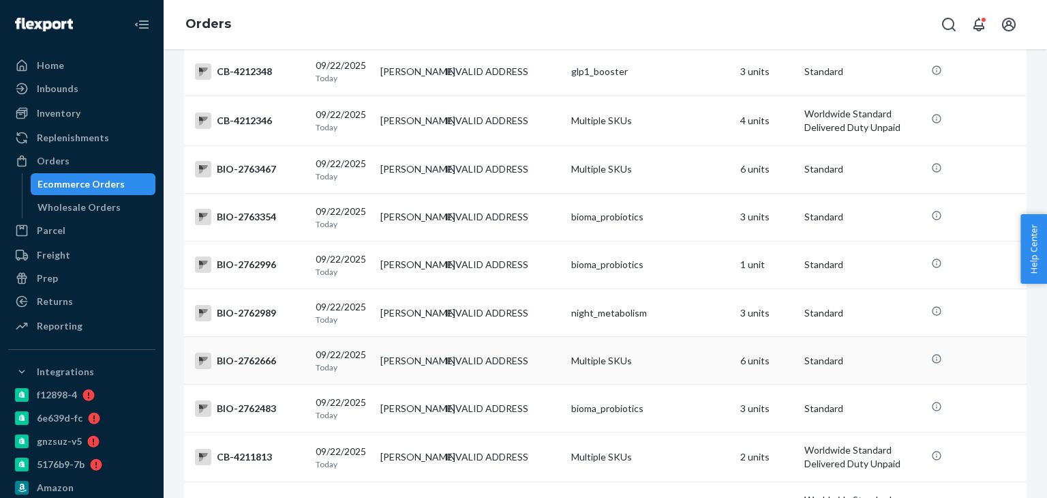
scroll to position [545, 0]
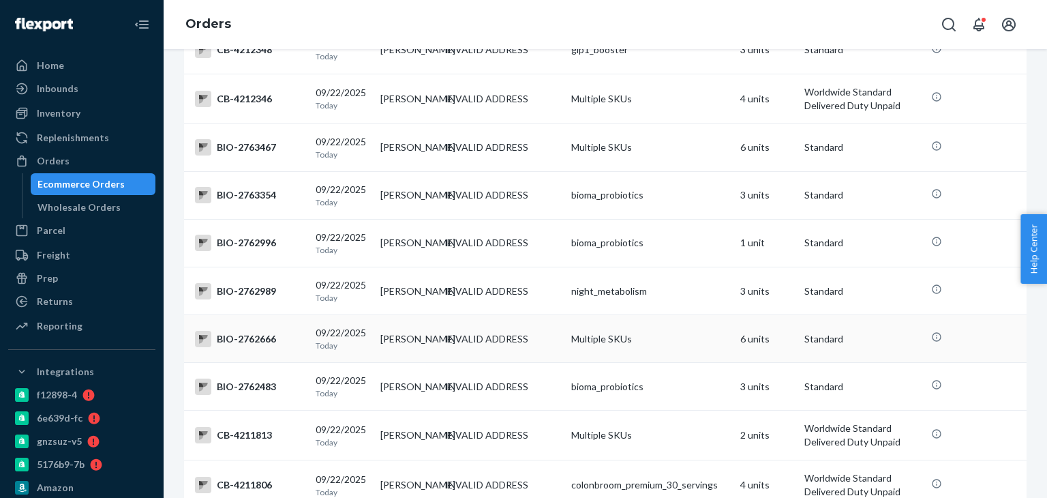
click at [247, 347] on div "BIO-2762666" at bounding box center [250, 339] width 110 height 16
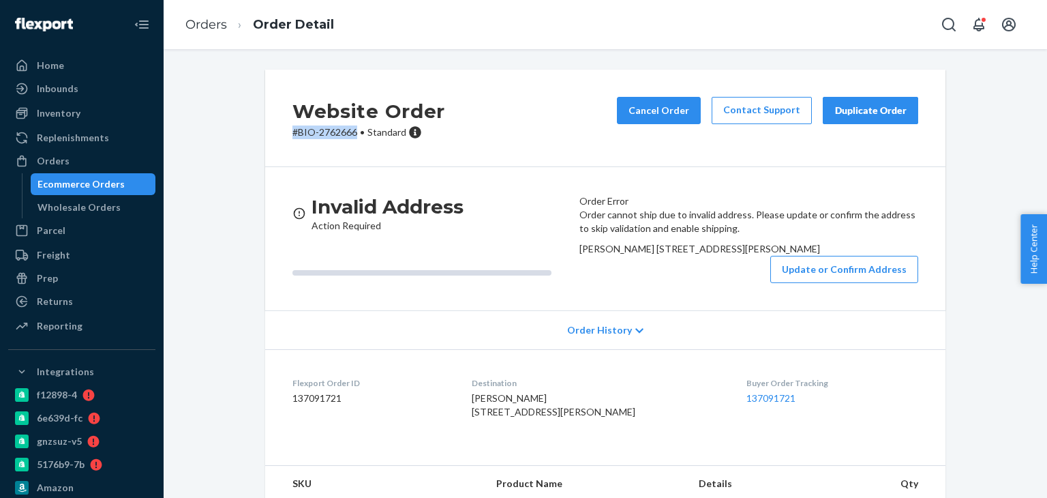
drag, startPoint x: 286, startPoint y: 136, endPoint x: 350, endPoint y: 140, distance: 64.2
click at [350, 140] on div "Website Order # BIO-2762666 • Standard Cancel Order Contact Support Duplicate O…" at bounding box center [605, 118] width 680 height 97
drag, startPoint x: 586, startPoint y: 304, endPoint x: 619, endPoint y: 322, distance: 37.2
click at [619, 283] on div "Order cannot ship due to invalid address. Please update or confirm the address …" at bounding box center [748, 245] width 339 height 75
click at [854, 283] on button "Update or Confirm Address" at bounding box center [844, 269] width 148 height 27
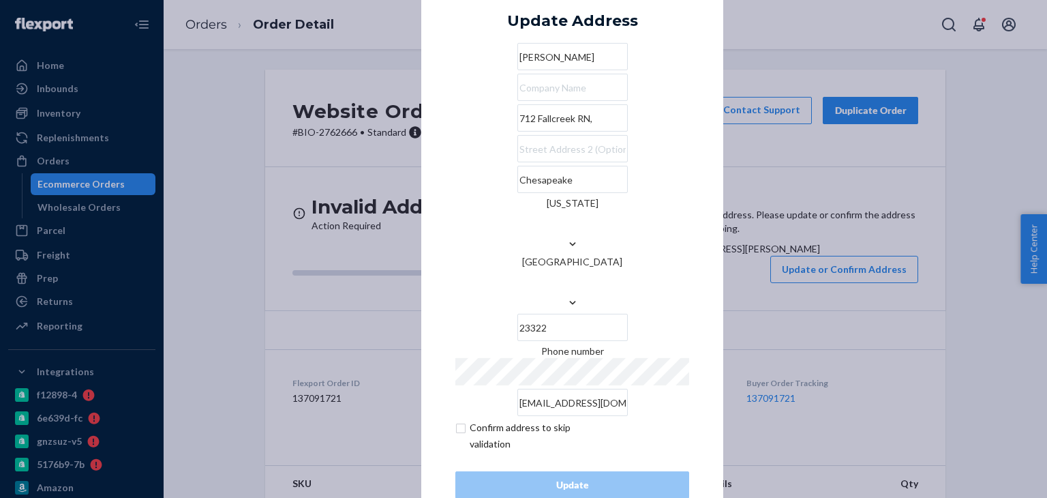
click at [554, 132] on input "712 Fallcreek RN," at bounding box center [572, 117] width 110 height 27
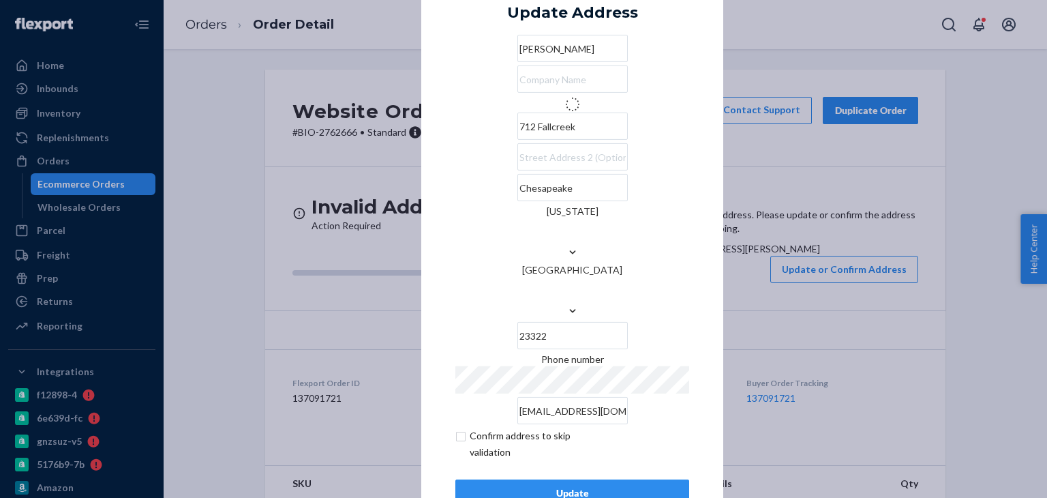
type input "712 Fallcreek Run"
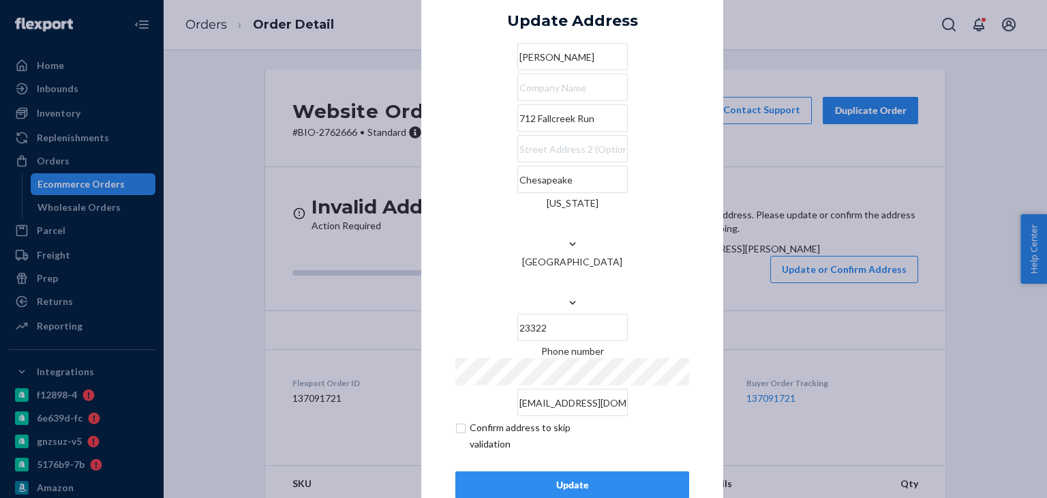
click at [588, 478] on div "Update" at bounding box center [572, 485] width 211 height 14
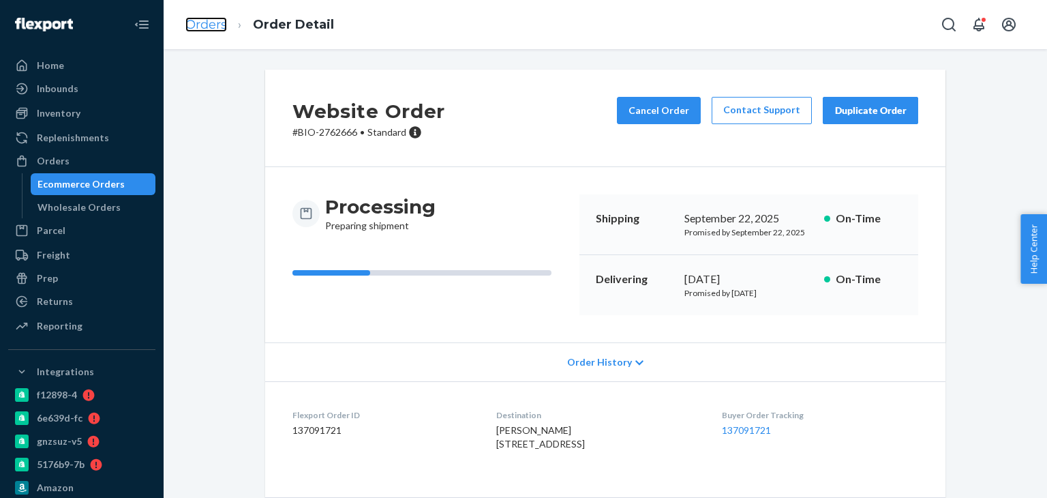
click at [205, 27] on link "Orders" at bounding box center [206, 24] width 42 height 15
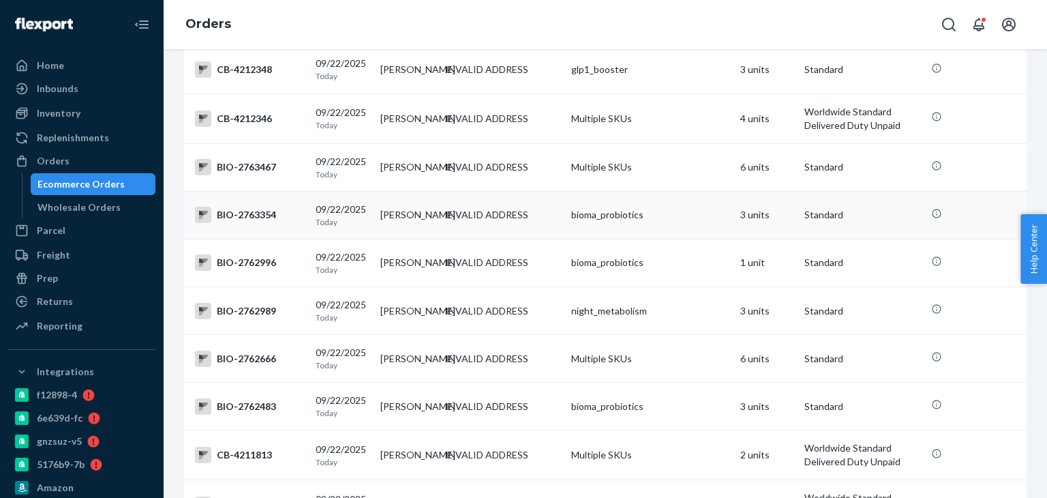
scroll to position [545, 0]
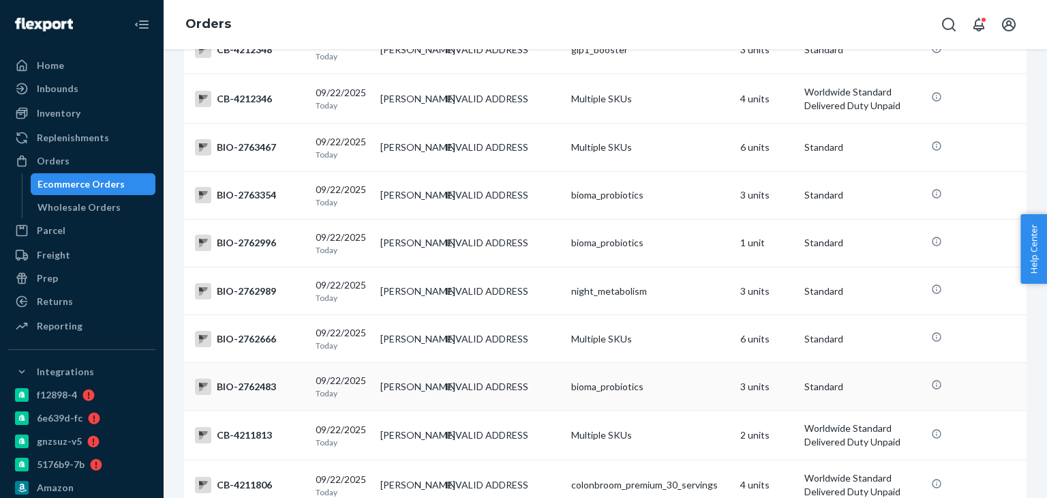
click at [241, 395] on div "BIO-2762483" at bounding box center [250, 386] width 110 height 16
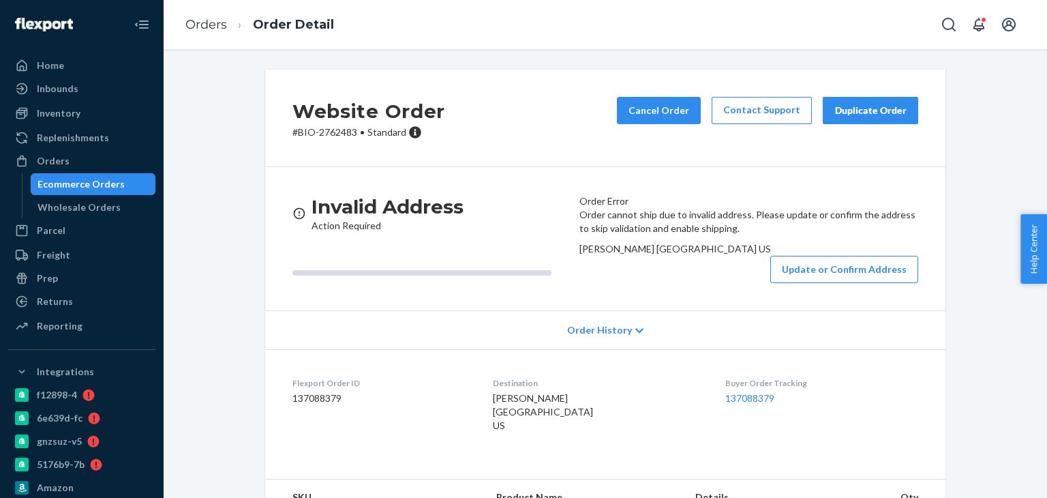
click at [581, 283] on div "Order cannot ship due to invalid address. Please update or confirm the address …" at bounding box center [748, 245] width 339 height 75
drag, startPoint x: 304, startPoint y: 137, endPoint x: 352, endPoint y: 138, distance: 48.4
click at [352, 138] on div "Website Order # BIO-2762483 • Standard Cancel Order Contact Support Duplicate O…" at bounding box center [605, 118] width 680 height 97
click at [207, 28] on link "Orders" at bounding box center [206, 24] width 42 height 15
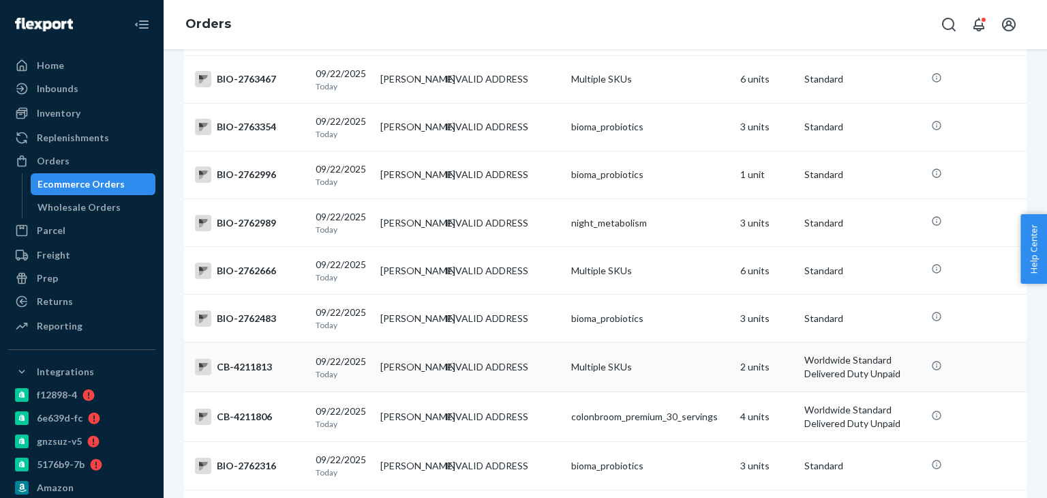
scroll to position [682, 0]
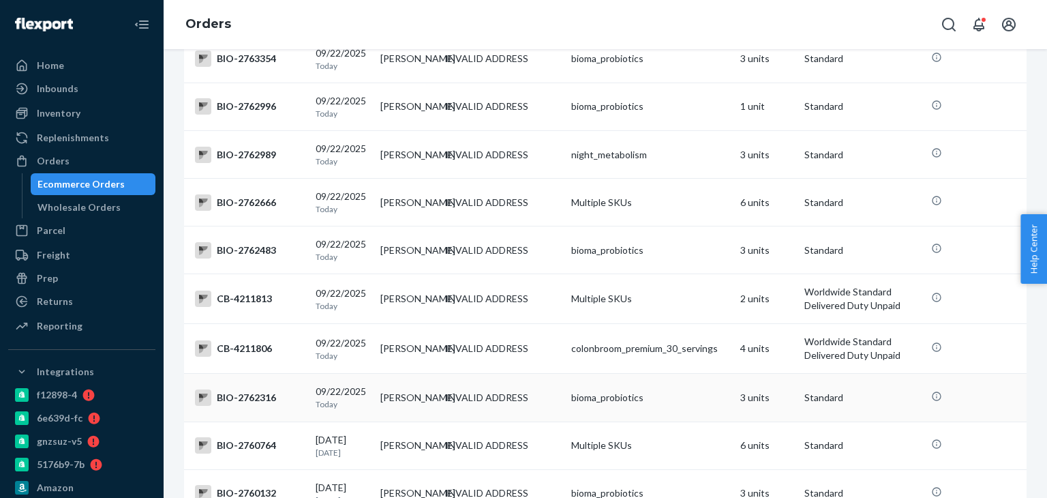
click at [239, 406] on div "BIO-2762316" at bounding box center [250, 397] width 110 height 16
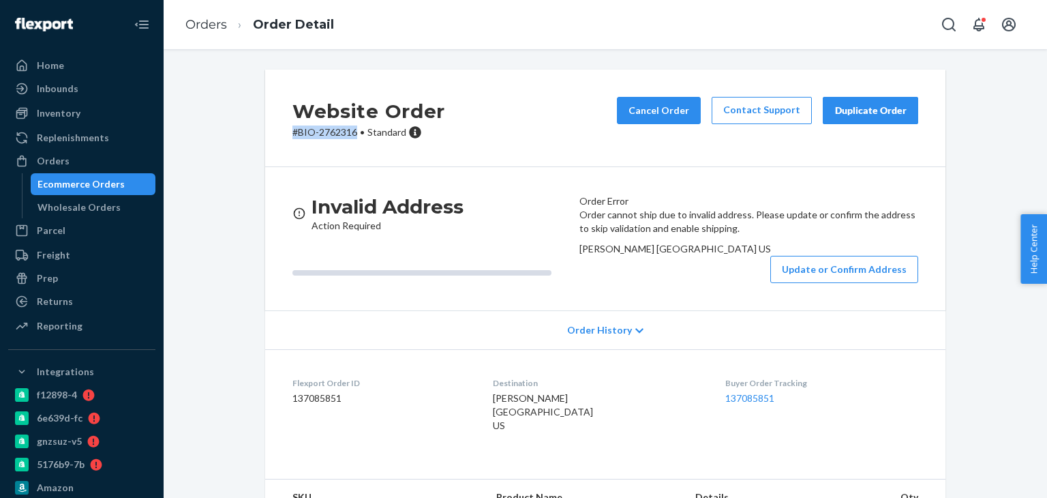
drag, startPoint x: 265, startPoint y: 131, endPoint x: 350, endPoint y: 138, distance: 84.9
click at [350, 138] on div "Website Order # BIO-2762316 • Standard Cancel Order Contact Support Duplicate O…" at bounding box center [605, 118] width 680 height 97
click at [209, 20] on link "Orders" at bounding box center [206, 24] width 42 height 15
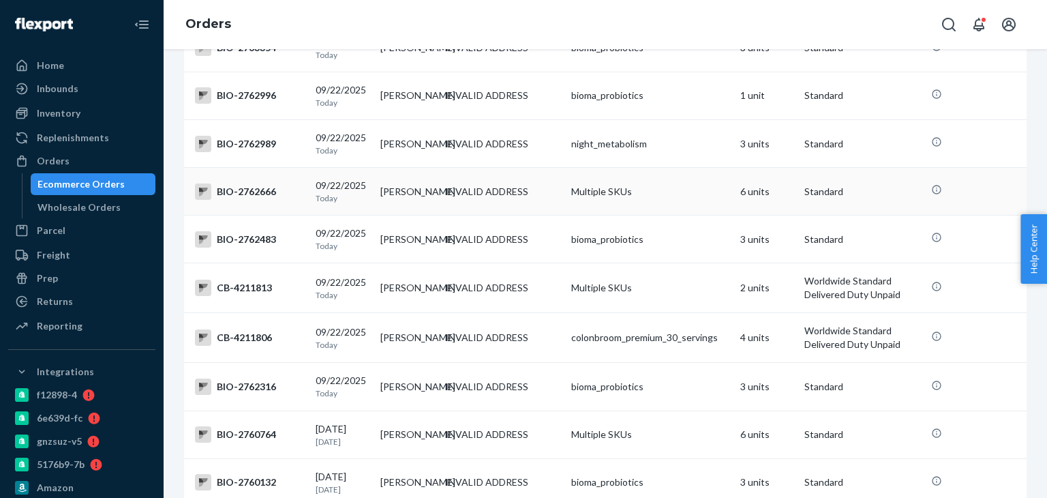
scroll to position [818, 0]
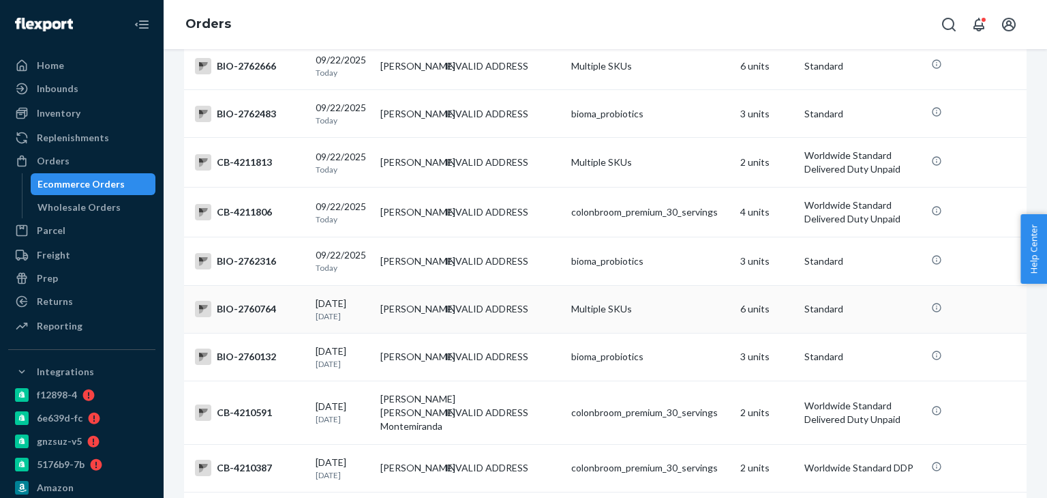
click at [248, 317] on div "BIO-2760764" at bounding box center [250, 309] width 110 height 16
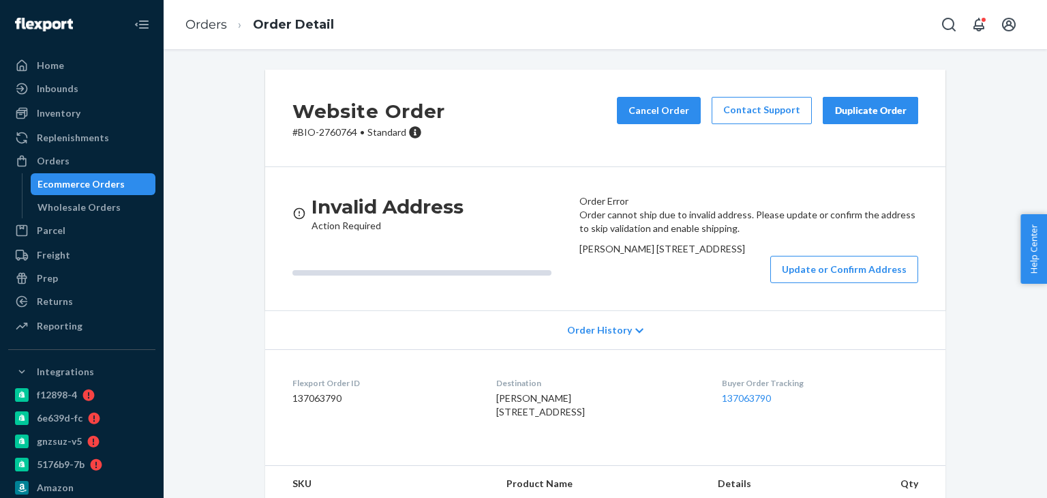
drag, startPoint x: 584, startPoint y: 305, endPoint x: 629, endPoint y: 335, distance: 54.1
click at [629, 283] on div "Order cannot ship due to invalid address. Please update or confirm the address …" at bounding box center [748, 245] width 339 height 75
drag, startPoint x: 282, startPoint y: 150, endPoint x: 353, endPoint y: 149, distance: 71.6
click at [353, 149] on div "Website Order # BIO-2760764 • Standard Cancel Order Contact Support Duplicate O…" at bounding box center [605, 118] width 680 height 97
click at [218, 25] on link "Orders" at bounding box center [206, 24] width 42 height 15
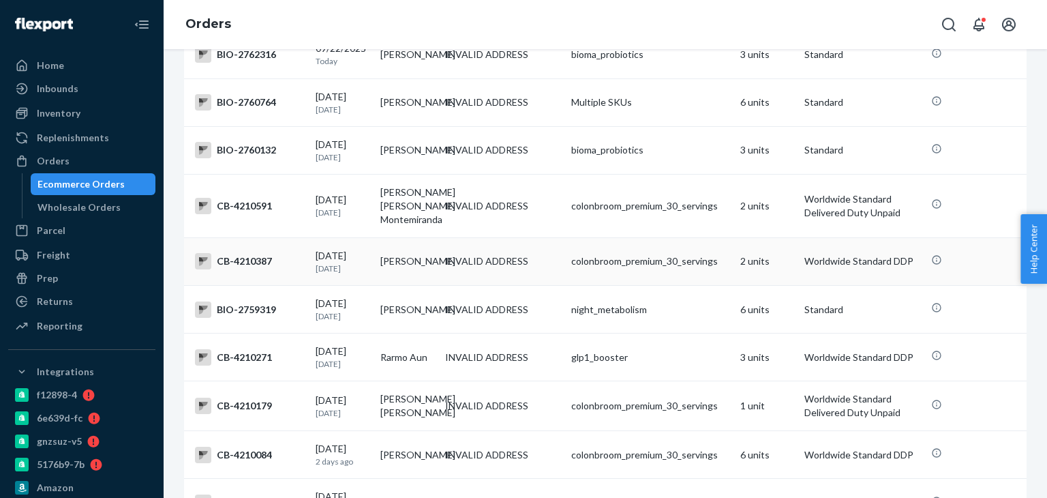
scroll to position [1023, 0]
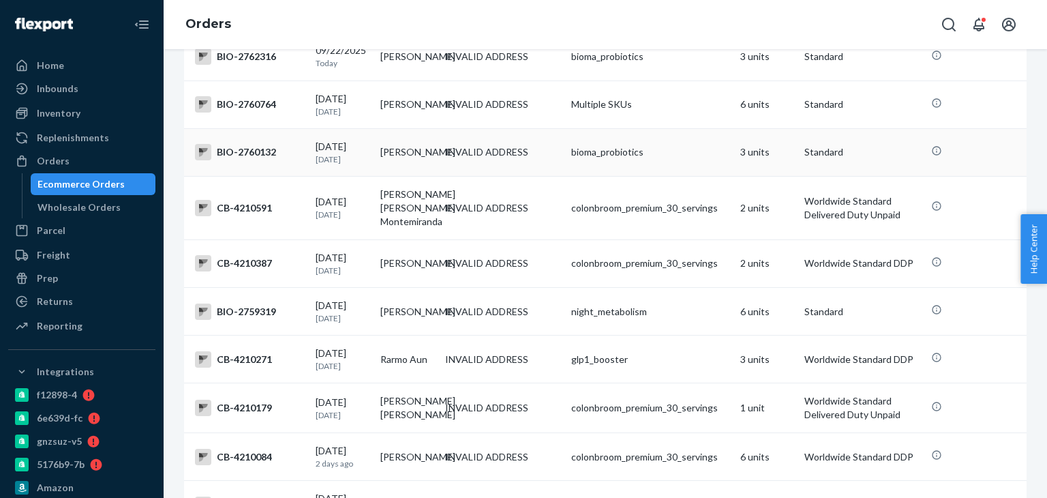
click at [248, 160] on div "BIO-2760132" at bounding box center [250, 152] width 110 height 16
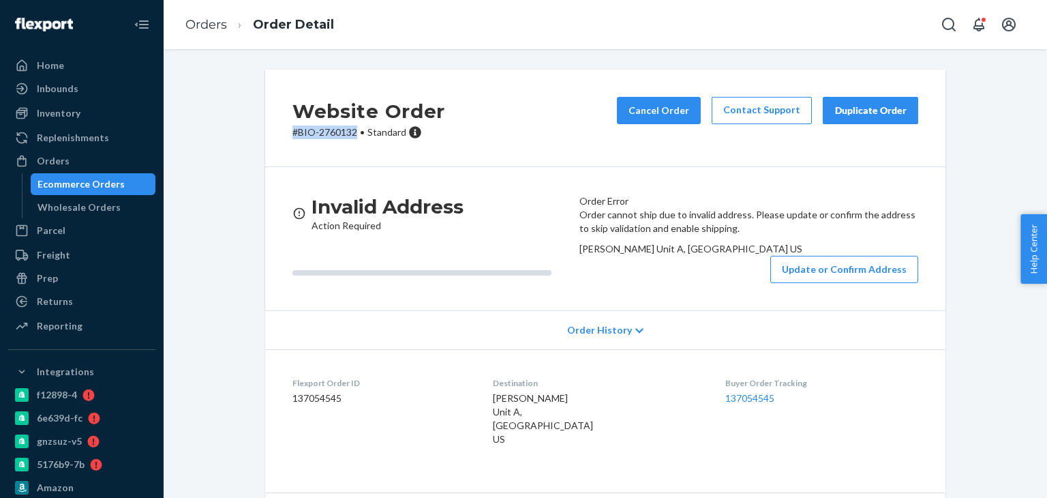
drag, startPoint x: 286, startPoint y: 136, endPoint x: 354, endPoint y: 140, distance: 68.3
click at [354, 140] on div "Website Order # BIO-2760132 • Standard Cancel Order Contact Support Duplicate O…" at bounding box center [605, 118] width 680 height 97
click at [196, 20] on link "Orders" at bounding box center [206, 24] width 42 height 15
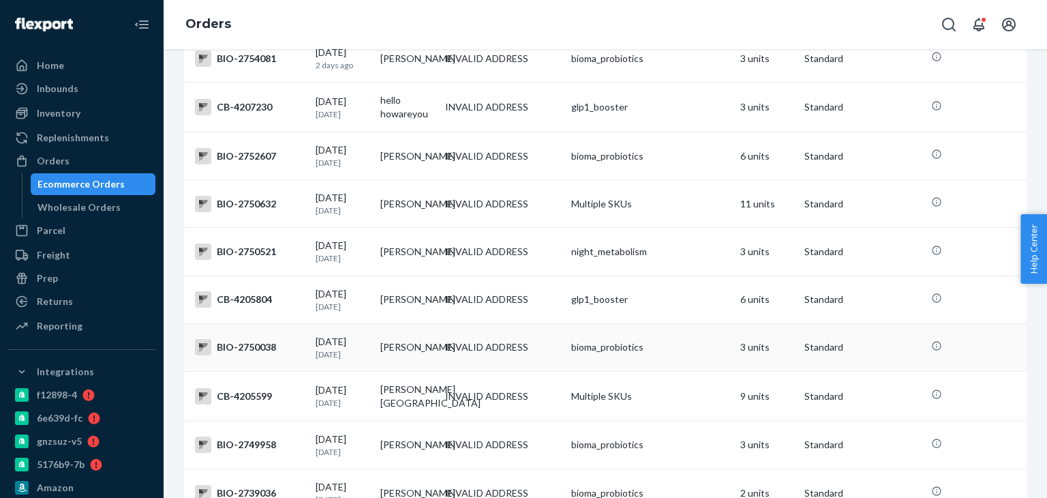
scroll to position [2282, 0]
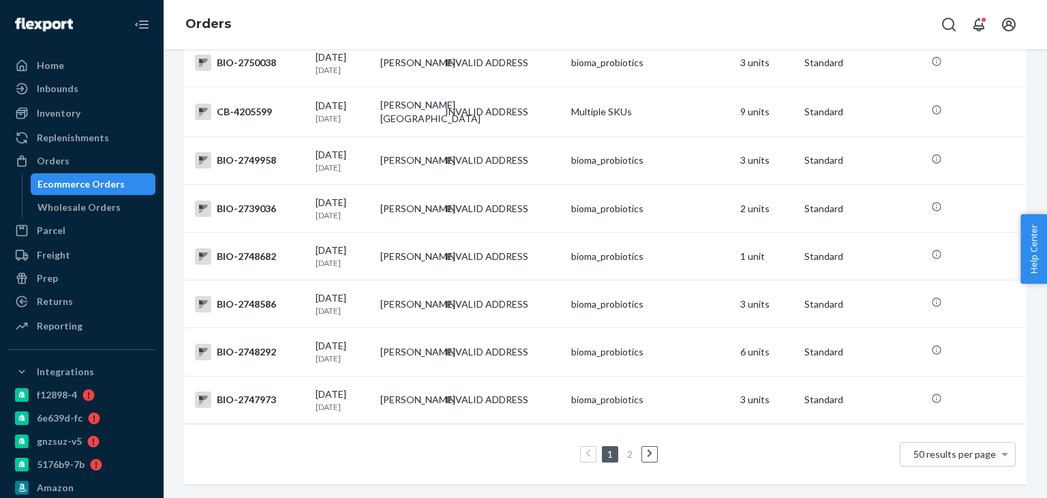
click at [627, 448] on link "2" at bounding box center [629, 454] width 11 height 12
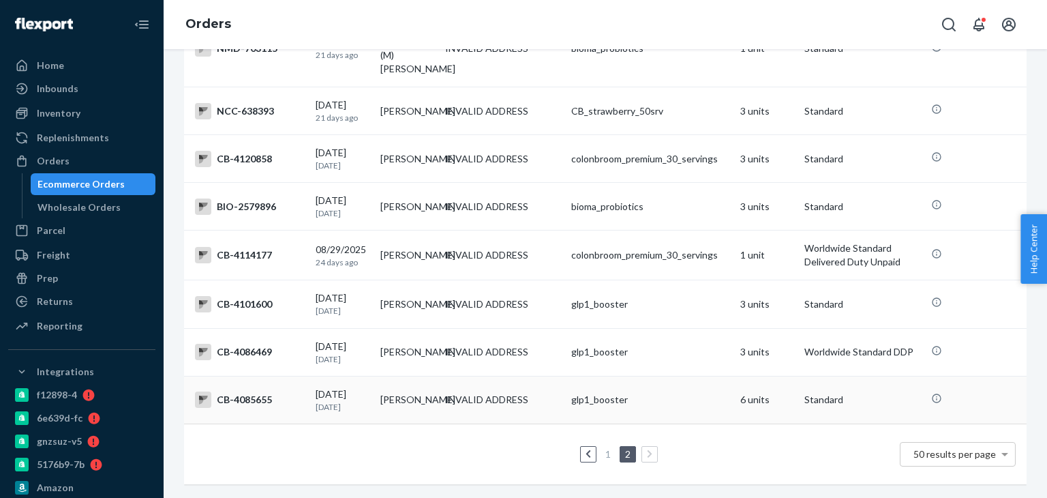
scroll to position [2280, 0]
click at [251, 198] on div "BIO-2579896" at bounding box center [250, 206] width 110 height 16
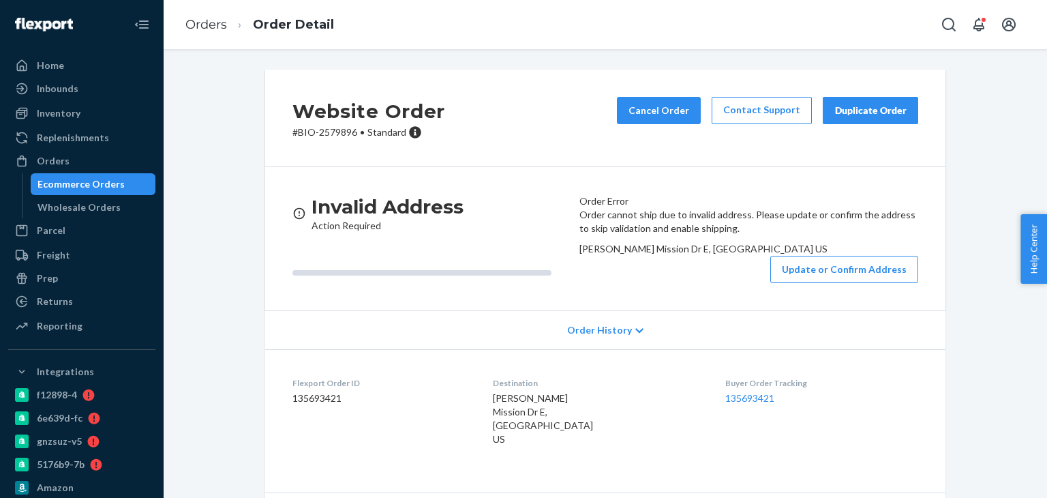
click at [324, 127] on p "# BIO-2579896 • Standard" at bounding box center [368, 132] width 153 height 14
click at [210, 29] on link "Orders" at bounding box center [206, 24] width 42 height 15
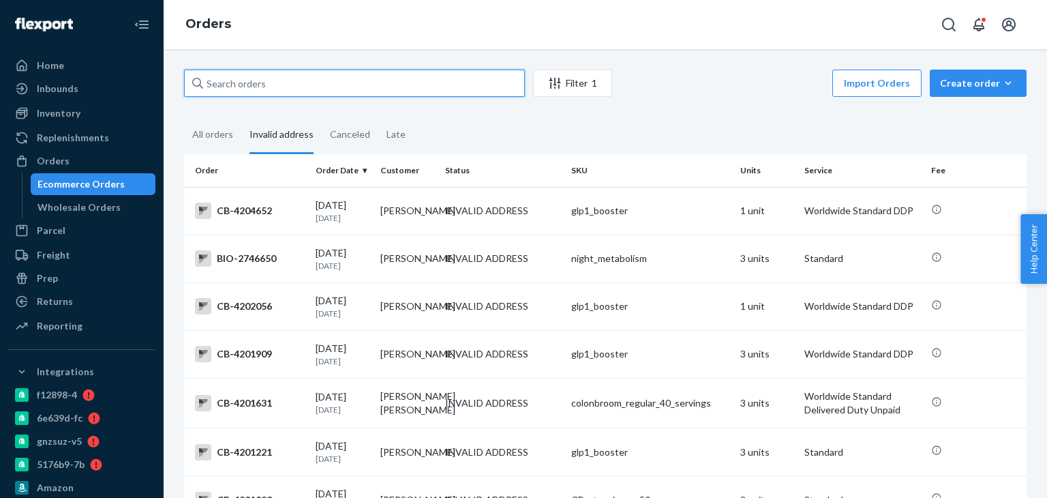
click at [221, 82] on input "text" at bounding box center [354, 83] width 341 height 27
click at [213, 134] on div "All orders" at bounding box center [212, 135] width 41 height 37
click at [184, 117] on input "All orders" at bounding box center [184, 117] width 0 height 0
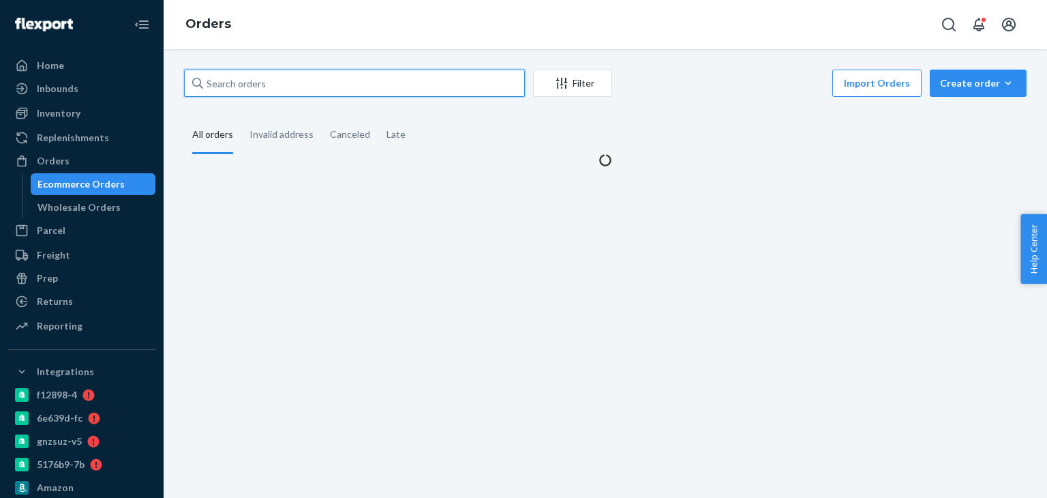
click at [243, 86] on input "text" at bounding box center [354, 83] width 341 height 27
paste input "#BIO-2706590"
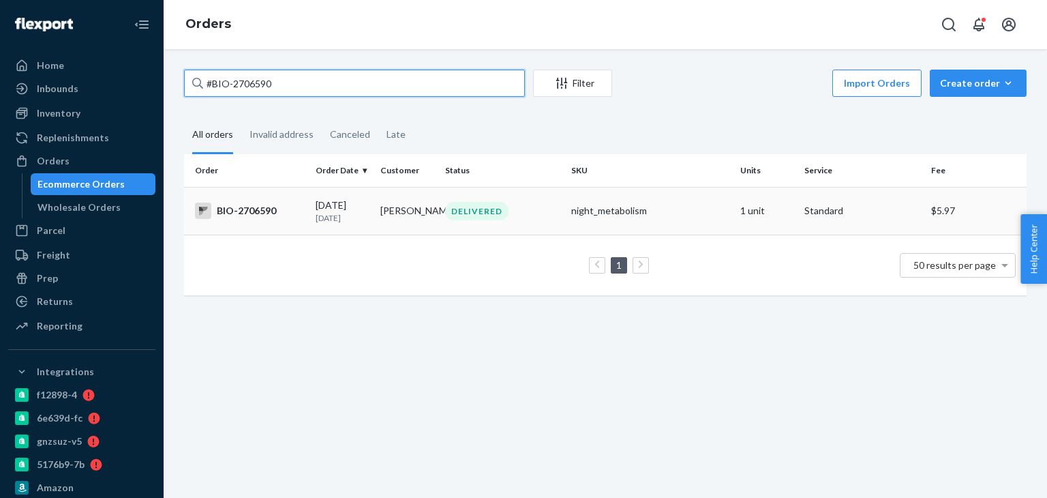
type input "#BIO-2706590"
click at [239, 209] on div "BIO-2706590" at bounding box center [250, 210] width 110 height 16
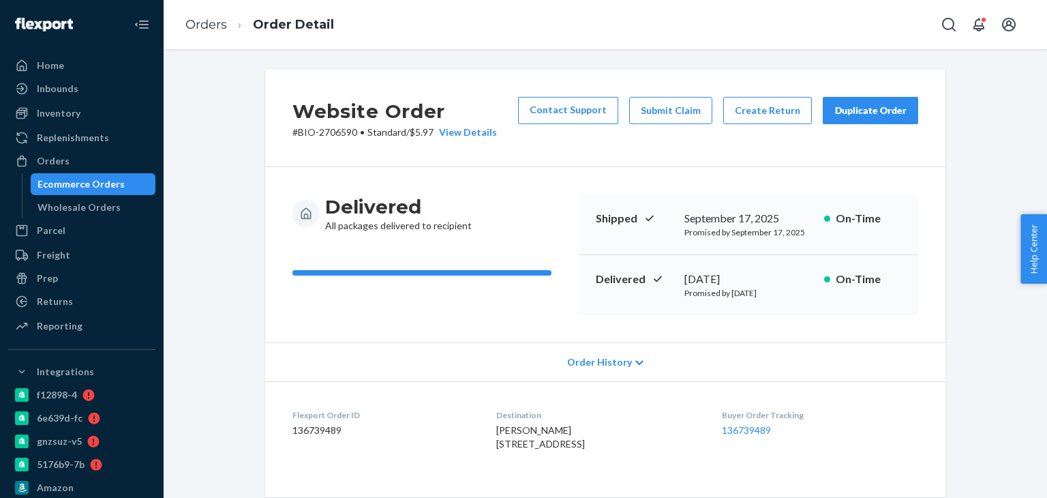
click at [507, 440] on span "[PERSON_NAME] [STREET_ADDRESS]" at bounding box center [540, 436] width 89 height 25
click at [206, 16] on li "Orders" at bounding box center [206, 25] width 42 height 18
click at [209, 39] on ol "Orders Order Detail" at bounding box center [260, 25] width 170 height 40
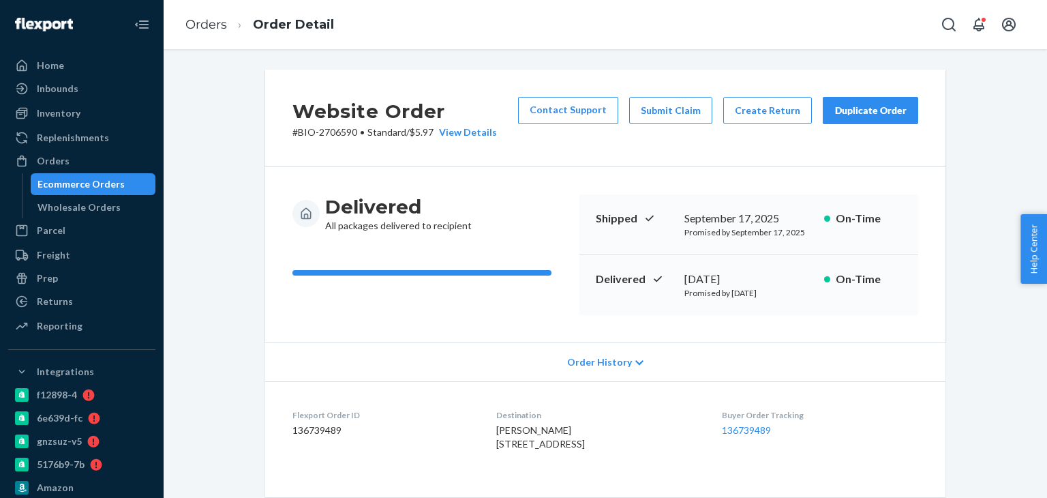
click at [205, 16] on li "Orders" at bounding box center [206, 25] width 42 height 18
click at [205, 20] on link "Orders" at bounding box center [206, 24] width 42 height 15
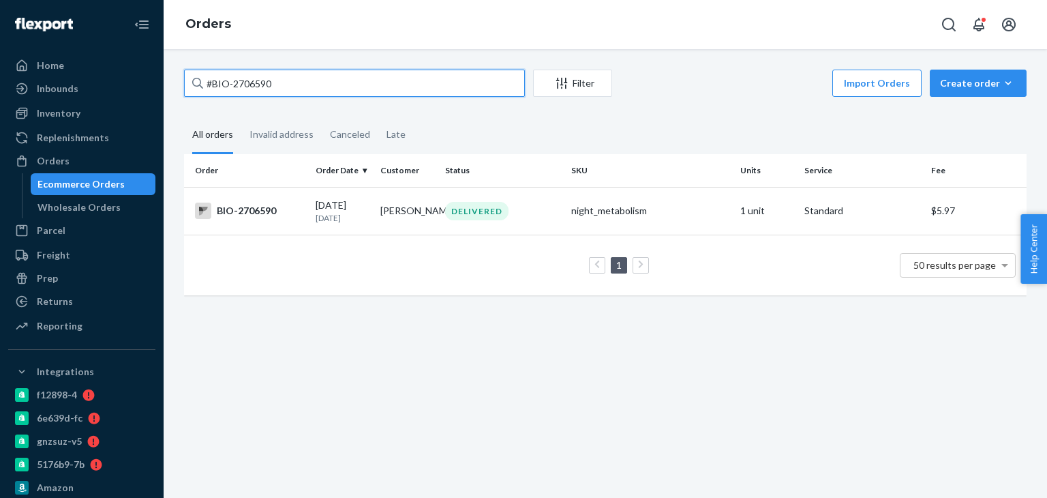
click at [258, 80] on input "#BIO-2706590" at bounding box center [354, 83] width 341 height 27
paste input "#BIO-2703619"
click at [267, 89] on input "#BIO-2703619" at bounding box center [354, 83] width 341 height 27
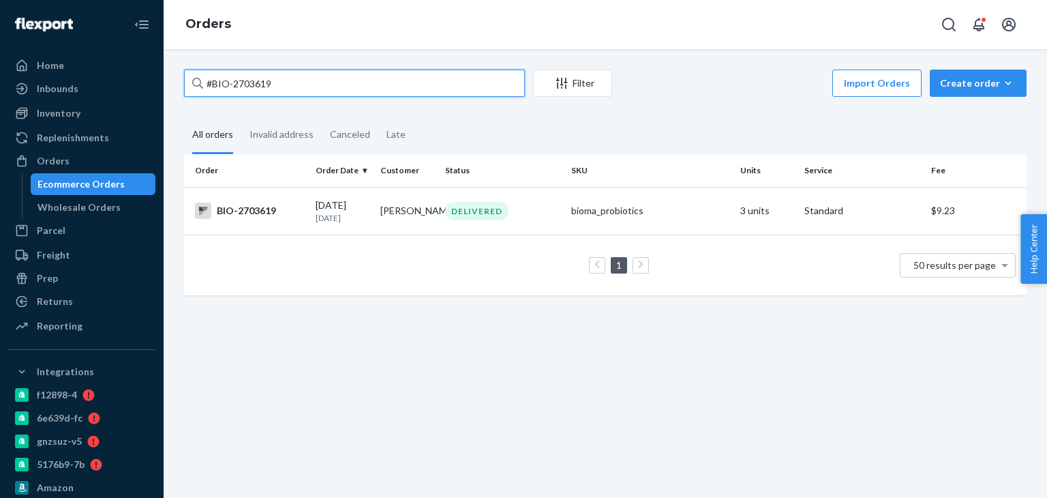
click at [267, 89] on input "#BIO-2703619" at bounding box center [354, 83] width 341 height 27
paste input "588504"
type input "#BIO-2588504"
click at [232, 215] on div "BIO-2588504" at bounding box center [250, 210] width 110 height 16
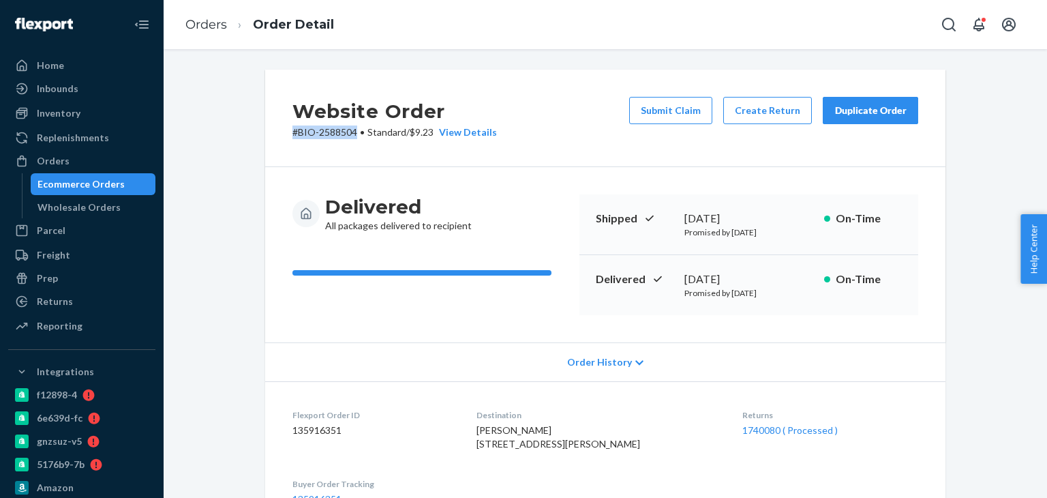
drag, startPoint x: 283, startPoint y: 142, endPoint x: 350, endPoint y: 148, distance: 67.7
click at [350, 148] on div "Website Order # BIO-2588504 • Standard / $9.23 View Details Submit Claim Create…" at bounding box center [605, 118] width 680 height 97
click at [764, 424] on link "1740080 ( Processed )" at bounding box center [789, 430] width 95 height 12
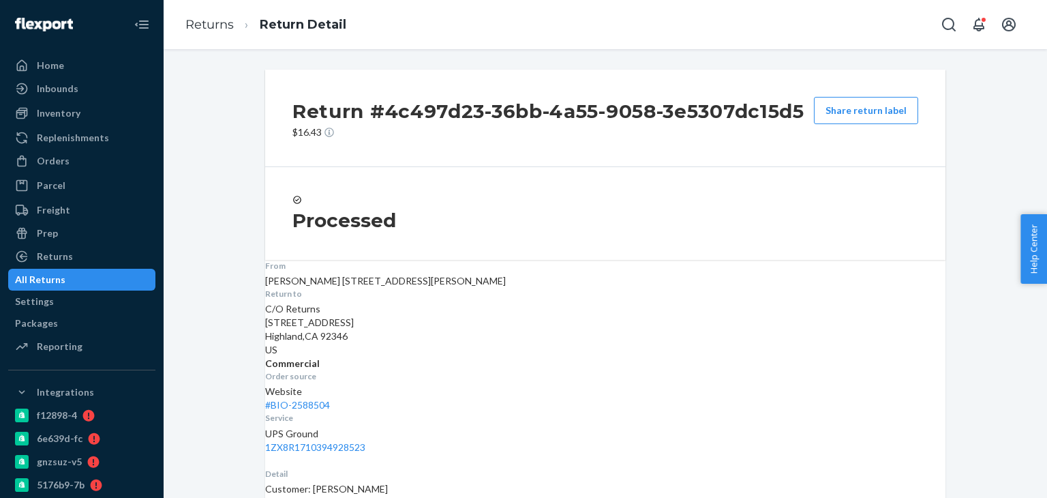
scroll to position [119, 0]
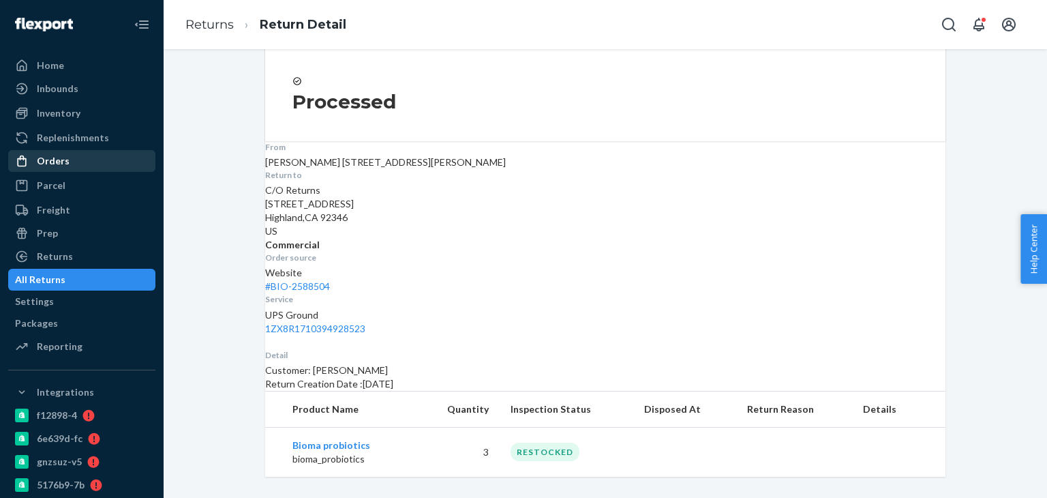
click at [69, 162] on div "Orders" at bounding box center [82, 160] width 145 height 19
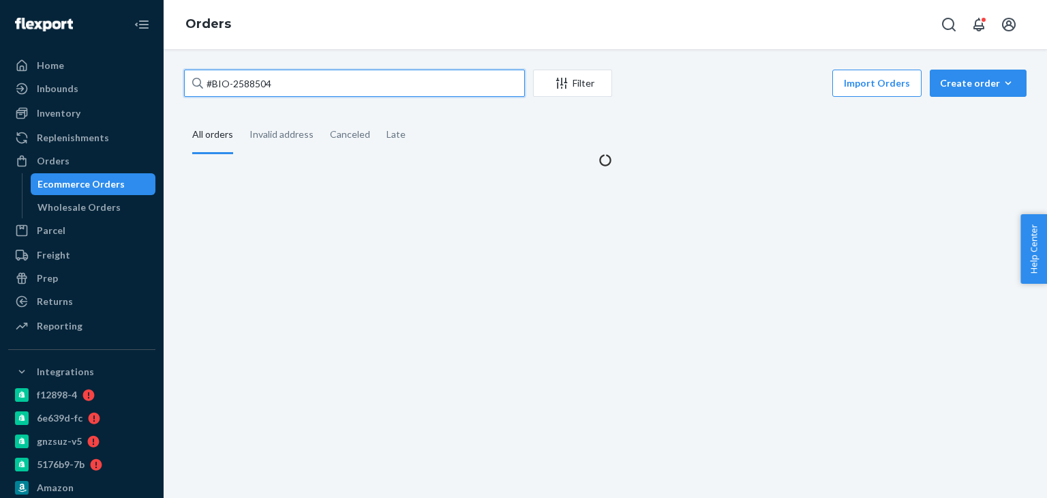
click at [279, 89] on input "#BIO-2588504" at bounding box center [354, 83] width 341 height 27
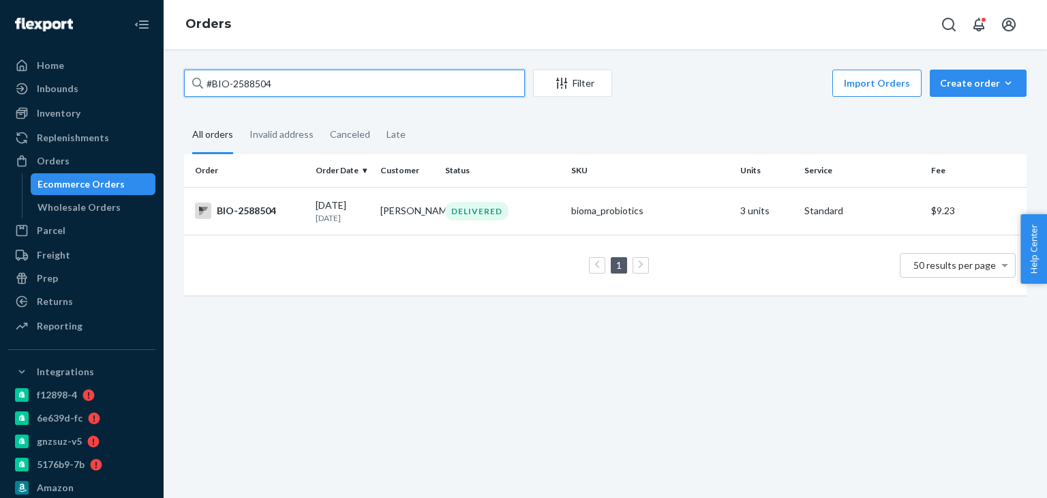
click at [279, 89] on input "#BIO-2588504" at bounding box center [354, 83] width 341 height 27
paste input "79080"
type input "#BIO-2579080"
click at [253, 208] on div "BIO-2579080" at bounding box center [250, 210] width 110 height 16
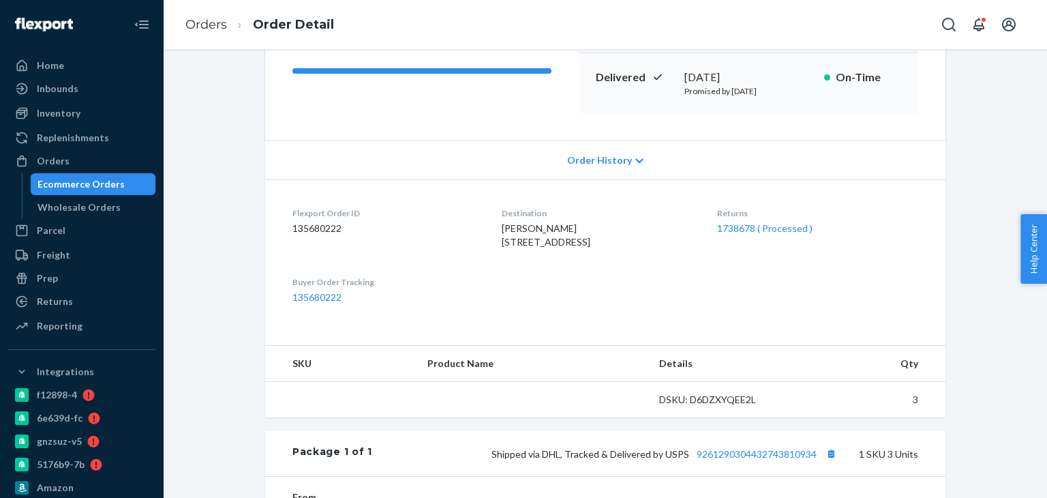
scroll to position [205, 0]
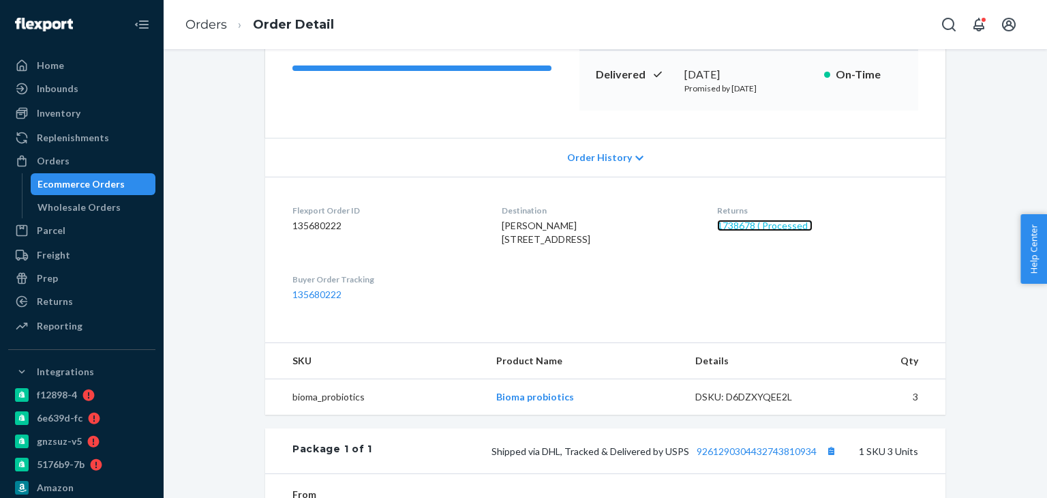
click at [769, 226] on link "1738678 ( Processed )" at bounding box center [764, 226] width 95 height 12
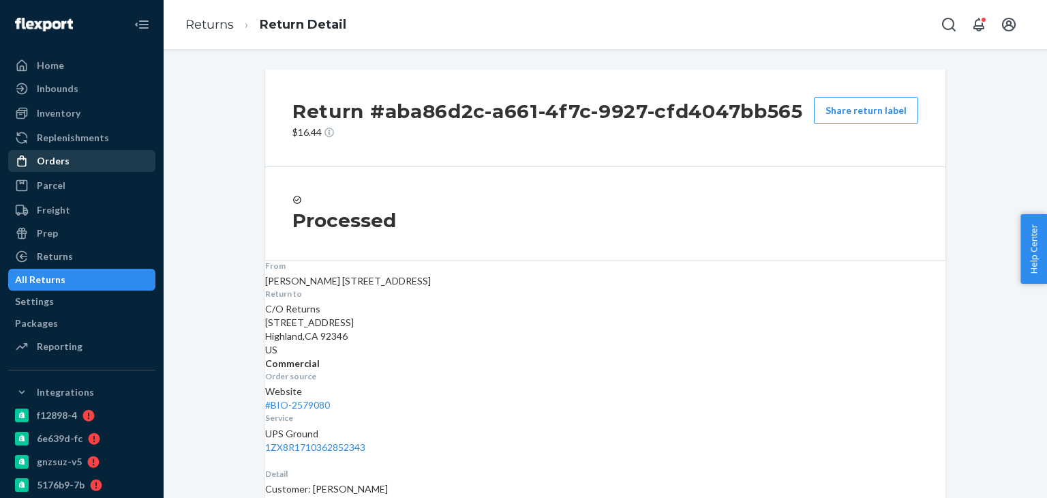
click at [83, 154] on div "Orders" at bounding box center [82, 160] width 145 height 19
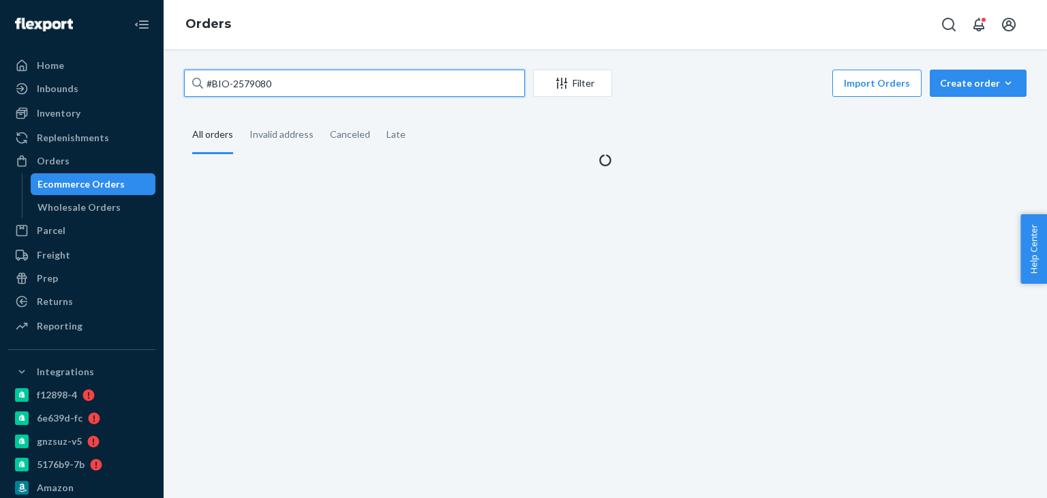
click at [300, 82] on input "#BIO-2579080" at bounding box center [354, 83] width 341 height 27
paste input "705"
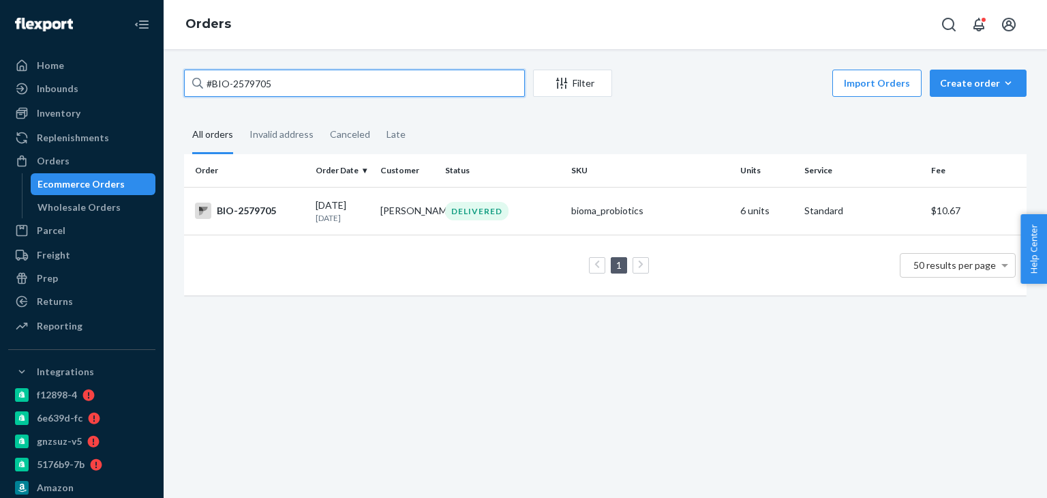
type input "#BIO-2579705"
click at [248, 210] on div "BIO-2579705" at bounding box center [250, 210] width 110 height 16
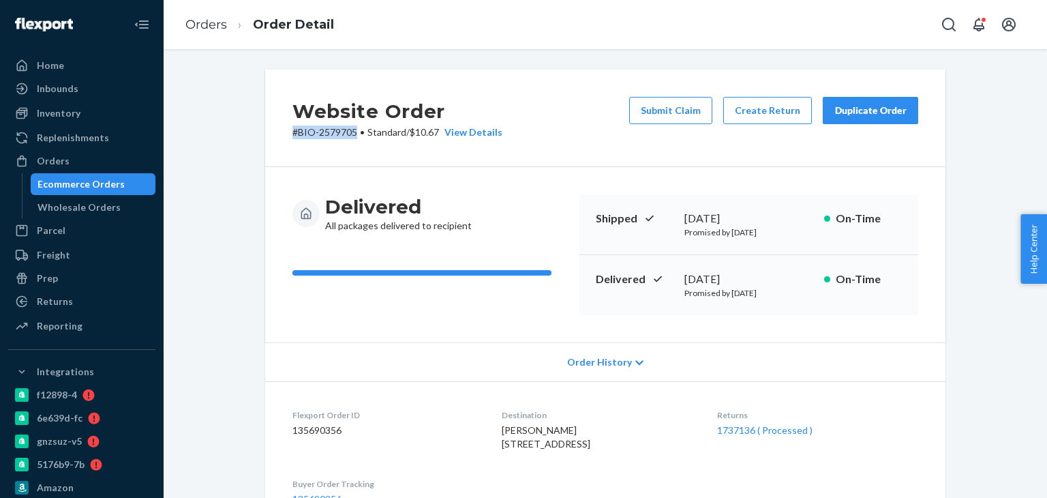
drag, startPoint x: 277, startPoint y: 137, endPoint x: 352, endPoint y: 142, distance: 75.9
click at [352, 142] on div "Website Order # BIO-2579705 • Standard / $10.67 View Details Submit Claim Creat…" at bounding box center [605, 118] width 680 height 97
click at [755, 426] on link "1737136 ( Processed )" at bounding box center [764, 430] width 95 height 12
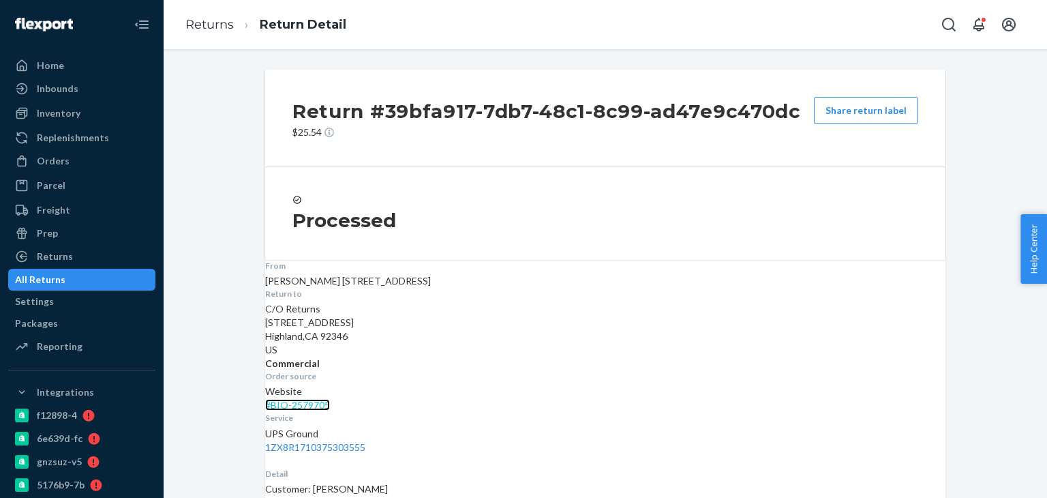
click at [330, 399] on link "# BIO-2579705" at bounding box center [297, 405] width 65 height 12
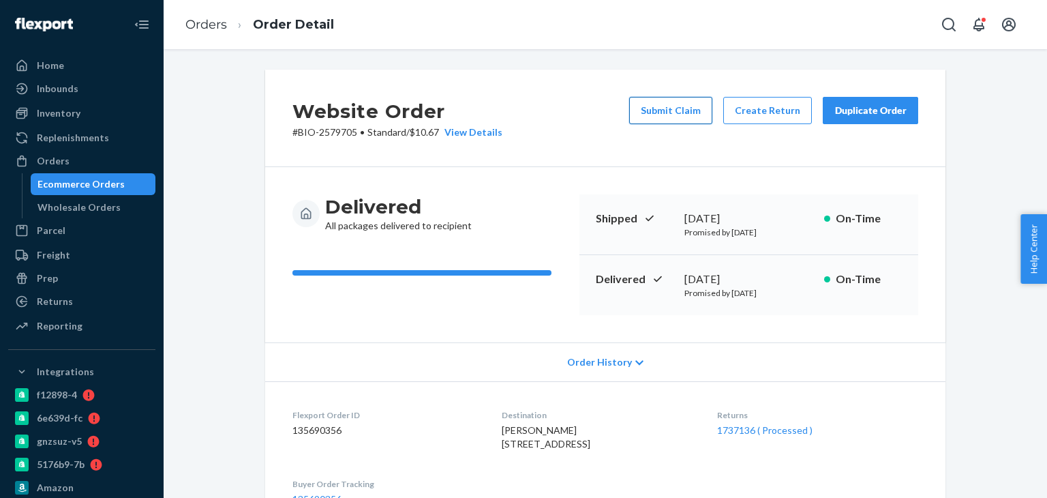
click at [680, 107] on button "Submit Claim" at bounding box center [670, 110] width 83 height 27
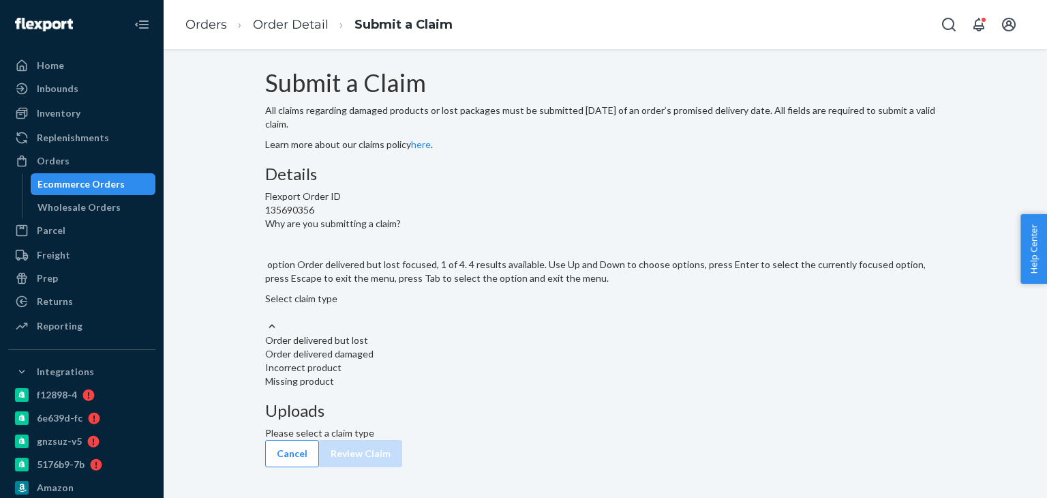
click at [487, 319] on div "Select claim type" at bounding box center [605, 305] width 680 height 27
click at [267, 319] on input "Why are you submitting a claim? option Order delivered but lost focused, 1 of 4…" at bounding box center [265, 312] width 1 height 14
click at [485, 347] on div "Order delivered but lost" at bounding box center [605, 340] width 680 height 14
click at [267, 319] on input "Why are you submitting a claim? option Order delivered but lost focused, 0 of 4…" at bounding box center [265, 312] width 1 height 14
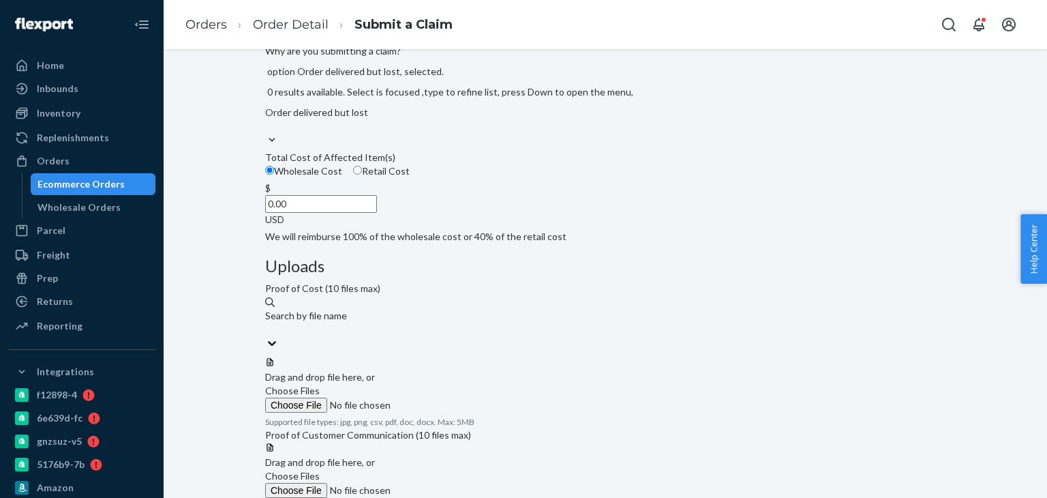
scroll to position [193, 0]
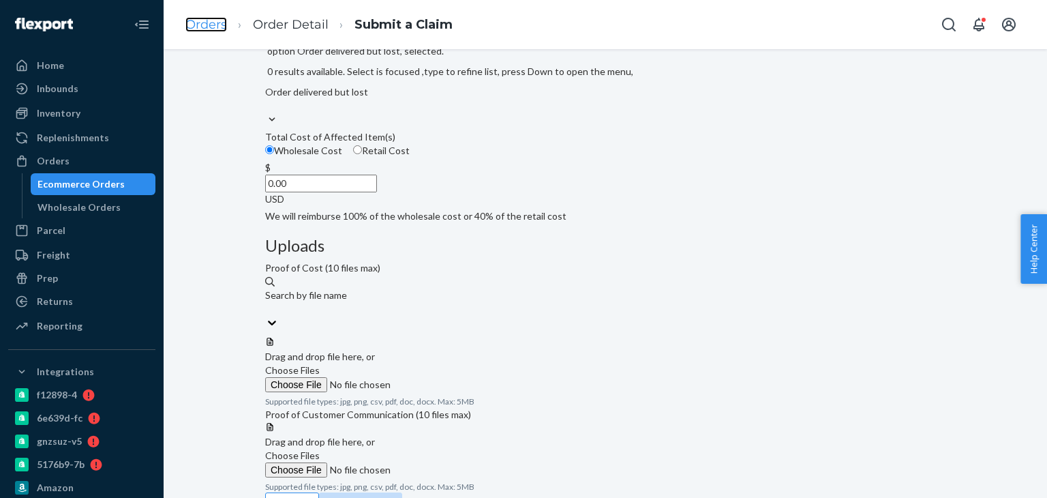
click at [203, 26] on link "Orders" at bounding box center [206, 24] width 42 height 15
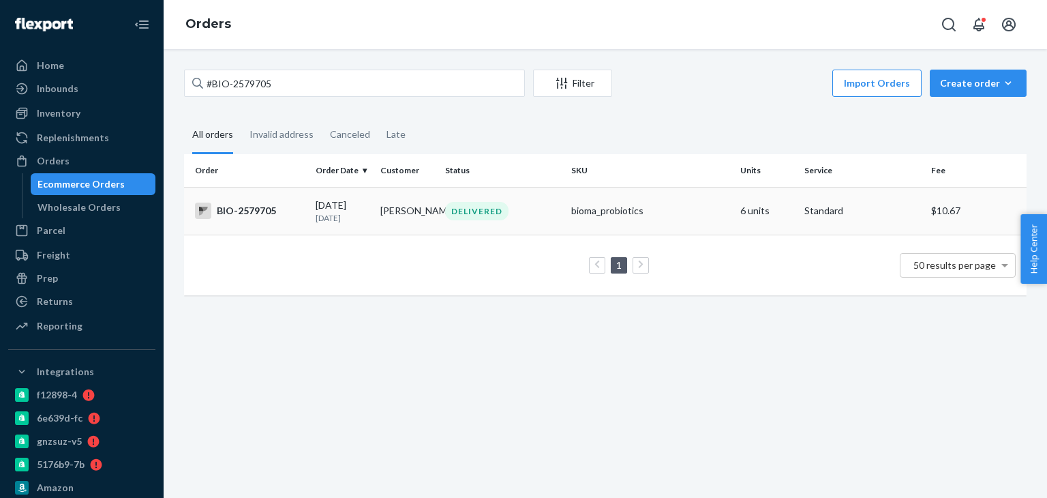
click at [250, 219] on td "BIO-2579705" at bounding box center [247, 211] width 126 height 48
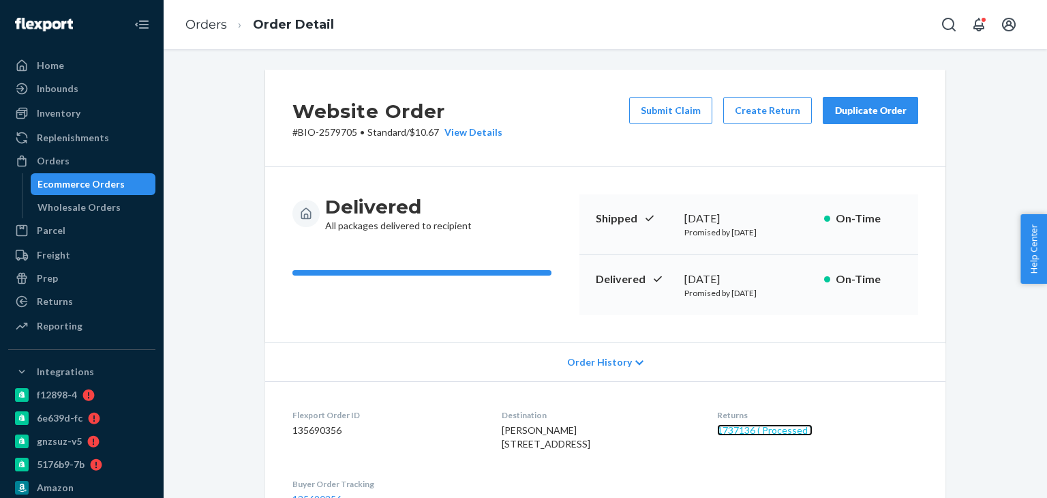
click at [755, 425] on link "1737136 ( Processed )" at bounding box center [764, 430] width 95 height 12
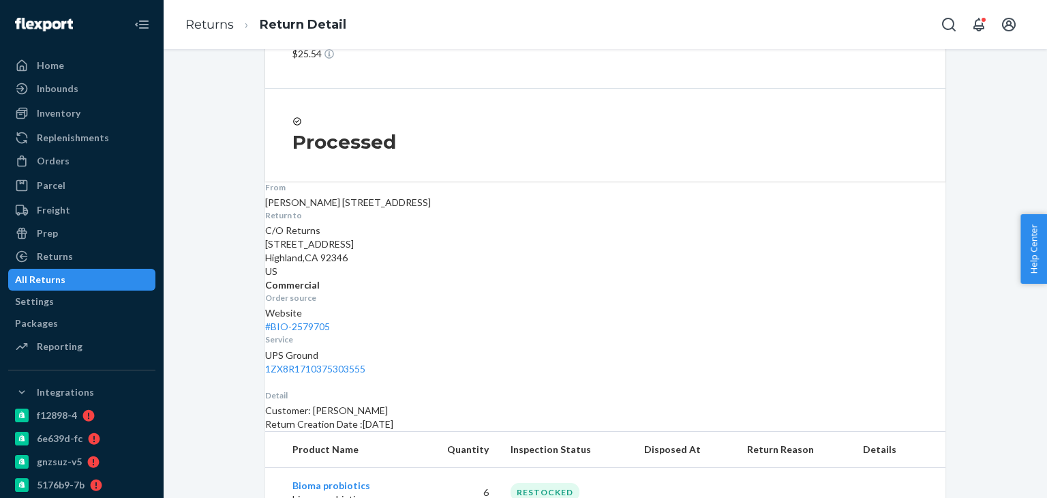
scroll to position [119, 0]
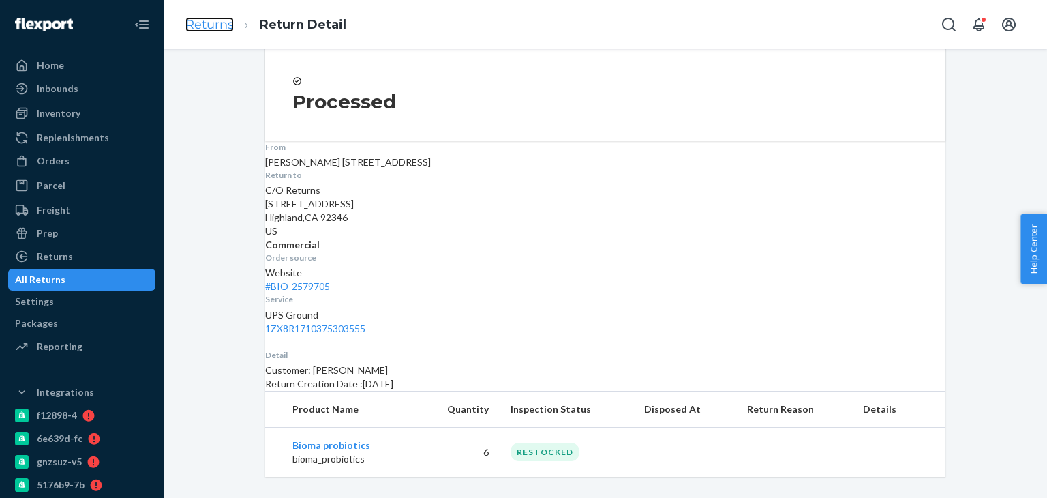
click at [215, 23] on link "Returns" at bounding box center [209, 24] width 48 height 15
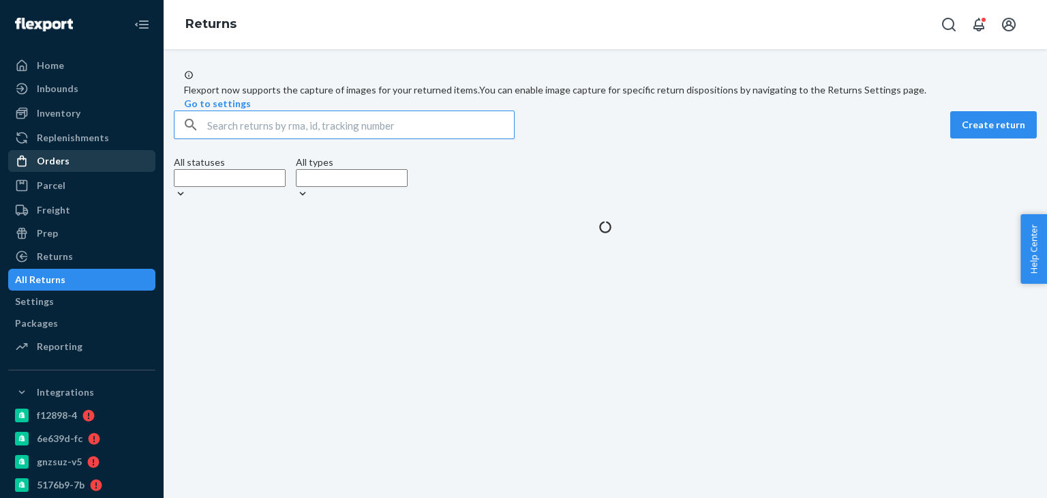
click at [82, 158] on div "Orders" at bounding box center [82, 160] width 145 height 19
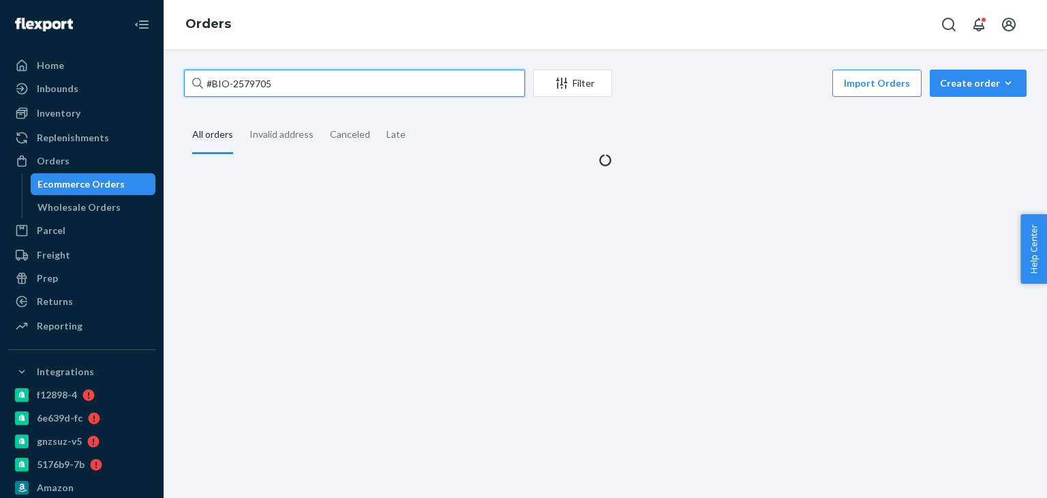
click at [297, 82] on input "#BIO-2579705" at bounding box center [354, 83] width 341 height 27
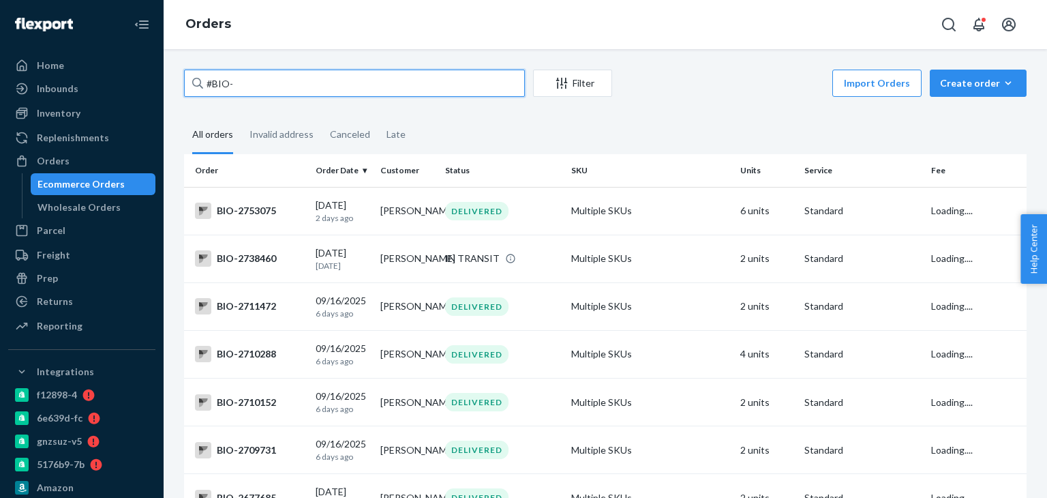
paste input "2491328"
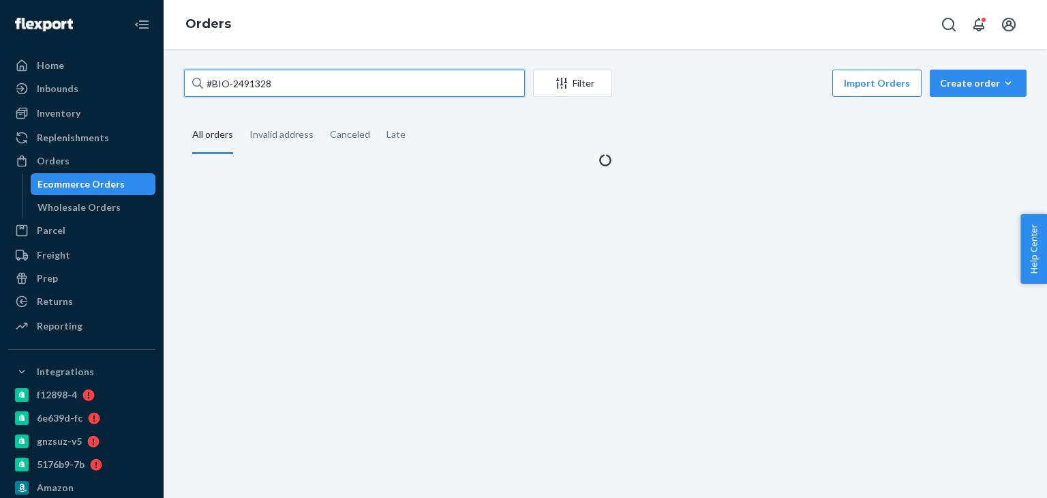
type input "#BIO-2491328"
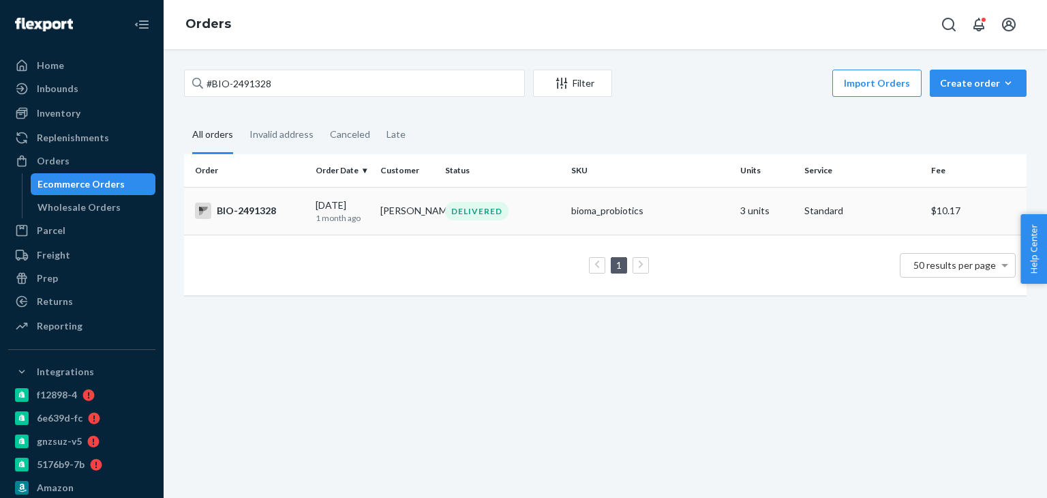
click at [261, 211] on div "BIO-2491328" at bounding box center [250, 210] width 110 height 16
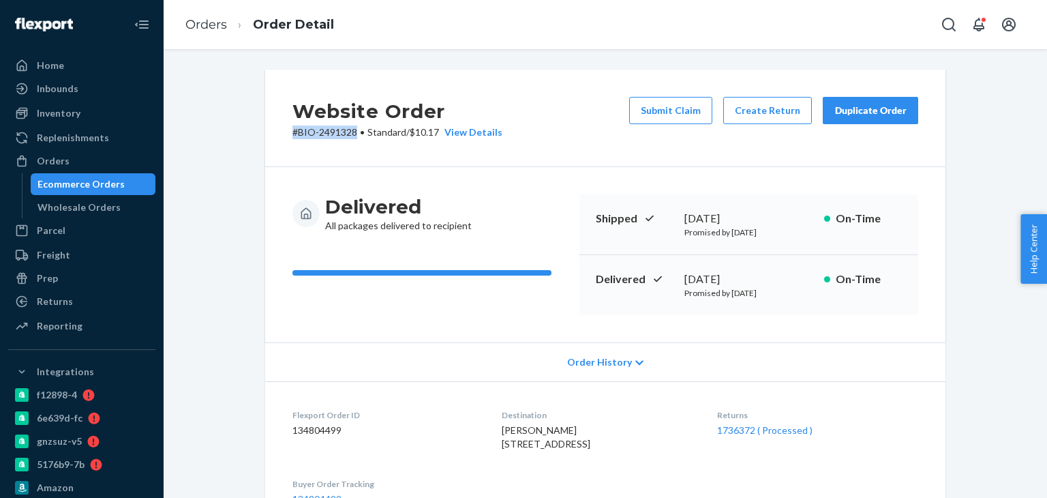
drag, startPoint x: 267, startPoint y: 150, endPoint x: 354, endPoint y: 147, distance: 87.3
click at [354, 147] on div "Website Order # BIO-2491328 • Standard / $10.17 View Details Submit Claim Creat…" at bounding box center [605, 118] width 680 height 97
click at [783, 430] on link "1736372 ( Processed )" at bounding box center [764, 430] width 95 height 12
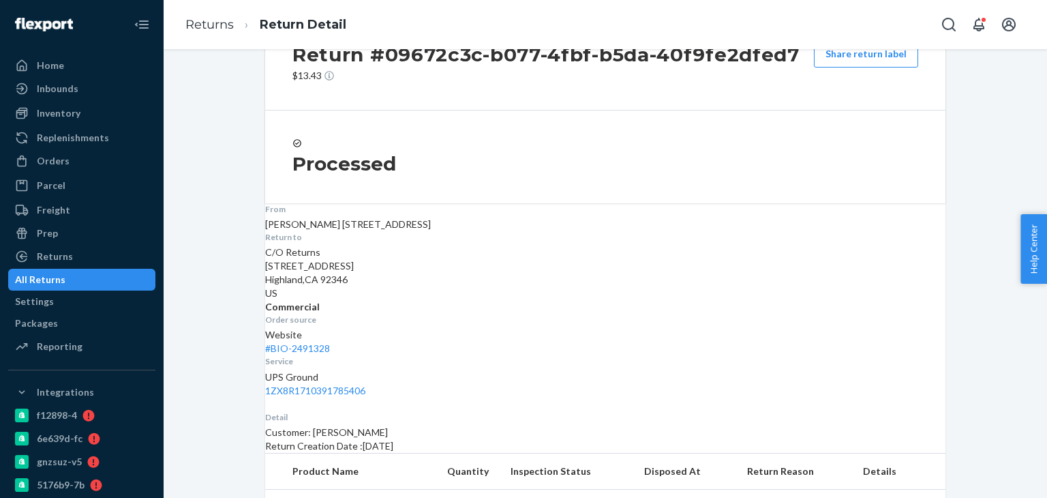
scroll to position [168, 0]
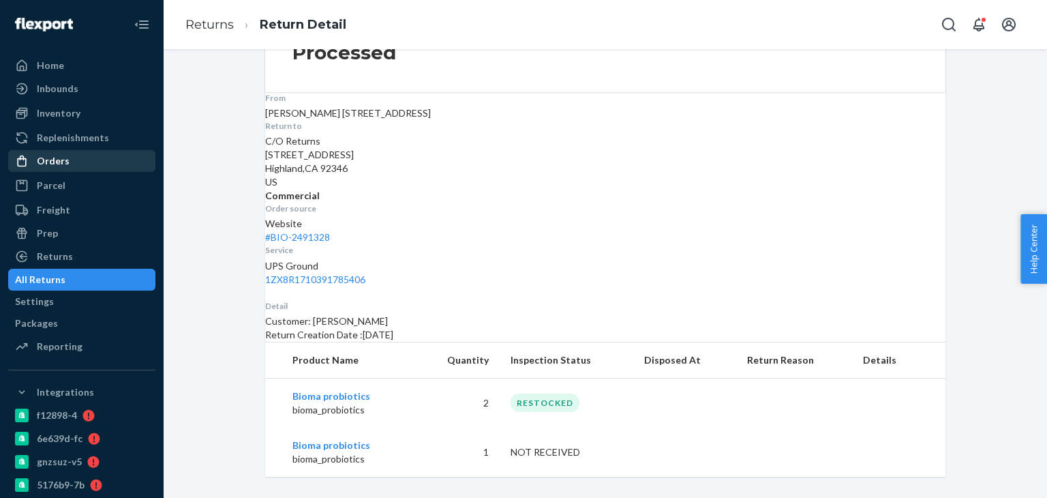
click at [43, 162] on div "Orders" at bounding box center [53, 161] width 33 height 14
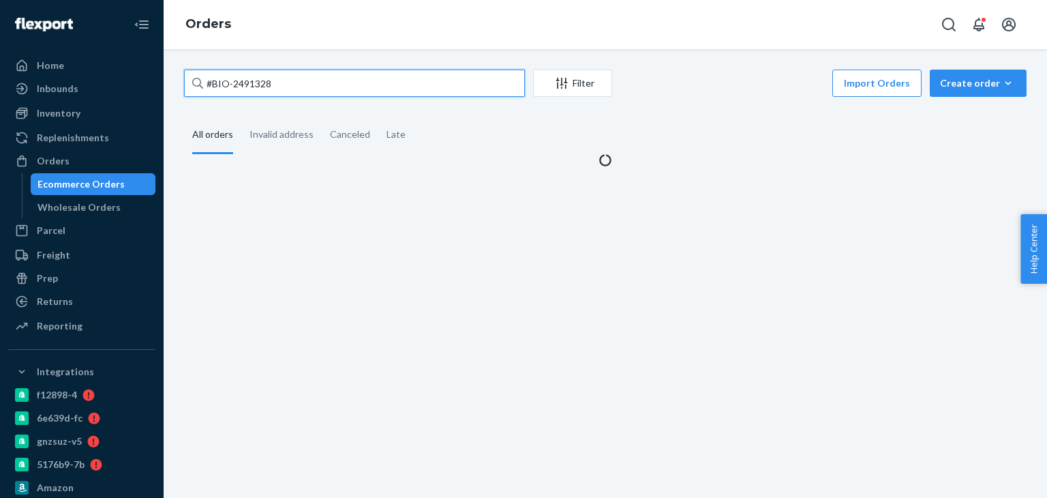
click at [247, 84] on input "#BIO-2491328" at bounding box center [354, 83] width 341 height 27
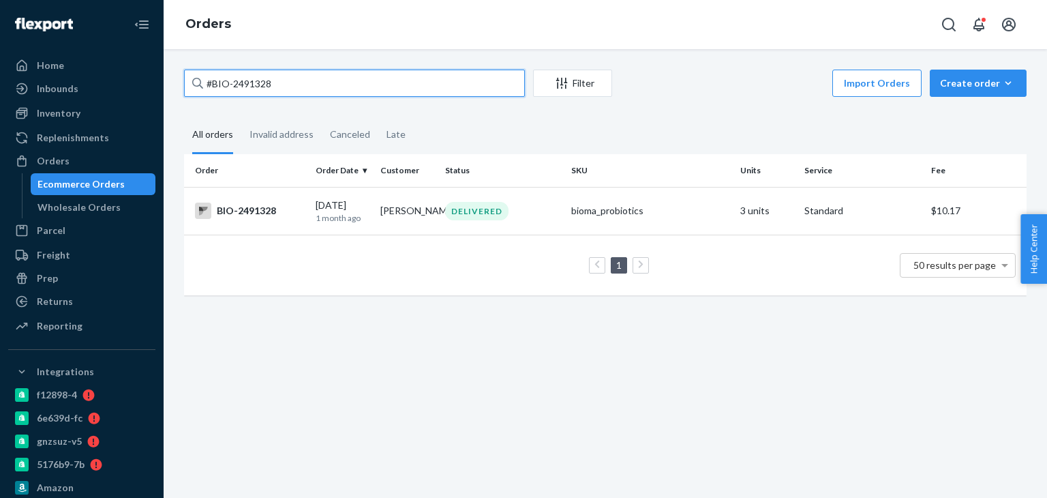
click at [247, 84] on input "#BIO-2491328" at bounding box center [354, 83] width 341 height 27
paste input "626499"
type input "#BIO-2626499"
click at [248, 216] on div "BIO-2626499" at bounding box center [250, 210] width 110 height 16
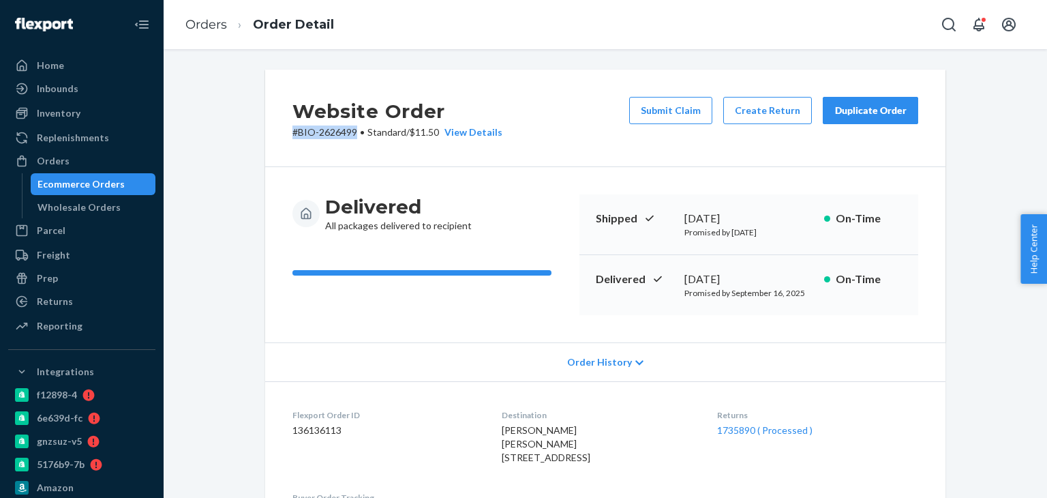
drag, startPoint x: 270, startPoint y: 140, endPoint x: 350, endPoint y: 138, distance: 80.5
click at [350, 138] on div "Website Order # BIO-2626499 • Standard / $11.50 View Details Submit Claim Creat…" at bounding box center [605, 118] width 680 height 97
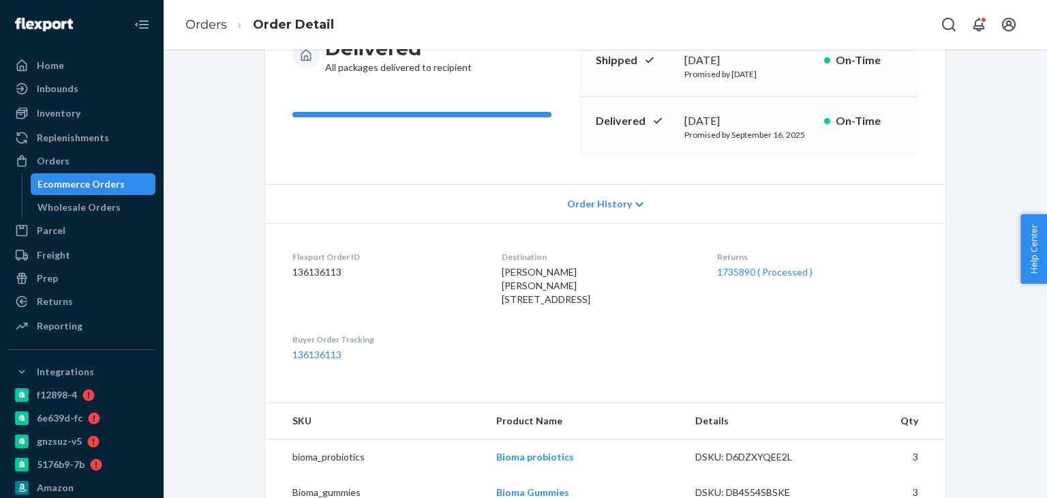
scroll to position [273, 0]
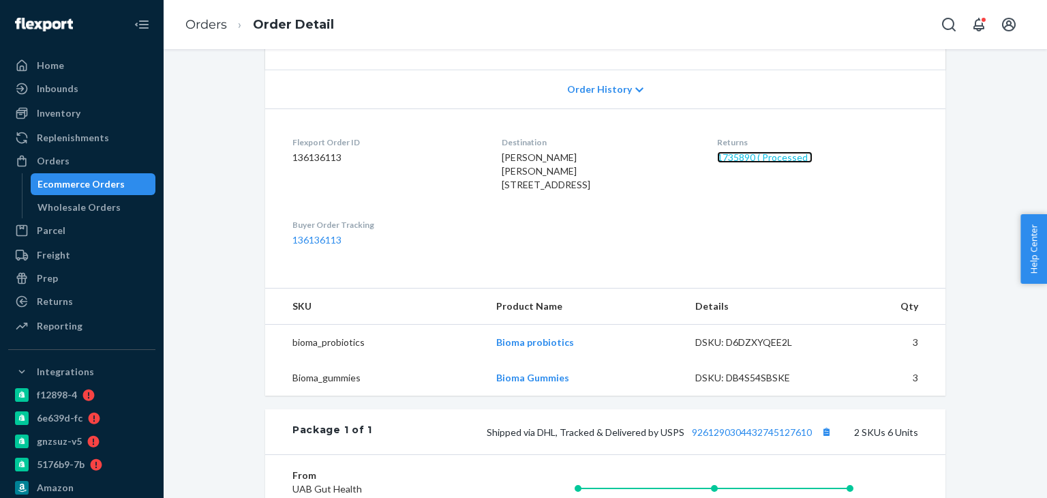
click at [743, 155] on link "1735890 ( Processed )" at bounding box center [764, 157] width 95 height 12
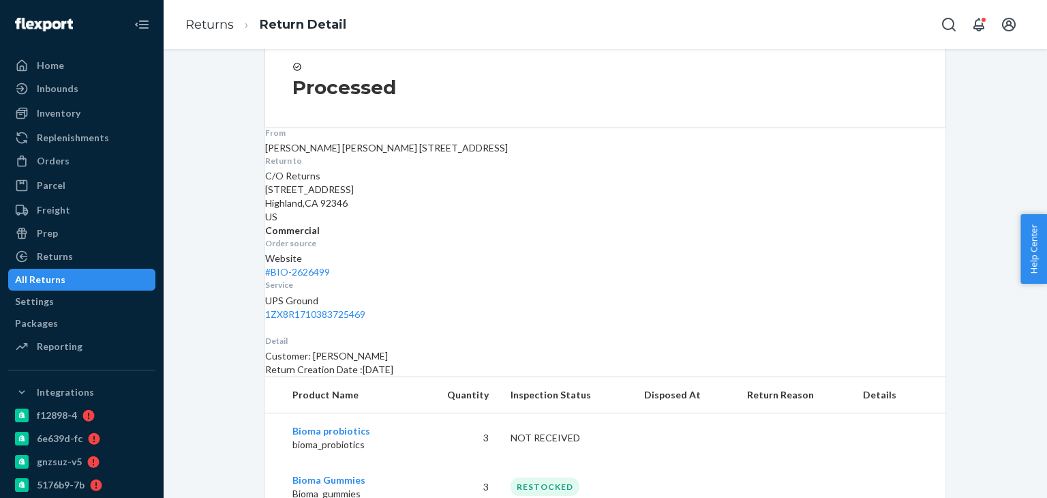
scroll to position [168, 0]
